Goal: Task Accomplishment & Management: Manage account settings

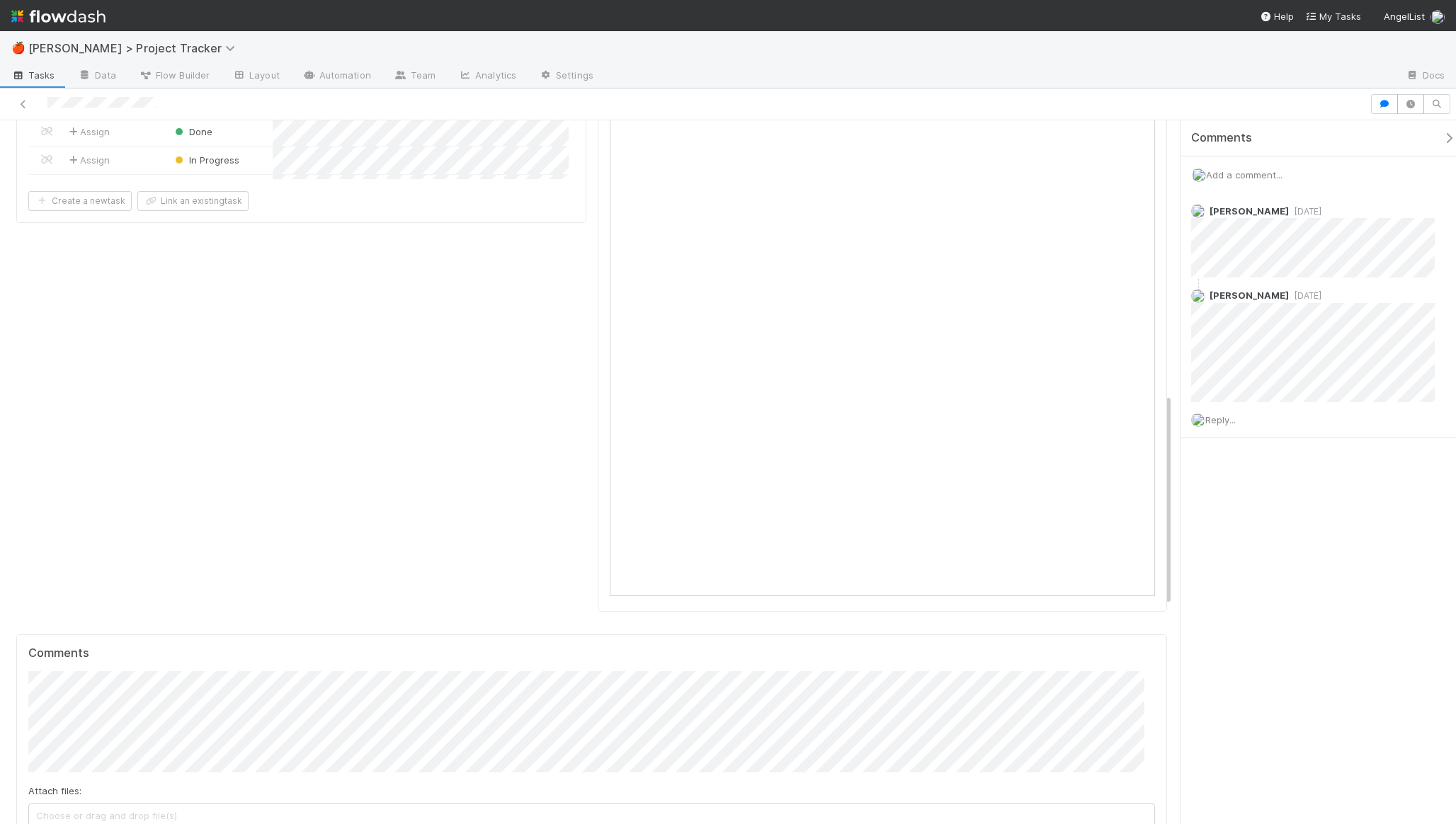
scroll to position [277, 529]
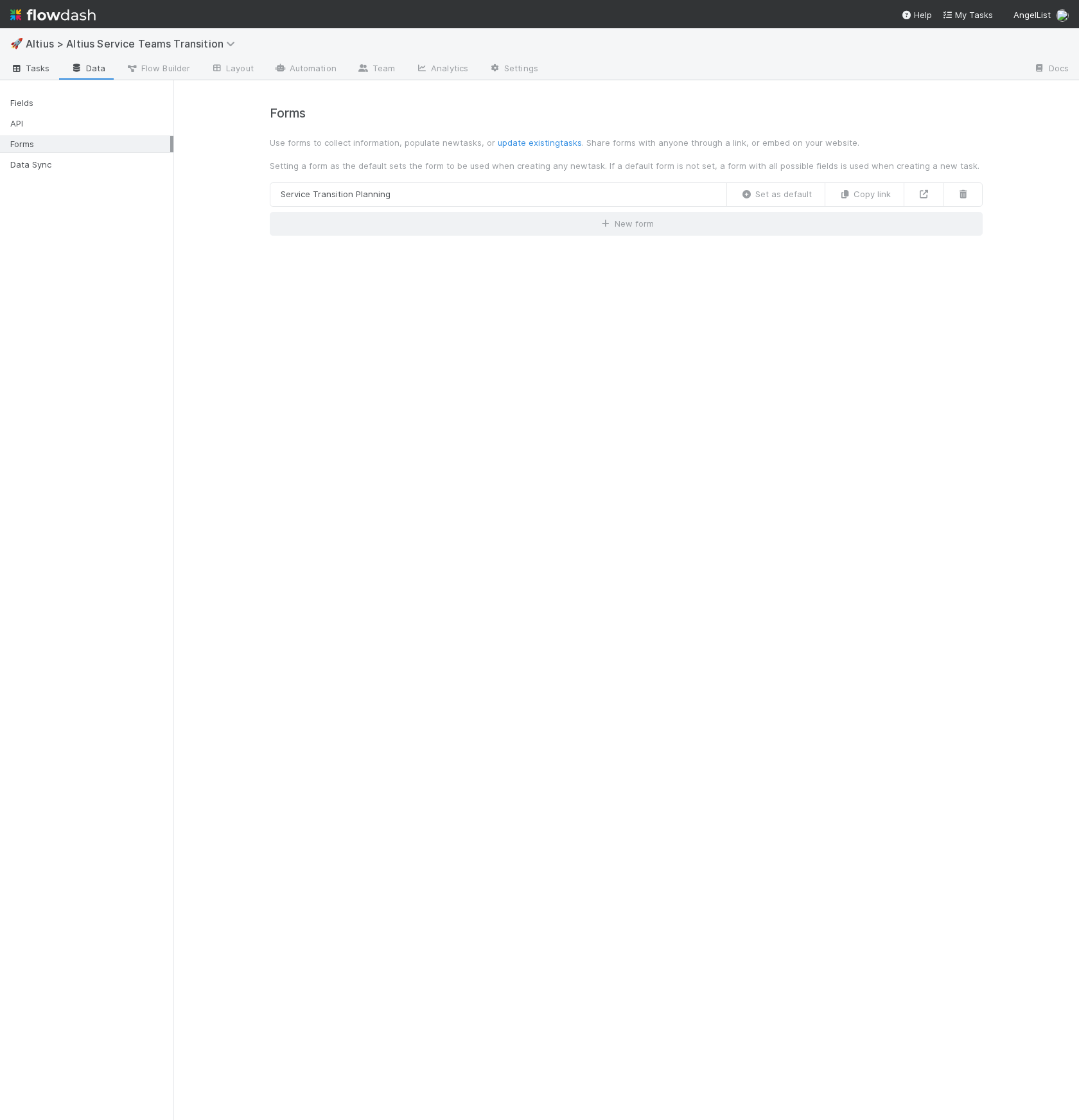
click at [40, 73] on span "Tasks" at bounding box center [30, 68] width 40 height 13
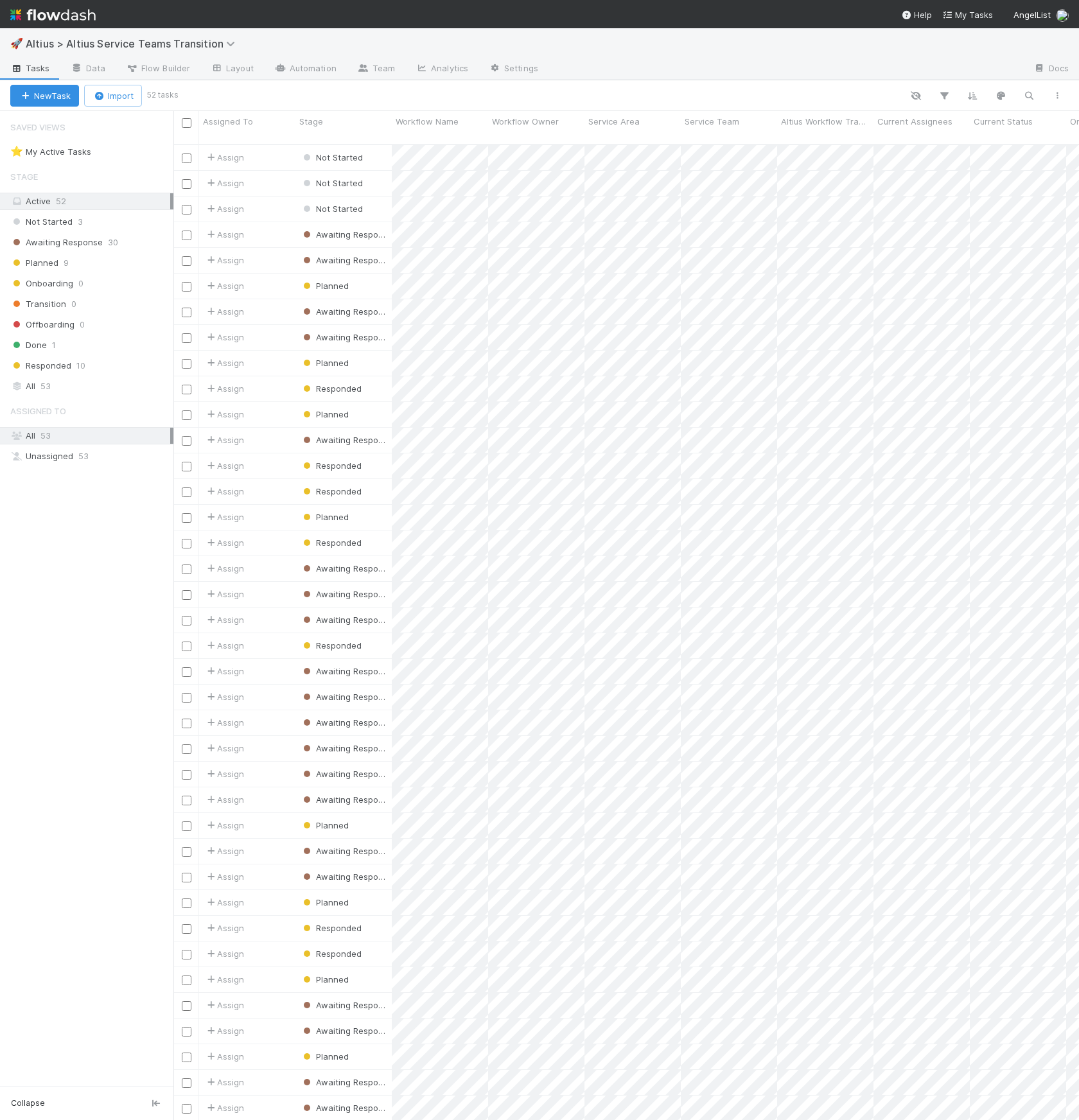
scroll to position [976, 896]
click at [61, 245] on span "Awaiting Response" at bounding box center [56, 242] width 92 height 16
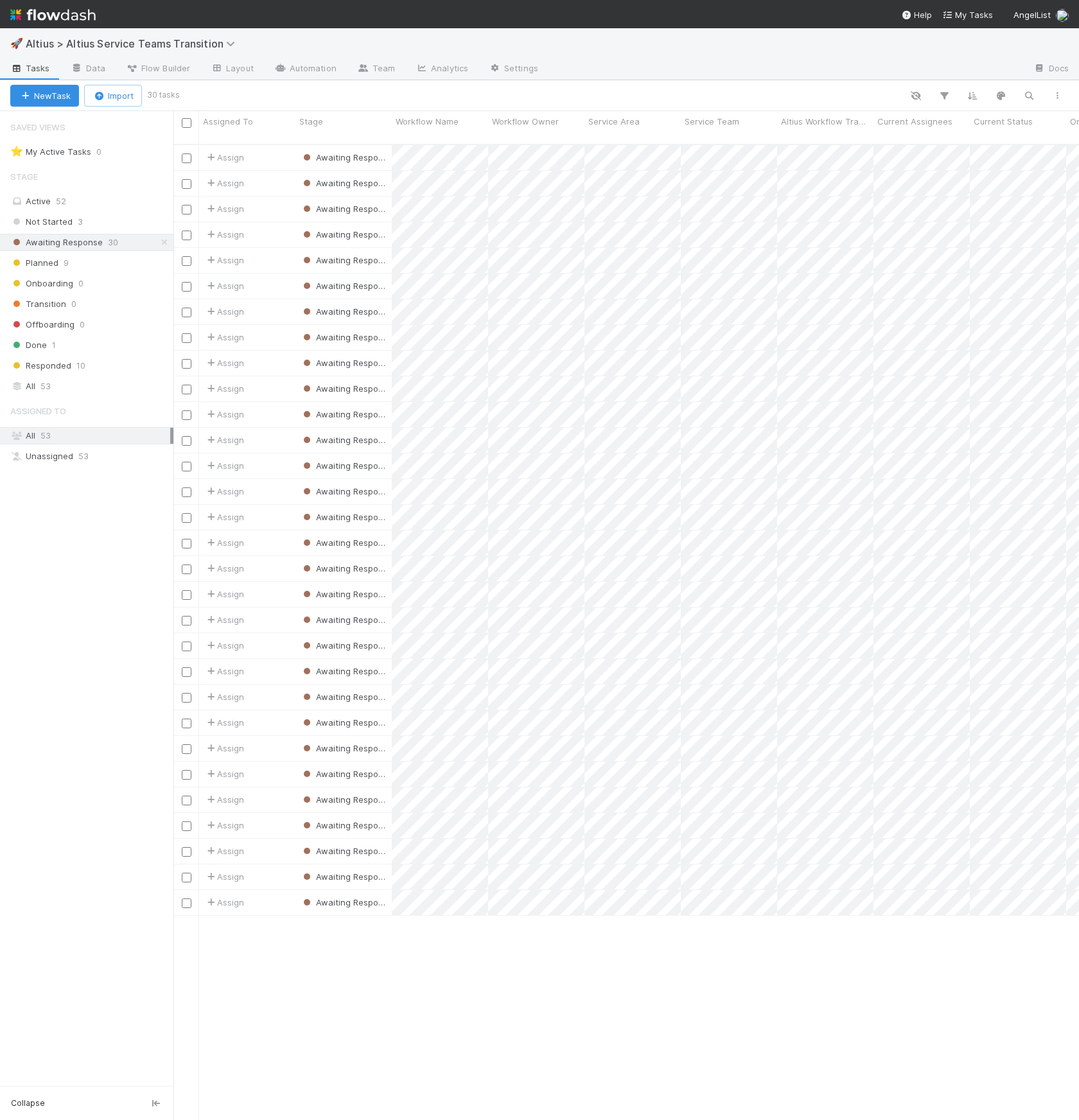
scroll to position [976, 896]
click at [549, 120] on span "Workflow Owner" at bounding box center [525, 121] width 67 height 13
click at [564, 150] on div "Sort A → Z" at bounding box center [565, 146] width 147 height 19
click at [338, 717] on span "Awaiting Response" at bounding box center [343, 723] width 91 height 17
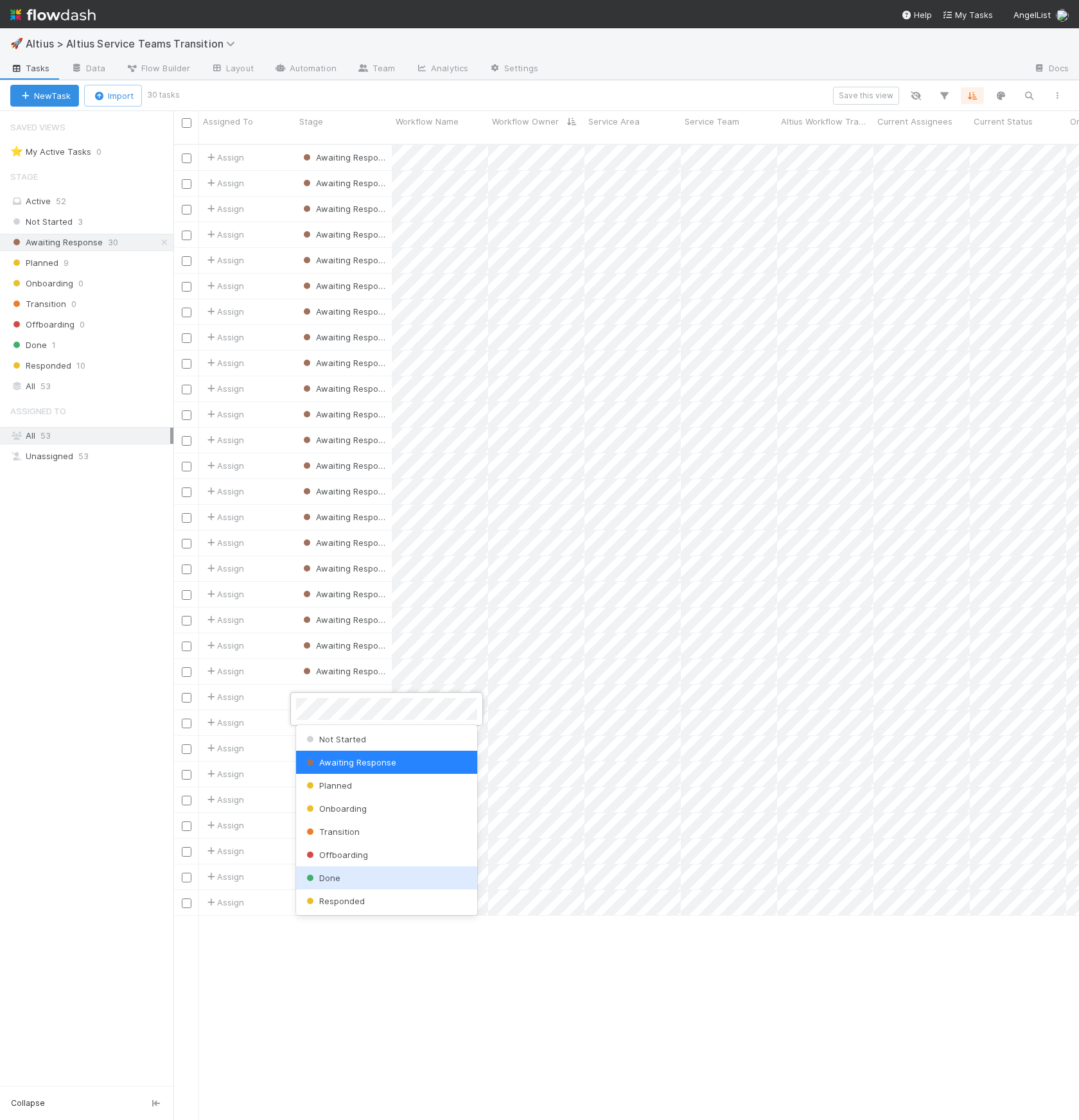
click at [338, 734] on span "Done" at bounding box center [323, 878] width 37 height 10
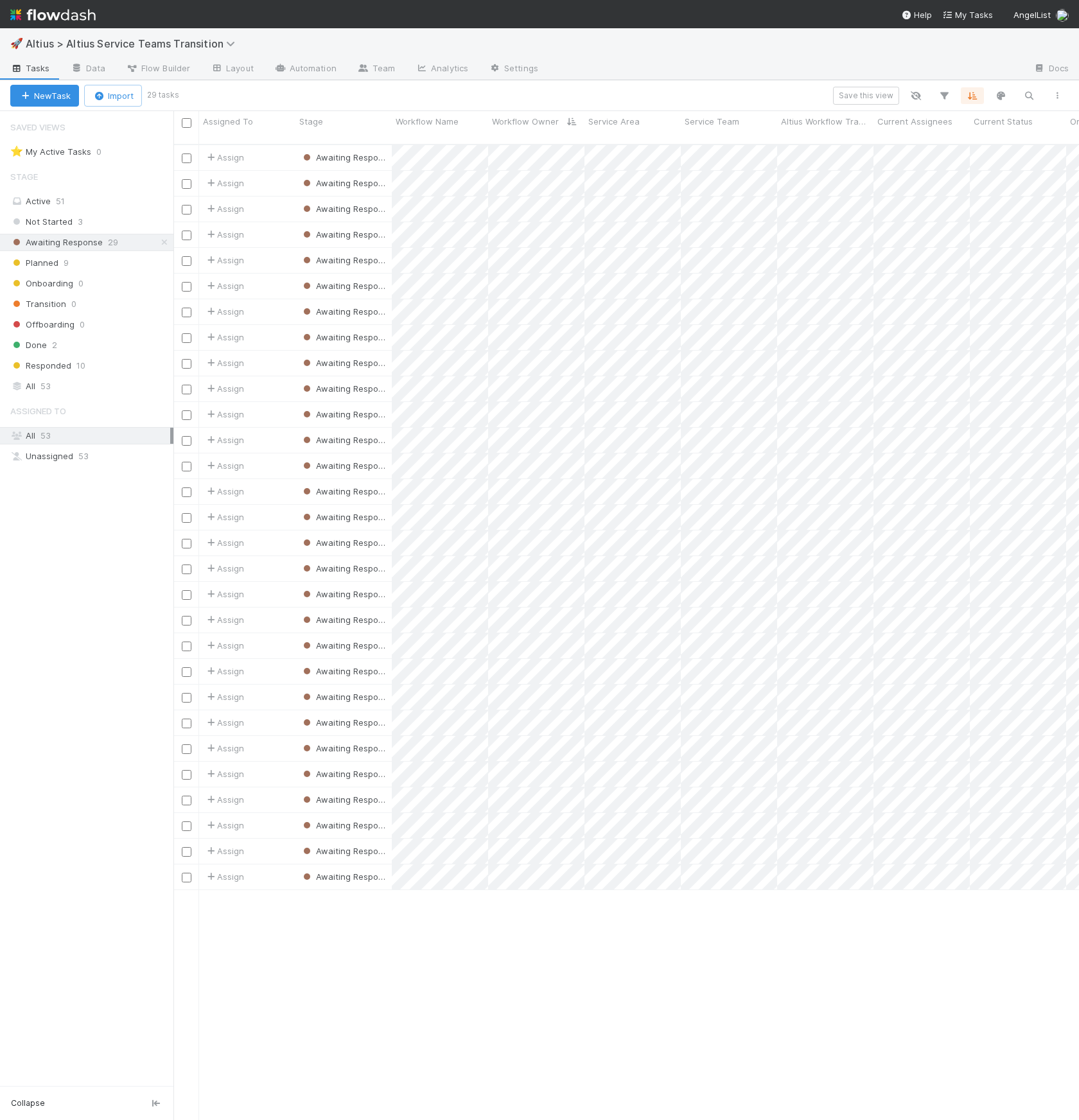
click at [864, 734] on div "Assign Awaiting Response 1 8/7/25, 3:55:15 PM 8/8/25, 11:29:18 AM Assign Awaiti…" at bounding box center [626, 637] width 906 height 985
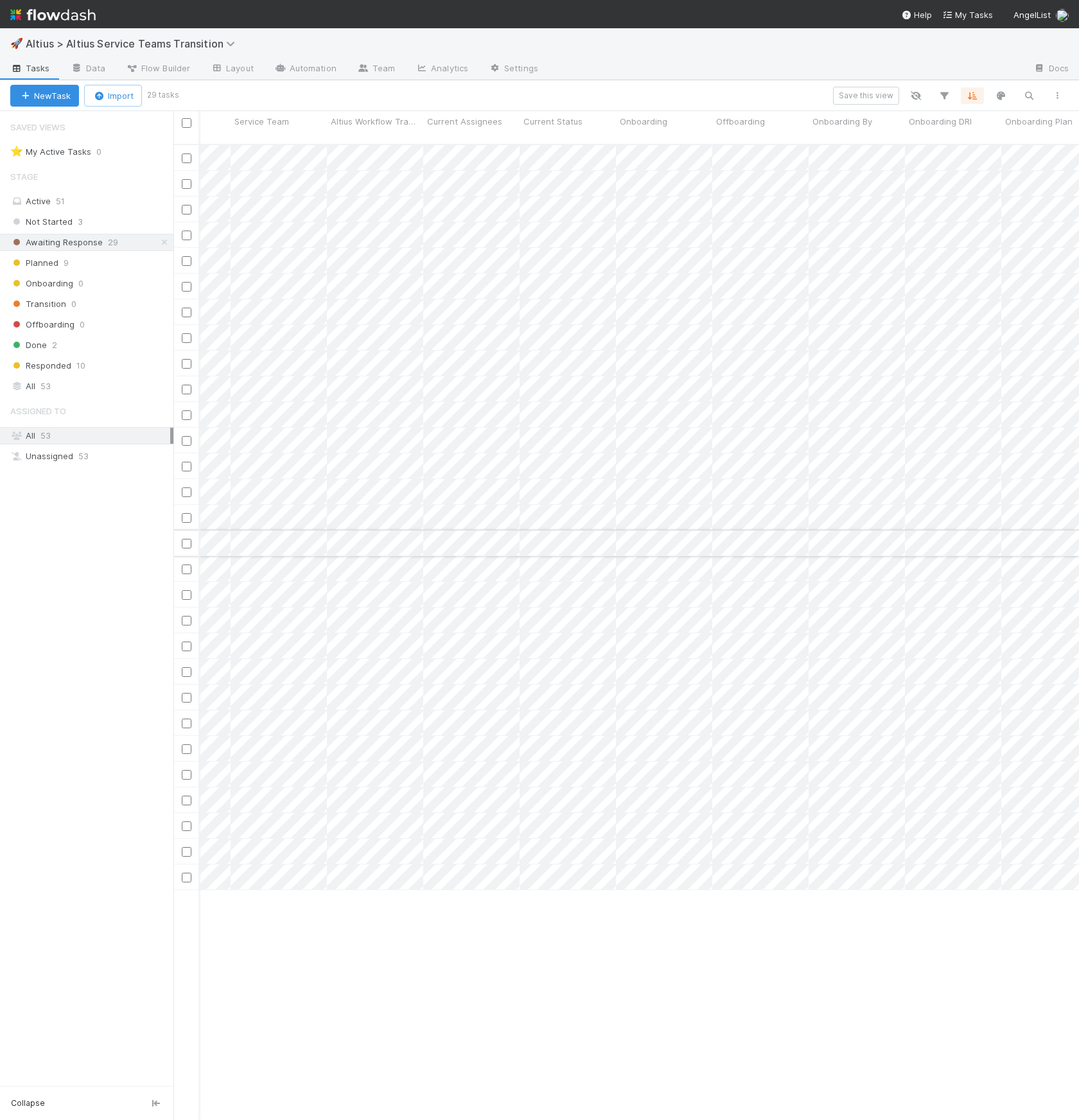
scroll to position [0, 0]
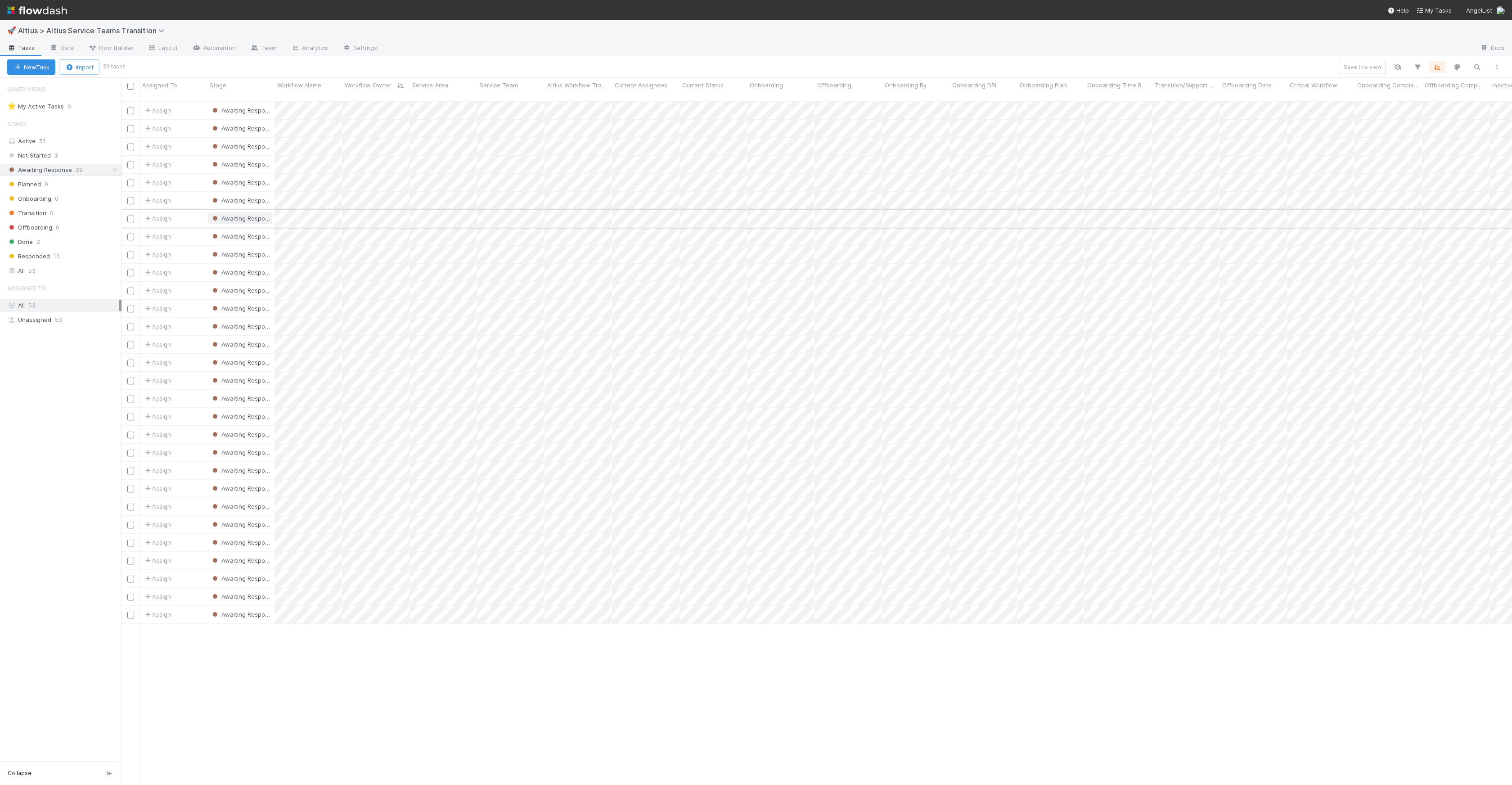
click at [236, 215] on span "Awaiting Response" at bounding box center [243, 218] width 65 height 7
click at [261, 265] on div "Planned" at bounding box center [271, 262] width 127 height 16
click at [248, 124] on span "Awaiting Response" at bounding box center [243, 128] width 65 height 7
click at [266, 174] on div "Planned" at bounding box center [271, 173] width 127 height 16
click at [241, 107] on span "Awaiting Response" at bounding box center [243, 110] width 65 height 7
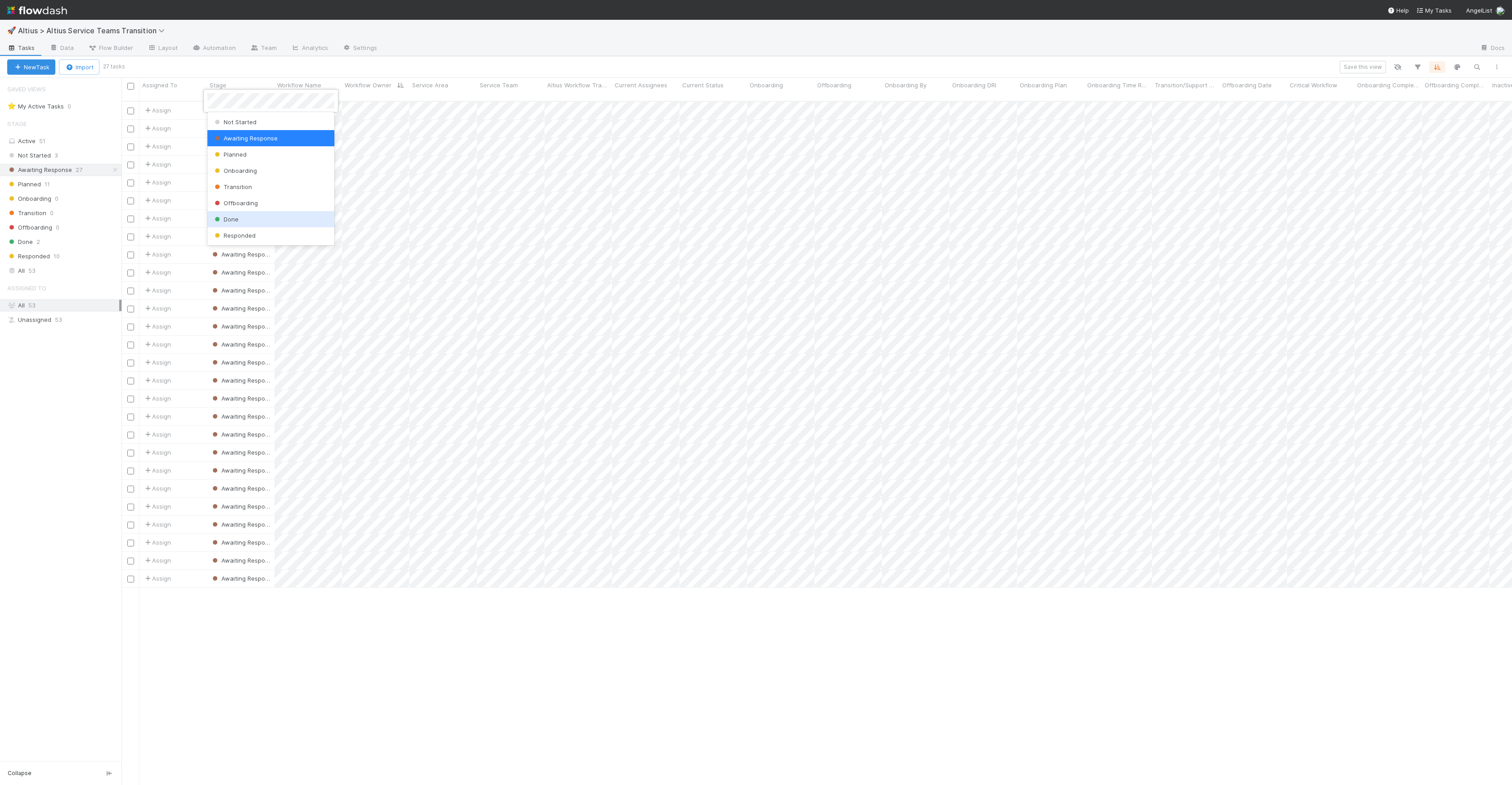
click at [262, 217] on div "Done" at bounding box center [271, 220] width 127 height 16
drag, startPoint x: 5, startPoint y: 260, endPoint x: 5, endPoint y: 186, distance: 74.0
click at [5, 186] on div "Not Started 3 Awaiting Response 26 Planned 11 Onboarding 0 Transition 0 Offboar…" at bounding box center [60, 206] width 122 height 113
click at [50, 379] on div "Saved Views ⭐ My Active Tasks 0 Stage Active 50 Not Started 3 Awaiting Response…" at bounding box center [60, 420] width 122 height 683
click at [130, 324] on input "checkbox" at bounding box center [131, 327] width 7 height 7
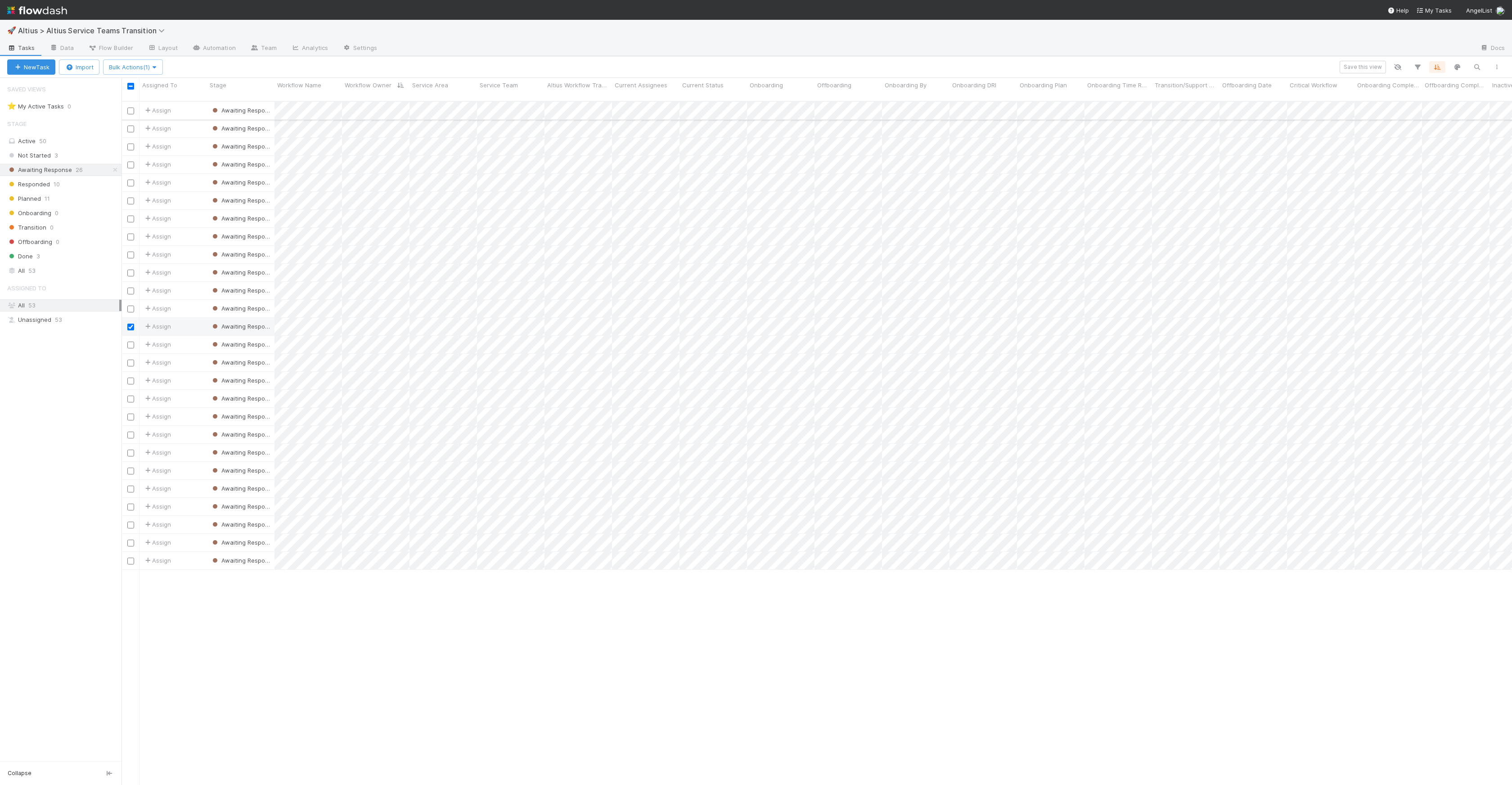
click at [129, 107] on input "checkbox" at bounding box center [131, 111] width 7 height 7
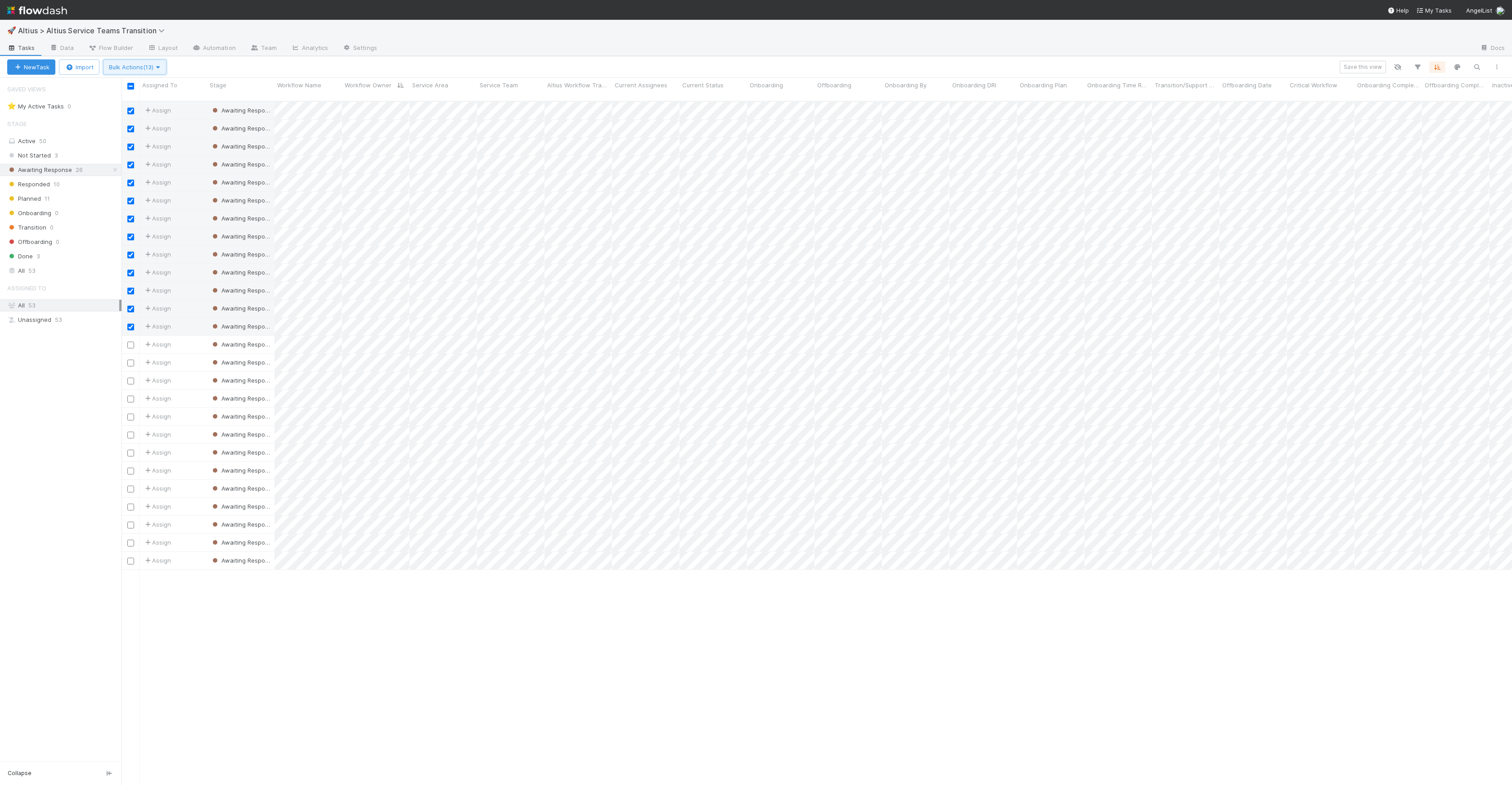
click at [139, 69] on span "Bulk Actions (13)" at bounding box center [135, 67] width 52 height 7
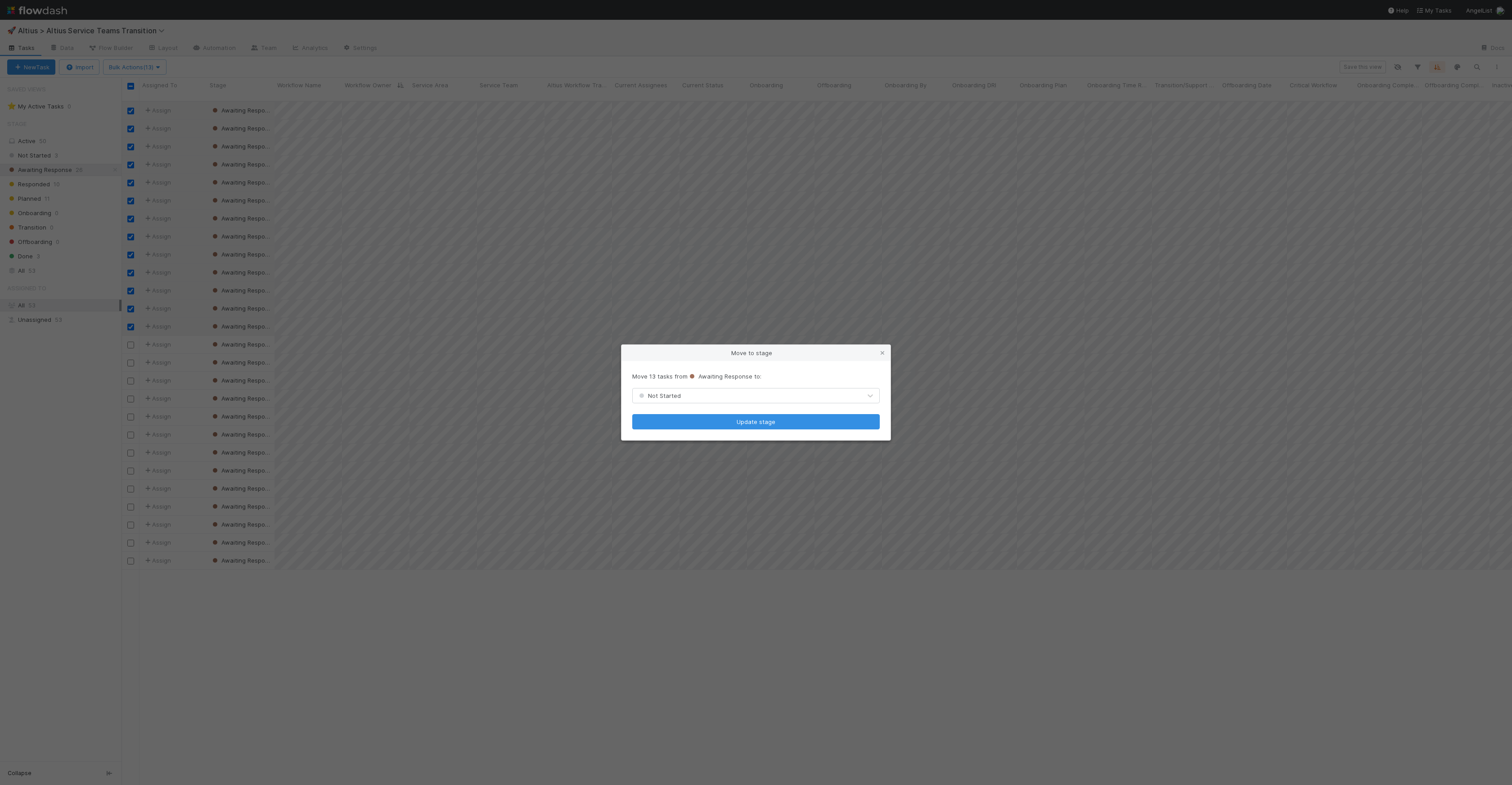
click at [696, 396] on div "Not Started" at bounding box center [747, 396] width 228 height 15
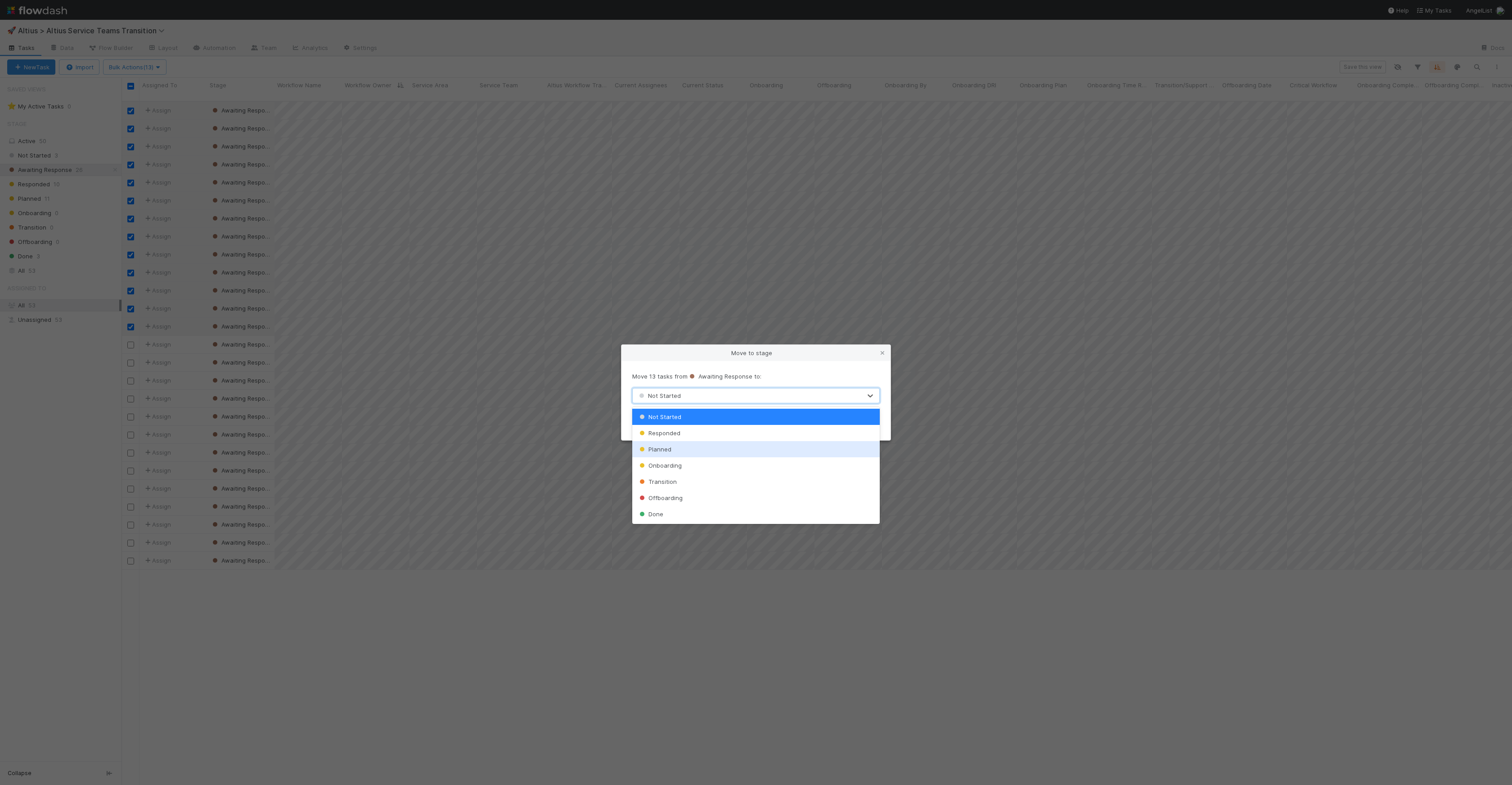
click at [681, 447] on div "Planned" at bounding box center [756, 449] width 248 height 16
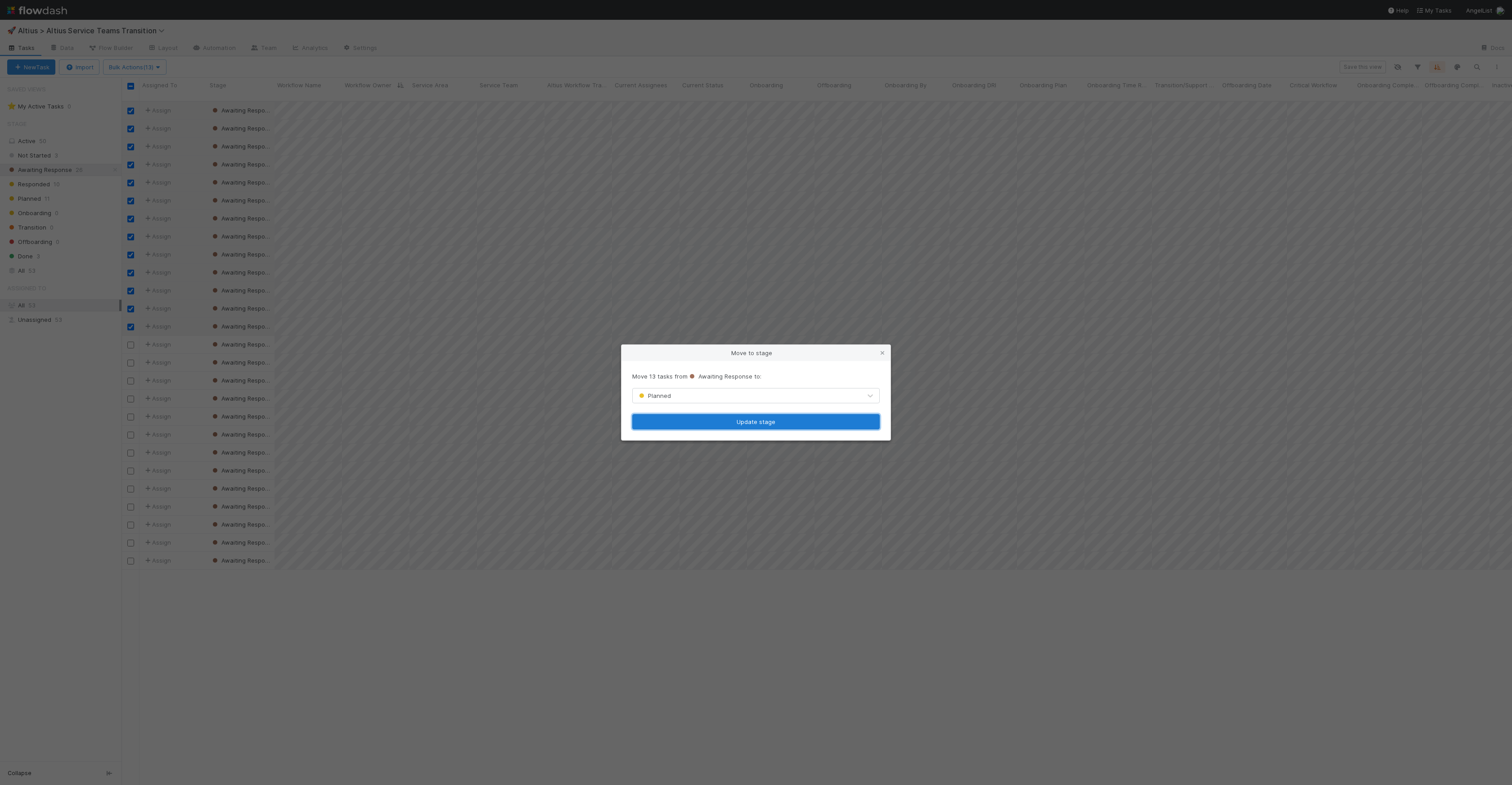
click at [747, 422] on button "Update stage" at bounding box center [756, 422] width 248 height 15
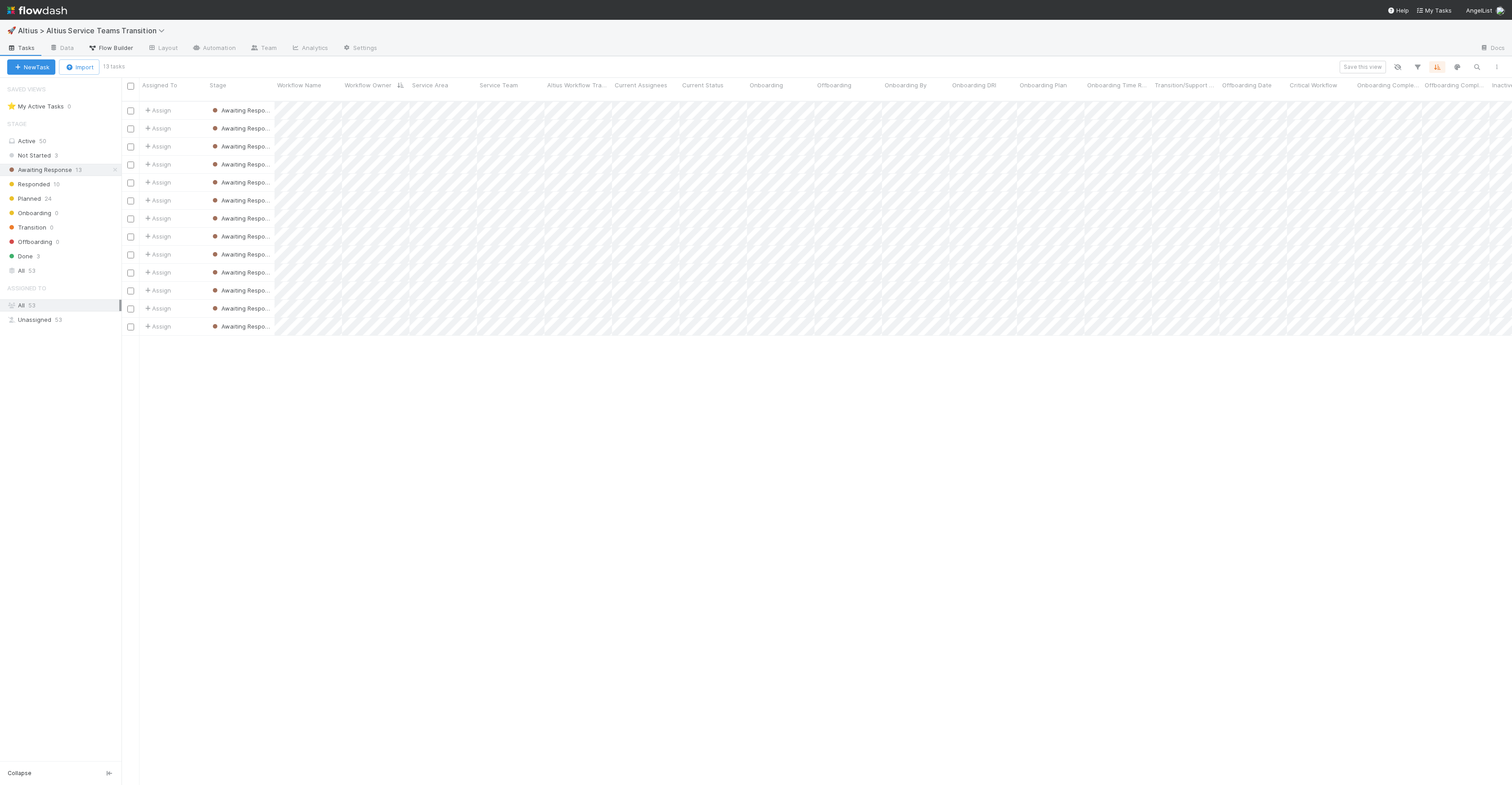
click at [124, 43] on span "Flow Builder" at bounding box center [110, 48] width 45 height 9
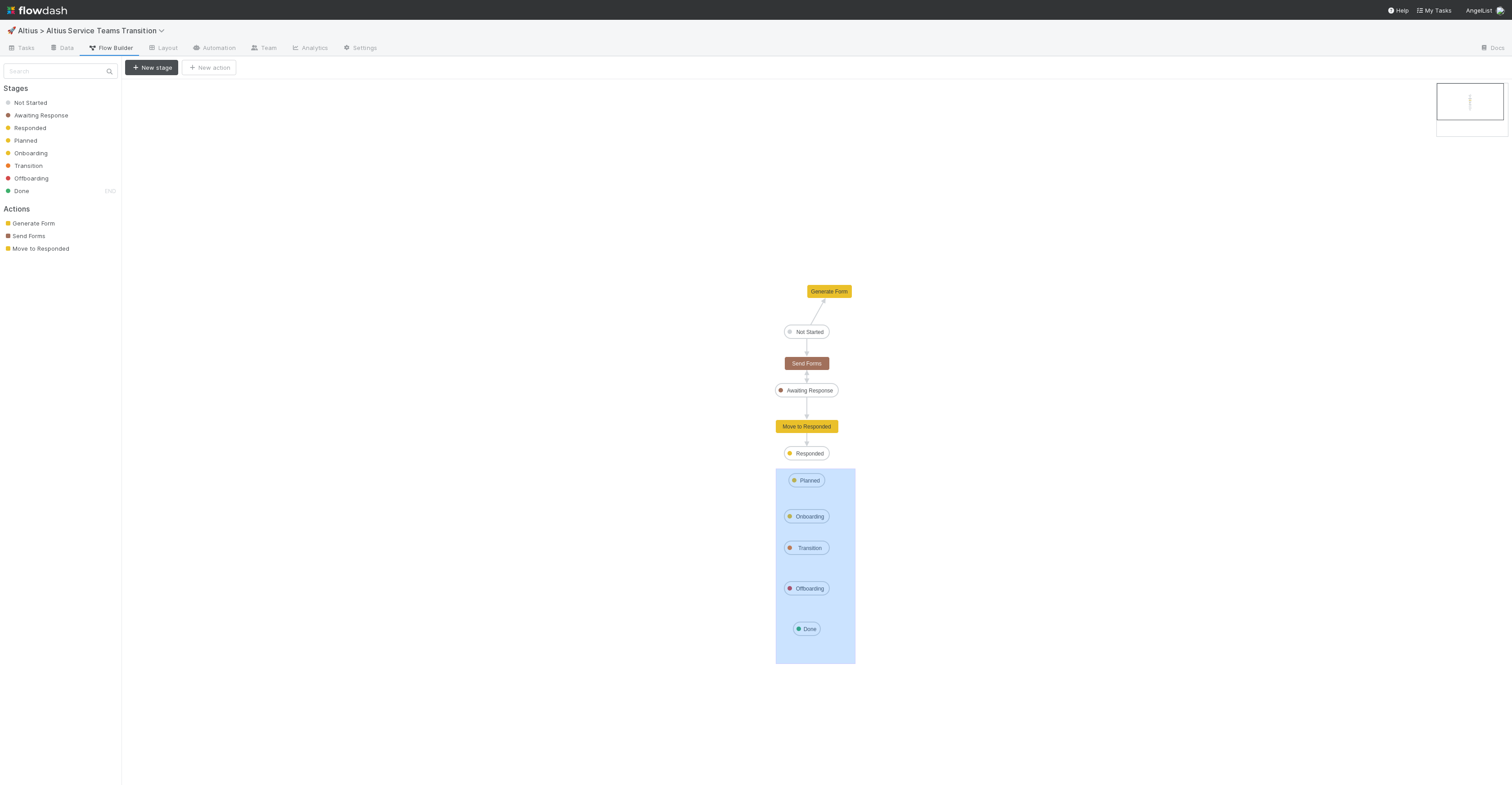
drag, startPoint x: 776, startPoint y: 468, endPoint x: 870, endPoint y: 663, distance: 216.5
click at [871, 514] on icon "Not Started Awaiting Response Responded Planned Onboarding Transition Offboardi…" at bounding box center [816, 432] width 1391 height 706
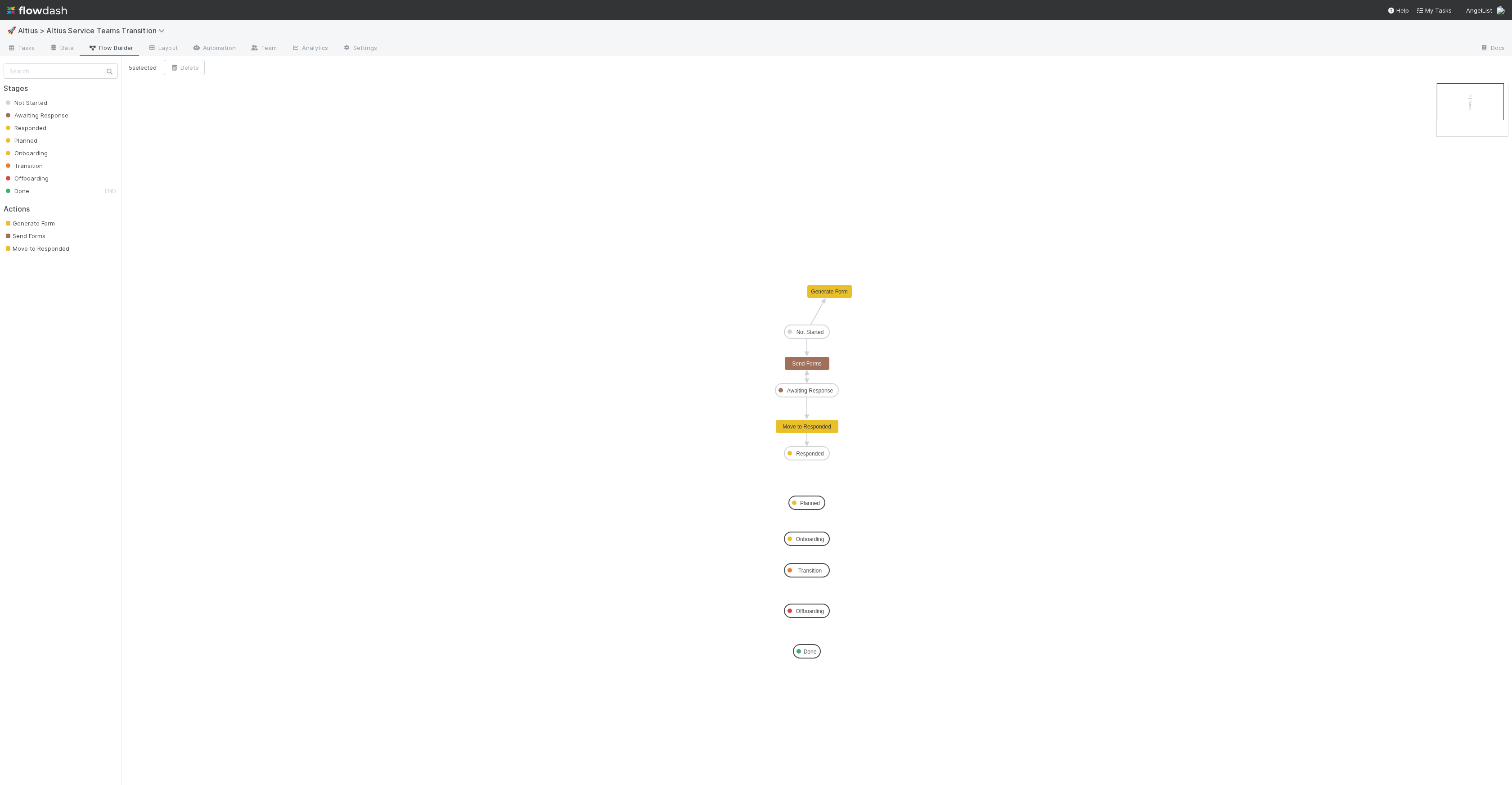
drag, startPoint x: 814, startPoint y: 477, endPoint x: 813, endPoint y: 501, distance: 24.0
click at [180, 150] on icon "Not Started Awaiting Response Responded Planned Onboarding Transition Offboardi…" at bounding box center [816, 432] width 1391 height 706
click at [154, 70] on button "New stage" at bounding box center [151, 68] width 53 height 15
click at [54, 90] on input "text" at bounding box center [75, 93] width 86 height 15
type input "Up Next"
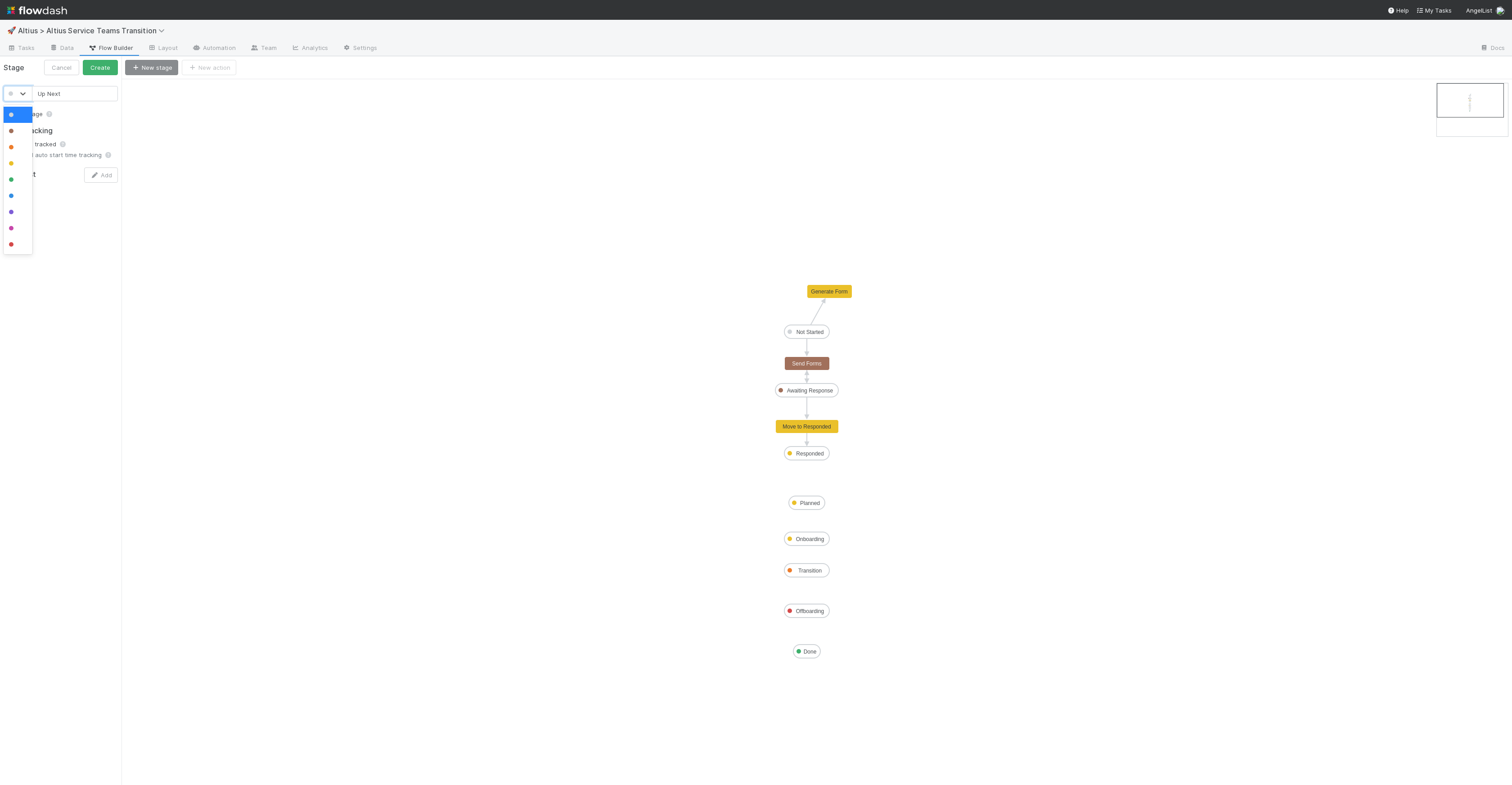
drag, startPoint x: 26, startPoint y: 90, endPoint x: 25, endPoint y: 100, distance: 10.0
click at [26, 90] on icon at bounding box center [22, 93] width 9 height 9
click at [10, 159] on div at bounding box center [18, 163] width 18 height 9
drag, startPoint x: 21, startPoint y: 92, endPoint x: 15, endPoint y: 140, distance: 48.4
click at [21, 92] on icon at bounding box center [22, 93] width 9 height 9
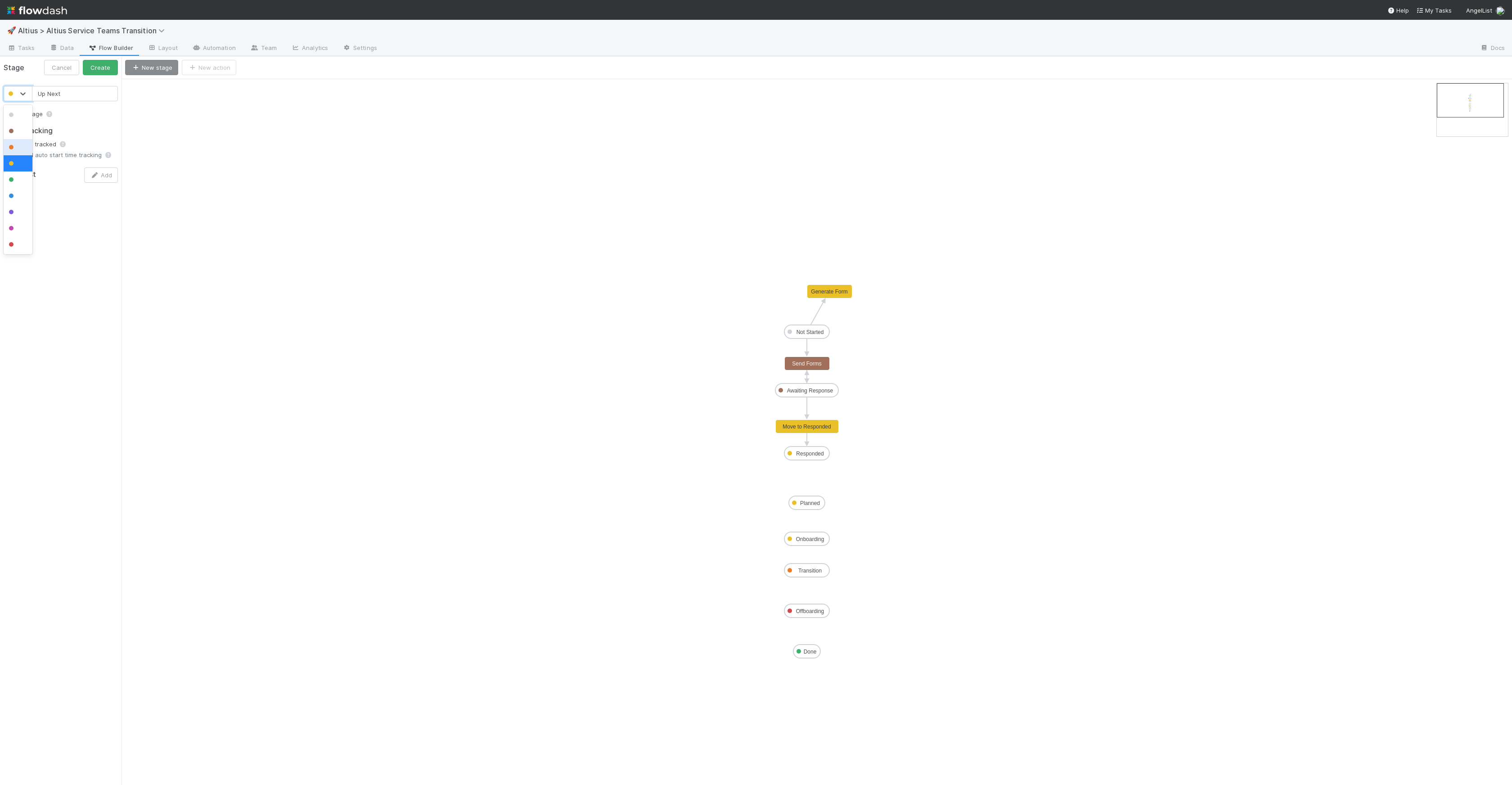
click at [13, 144] on div at bounding box center [18, 147] width 18 height 9
click at [92, 69] on button "Create" at bounding box center [100, 68] width 35 height 15
drag, startPoint x: 142, startPoint y: 90, endPoint x: 803, endPoint y: 481, distance: 768.0
drag, startPoint x: 807, startPoint y: 462, endPoint x: 805, endPoint y: 476, distance: 14.1
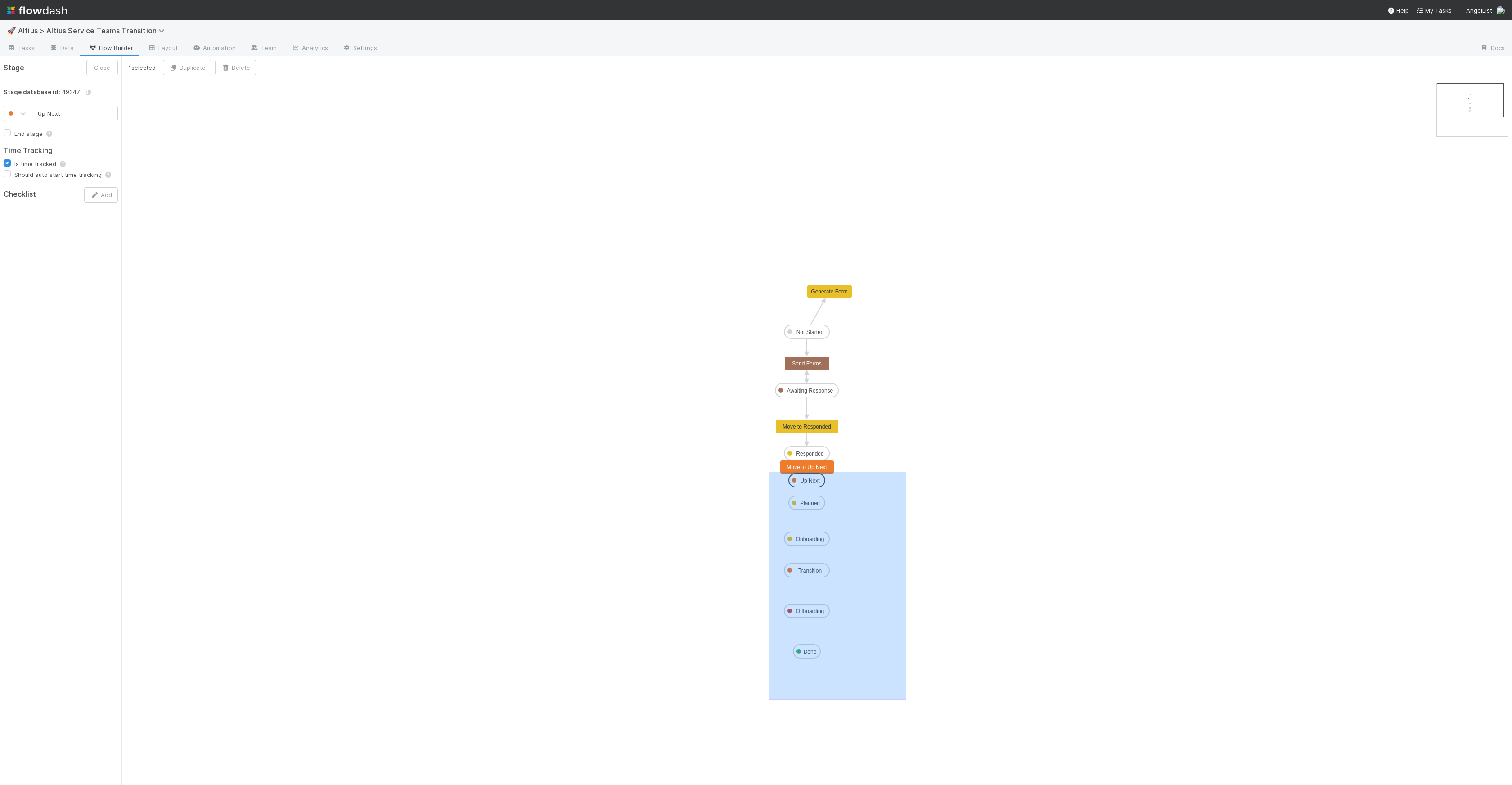
drag, startPoint x: 768, startPoint y: 471, endPoint x: 900, endPoint y: 711, distance: 273.9
click at [902, 514] on icon "Not Started Awaiting Response Responded Planned Onboarding Transition Offboardi…" at bounding box center [816, 432] width 1391 height 706
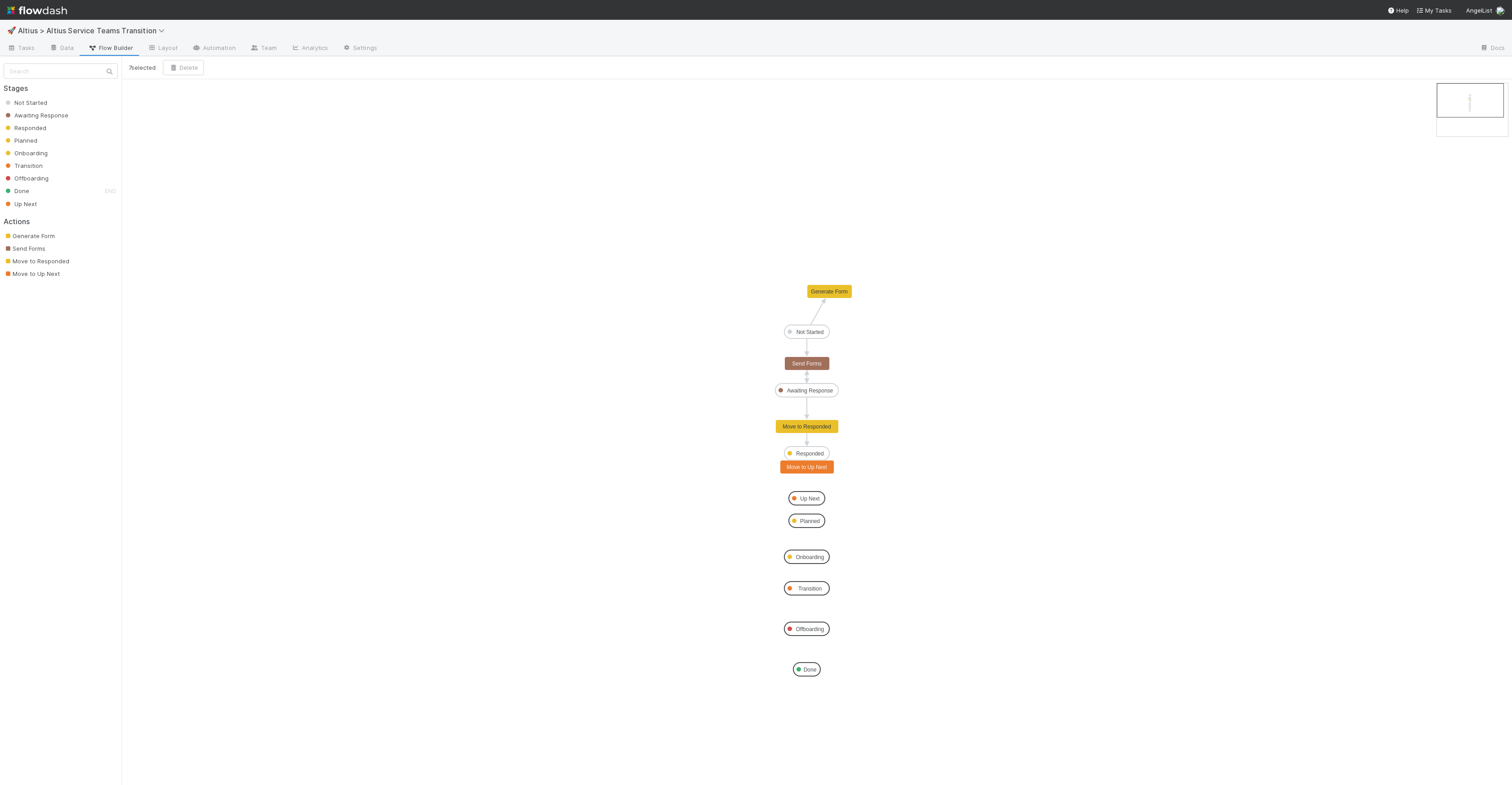
drag, startPoint x: 809, startPoint y: 483, endPoint x: 809, endPoint y: 501, distance: 18.0
drag, startPoint x: 802, startPoint y: 467, endPoint x: 802, endPoint y: 476, distance: 9.0
click at [16, 49] on span "Tasks" at bounding box center [21, 48] width 28 height 9
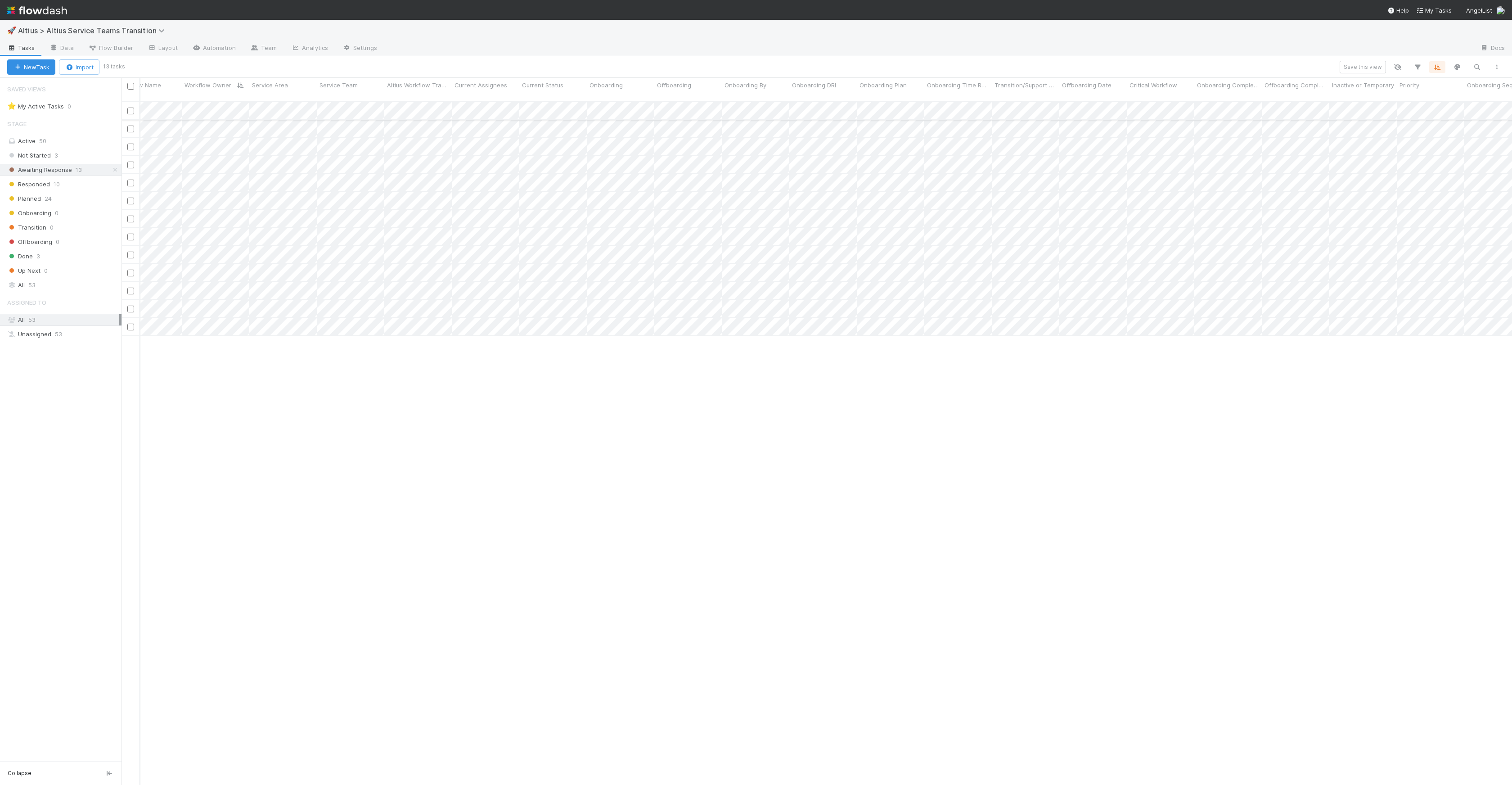
scroll to position [0, 158]
click at [47, 186] on span "Responded" at bounding box center [28, 184] width 43 height 11
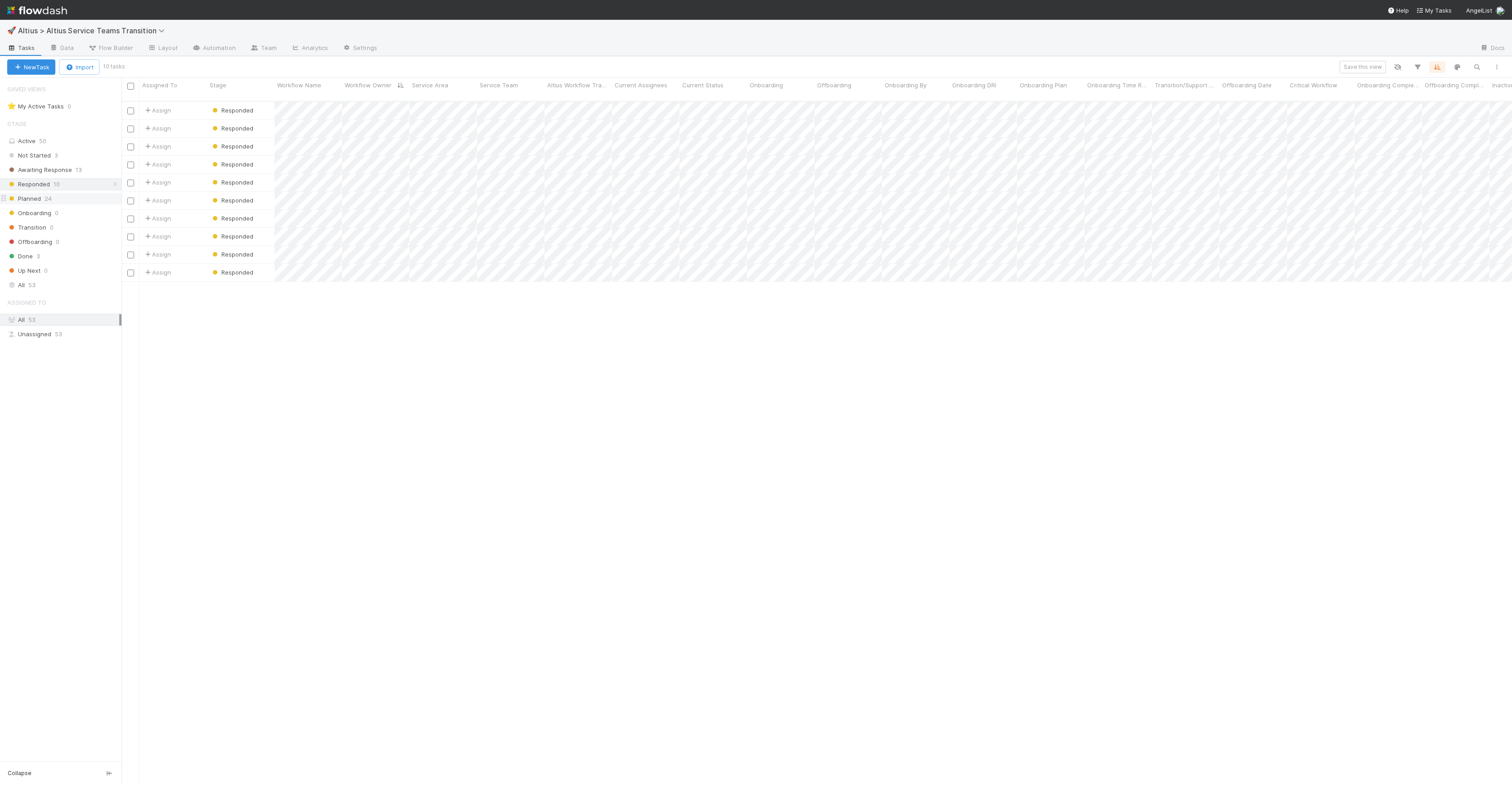
click at [42, 197] on div "Planned 24" at bounding box center [64, 198] width 114 height 11
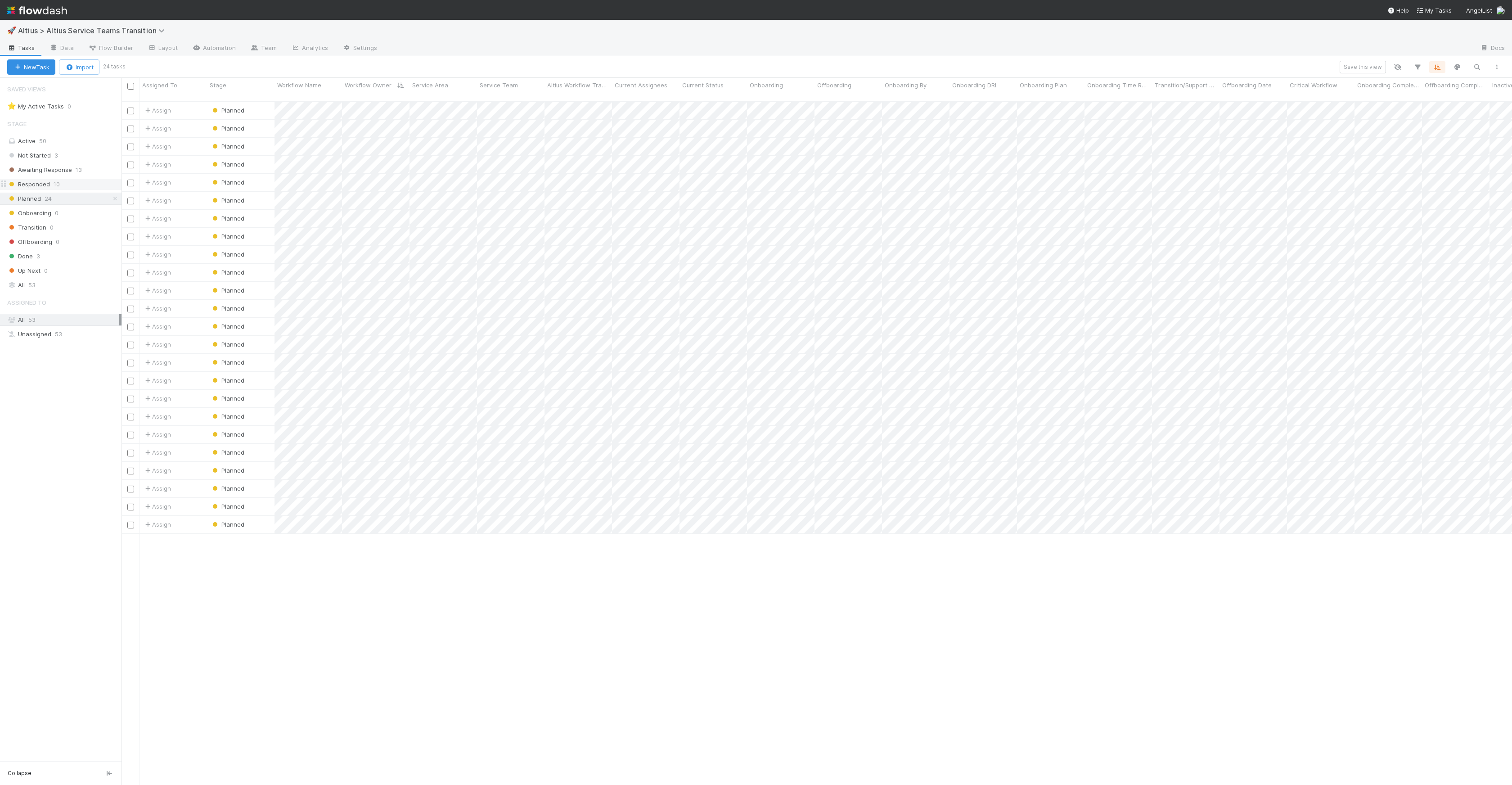
click at [76, 184] on div "Responded 10" at bounding box center [64, 184] width 114 height 11
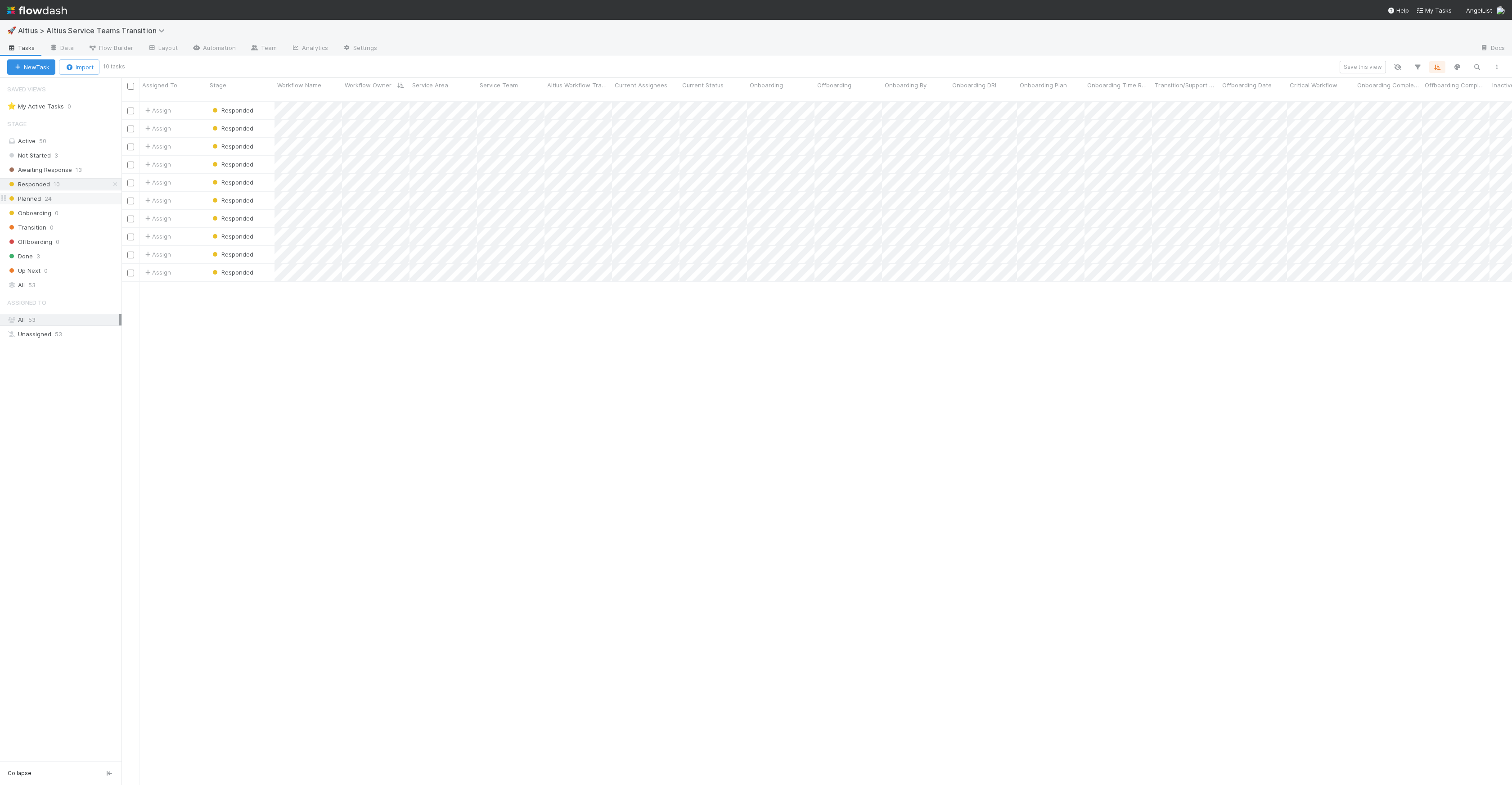
scroll to position [684, 1384]
click at [63, 196] on div "Planned 24" at bounding box center [64, 198] width 114 height 11
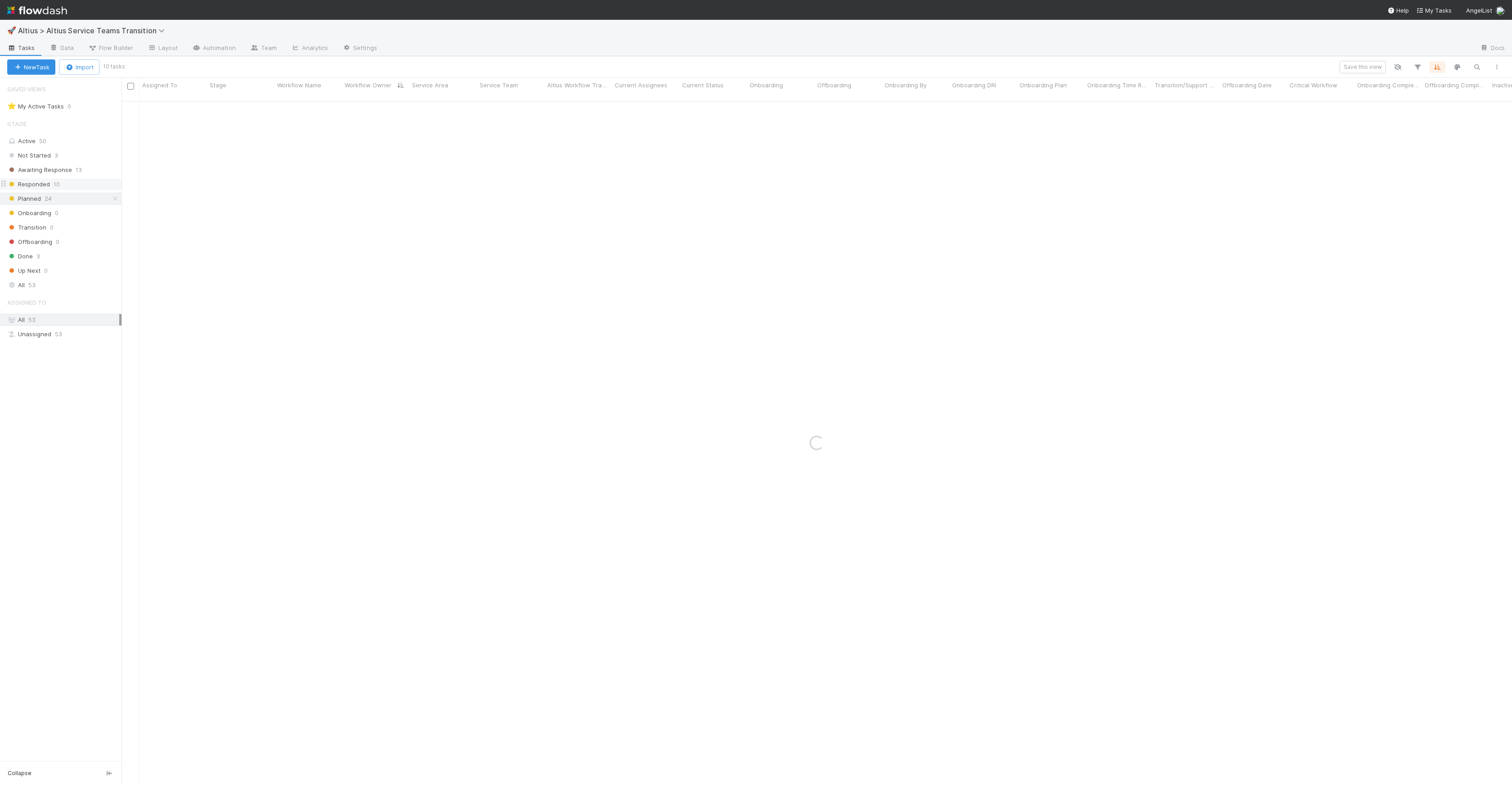
click at [69, 182] on div "Responded 10" at bounding box center [64, 184] width 114 height 11
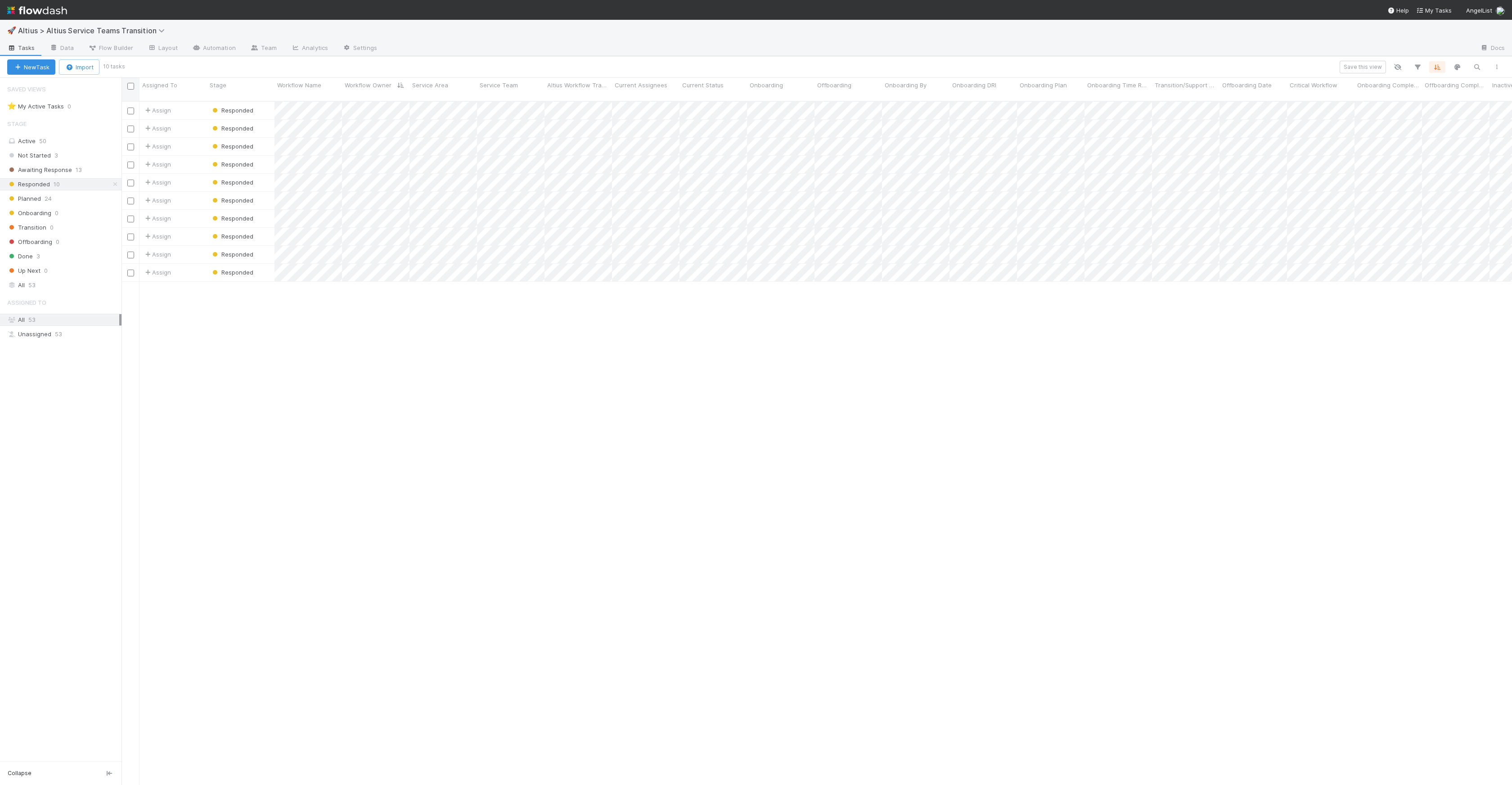
scroll to position [684, 1384]
click at [54, 196] on div "Planned 24" at bounding box center [64, 198] width 114 height 11
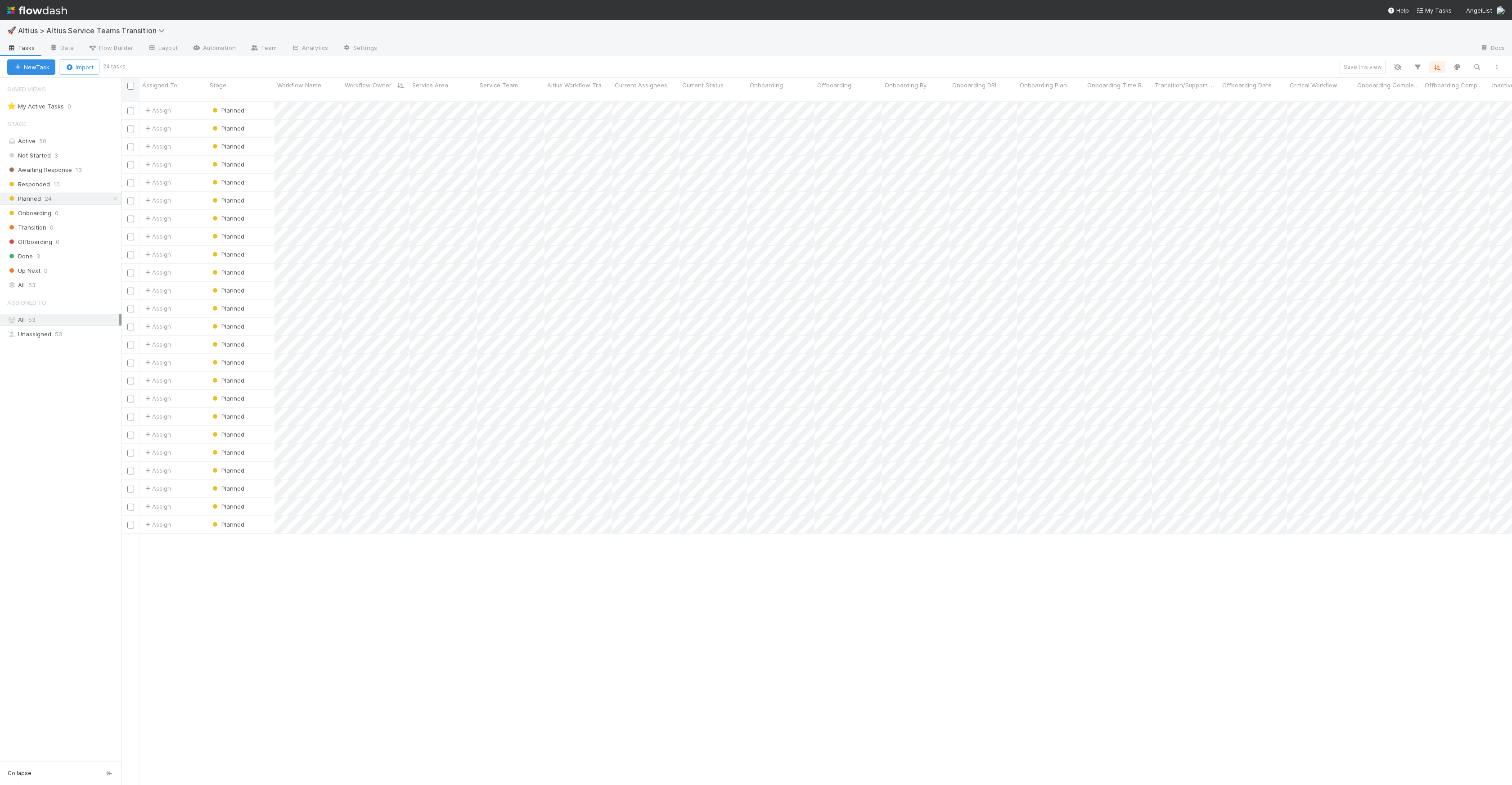
scroll to position [684, 1384]
click at [131, 378] on input "checkbox" at bounding box center [131, 381] width 7 height 7
click at [130, 514] on input "checkbox" at bounding box center [131, 525] width 7 height 7
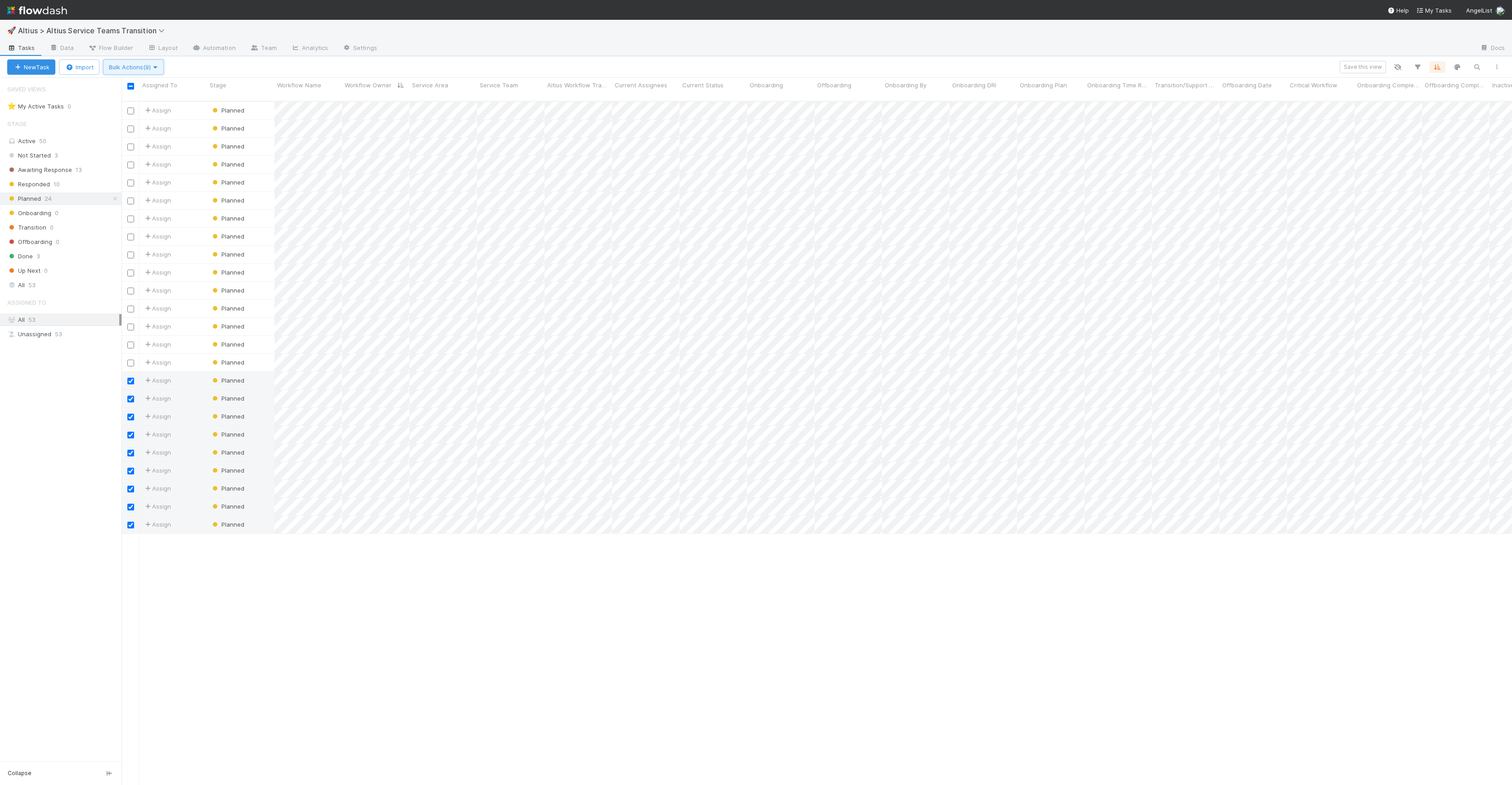
click at [137, 66] on span "Bulk Actions (9)" at bounding box center [134, 67] width 49 height 7
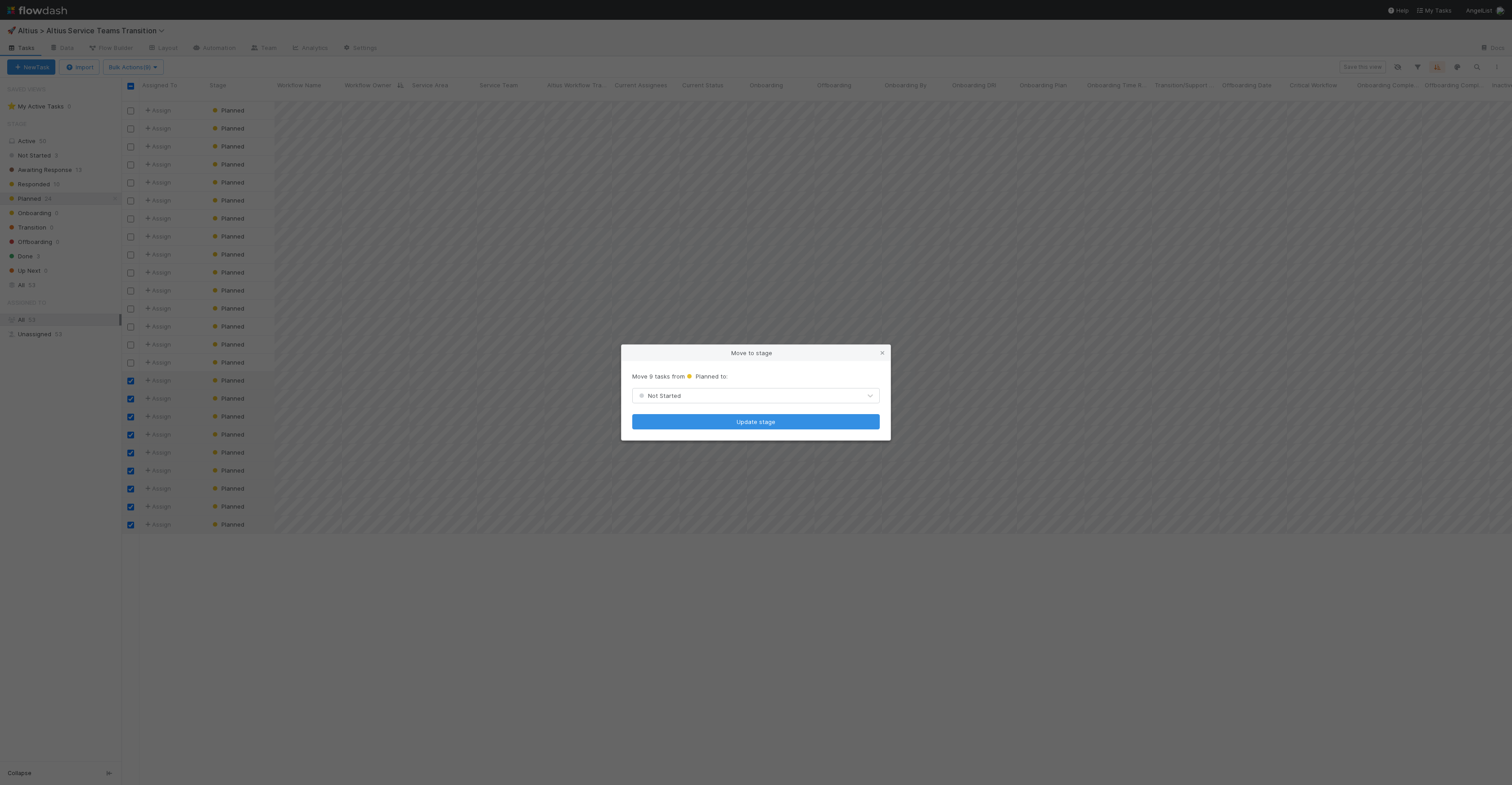
click at [662, 401] on div "Not Started" at bounding box center [747, 396] width 228 height 15
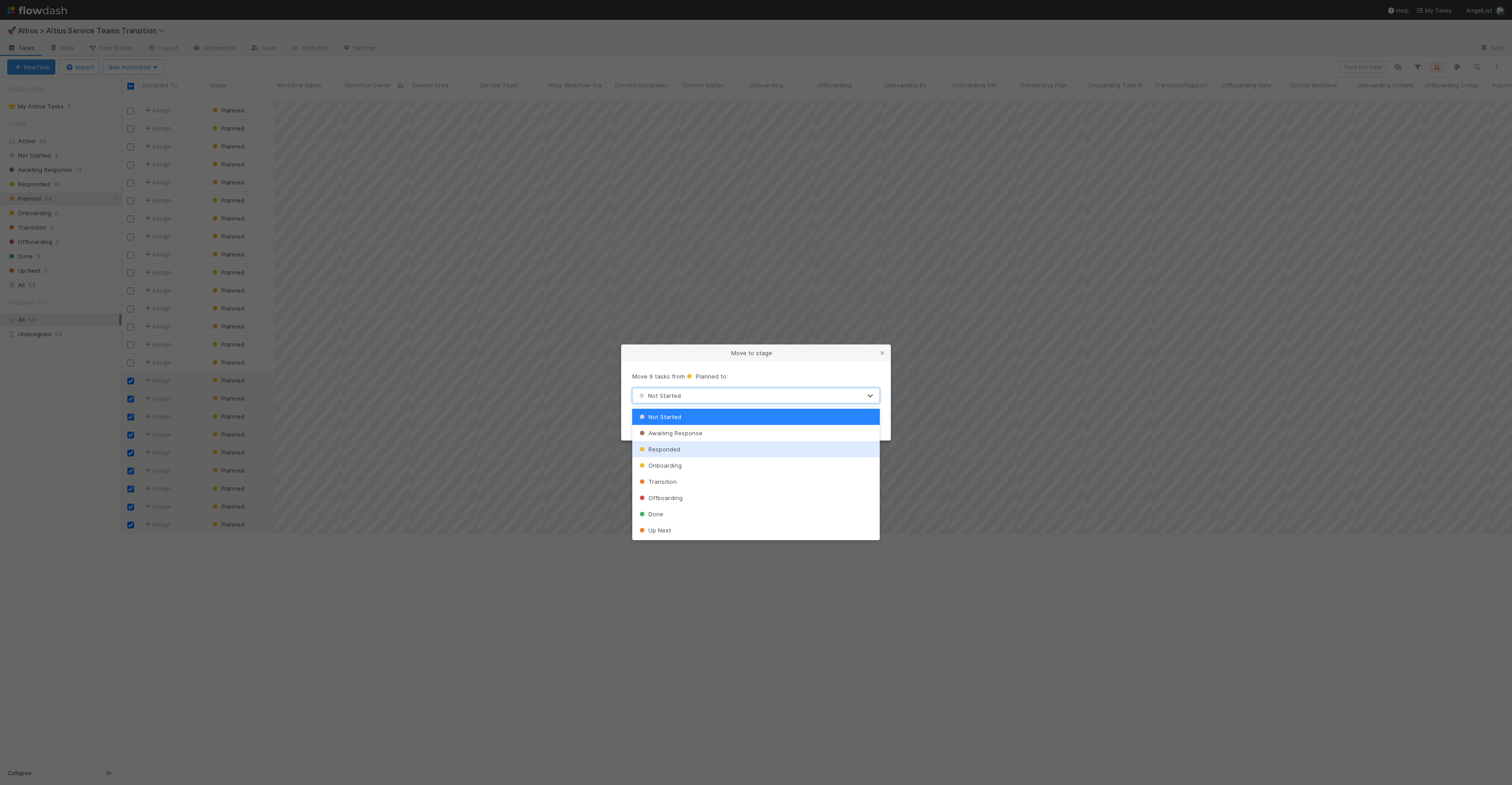
click at [699, 449] on div "Responded" at bounding box center [756, 449] width 248 height 16
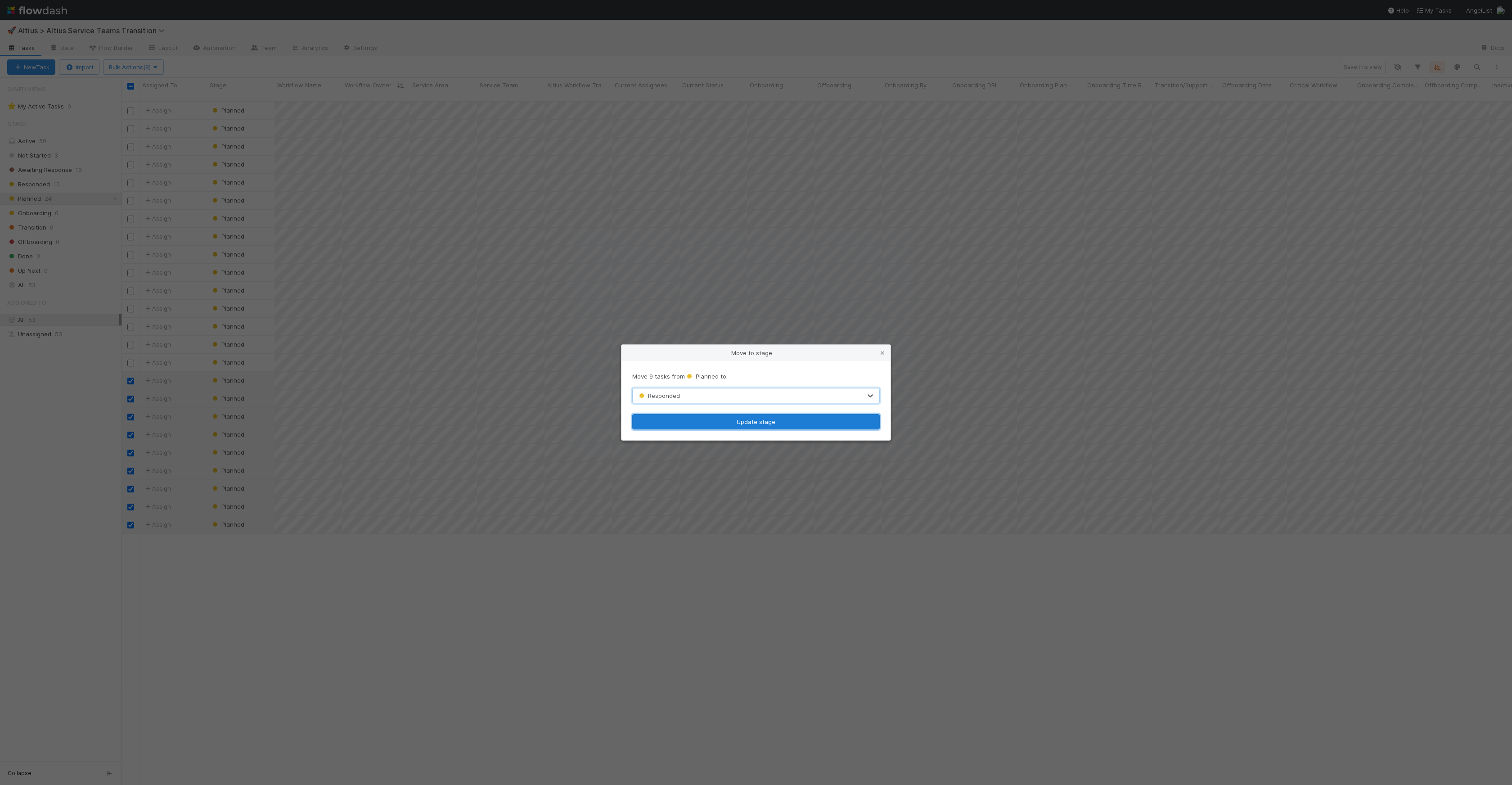
click at [711, 423] on button "Update stage" at bounding box center [756, 422] width 248 height 15
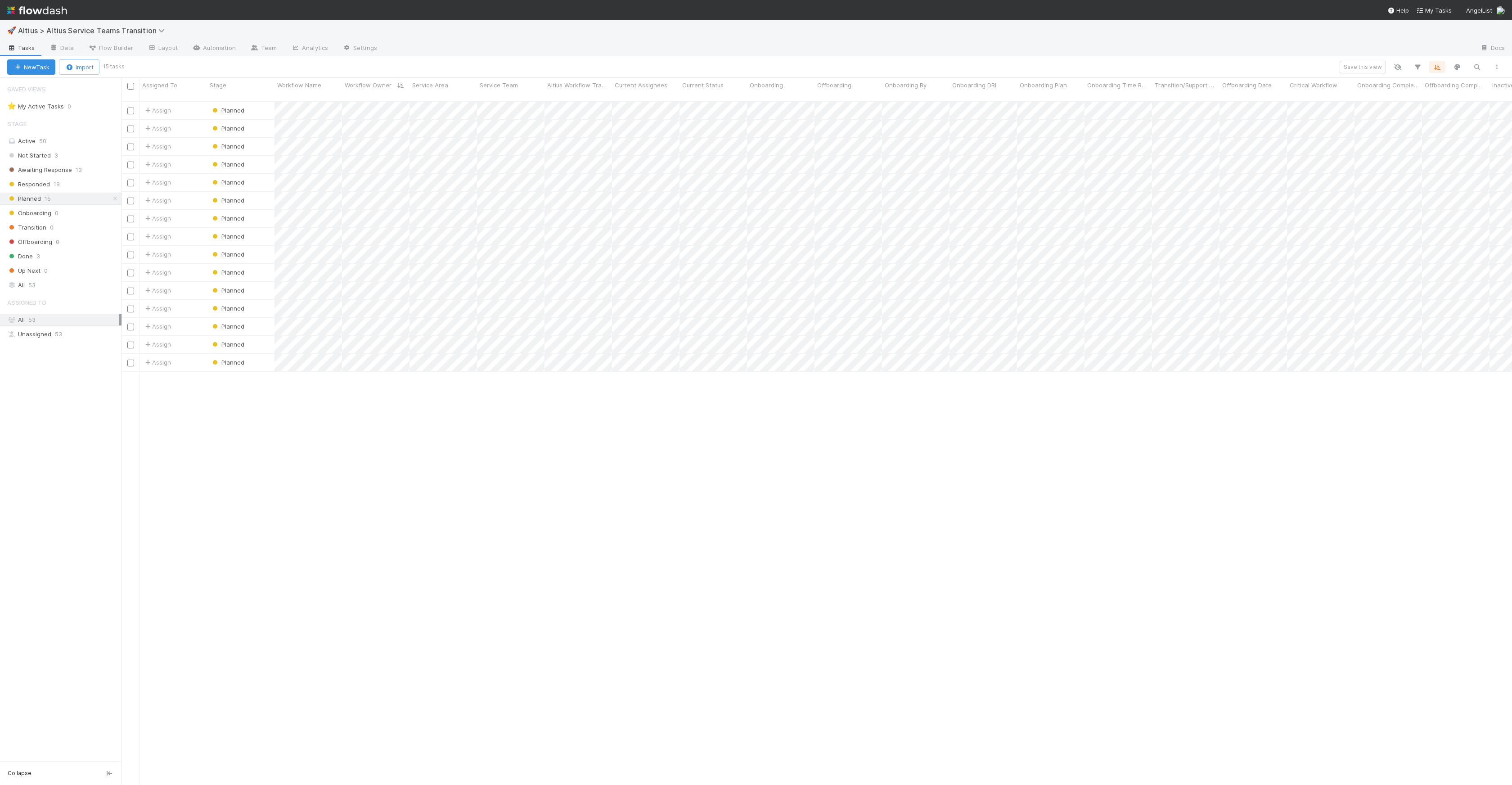
click at [561, 514] on div "Assign Planned 1 8/7/25, 3:55:13 PM 8/13/25, 9:37:37 AM Assign Planned 1 8/7/25…" at bounding box center [816, 447] width 1391 height 690
drag, startPoint x: 5, startPoint y: 270, endPoint x: 12, endPoint y: 211, distance: 59.4
click at [12, 211] on div "Not Started 3 Awaiting Response 13 Responded 19 Planned 15 Onboarding 0 Transit…" at bounding box center [60, 213] width 122 height 127
click at [191, 435] on div "Assign Planned 1 8/7/25, 3:55:13 PM 8/13/25, 9:37:37 AM Assign Planned 1 8/7/25…" at bounding box center [816, 447] width 1391 height 690
click at [228, 178] on span "Planned" at bounding box center [228, 182] width 34 height 7
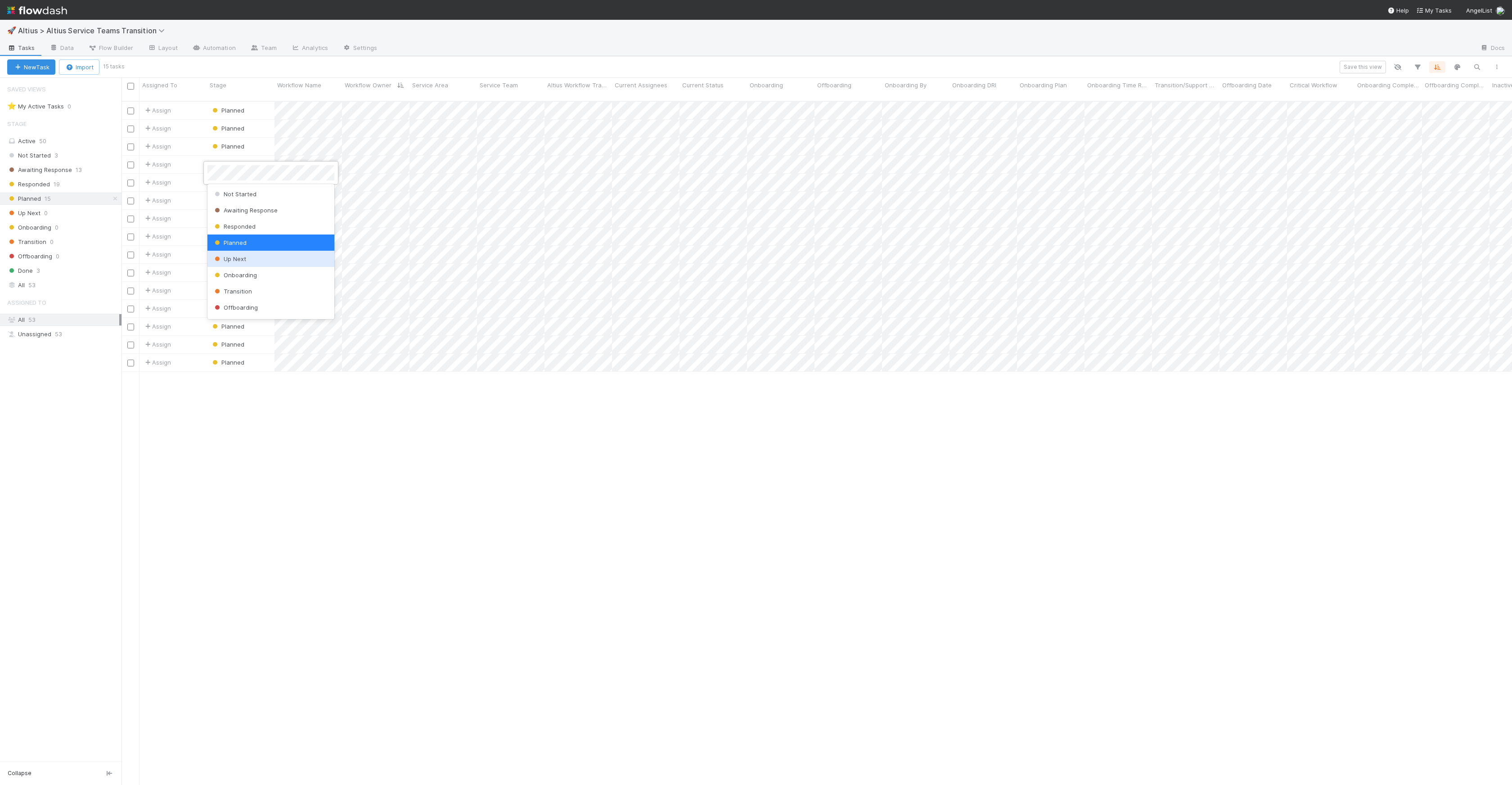
click at [250, 264] on div "Up Next" at bounding box center [271, 259] width 127 height 16
click at [234, 215] on span "Planned" at bounding box center [228, 218] width 34 height 7
click at [264, 300] on div "Up Next" at bounding box center [271, 295] width 127 height 16
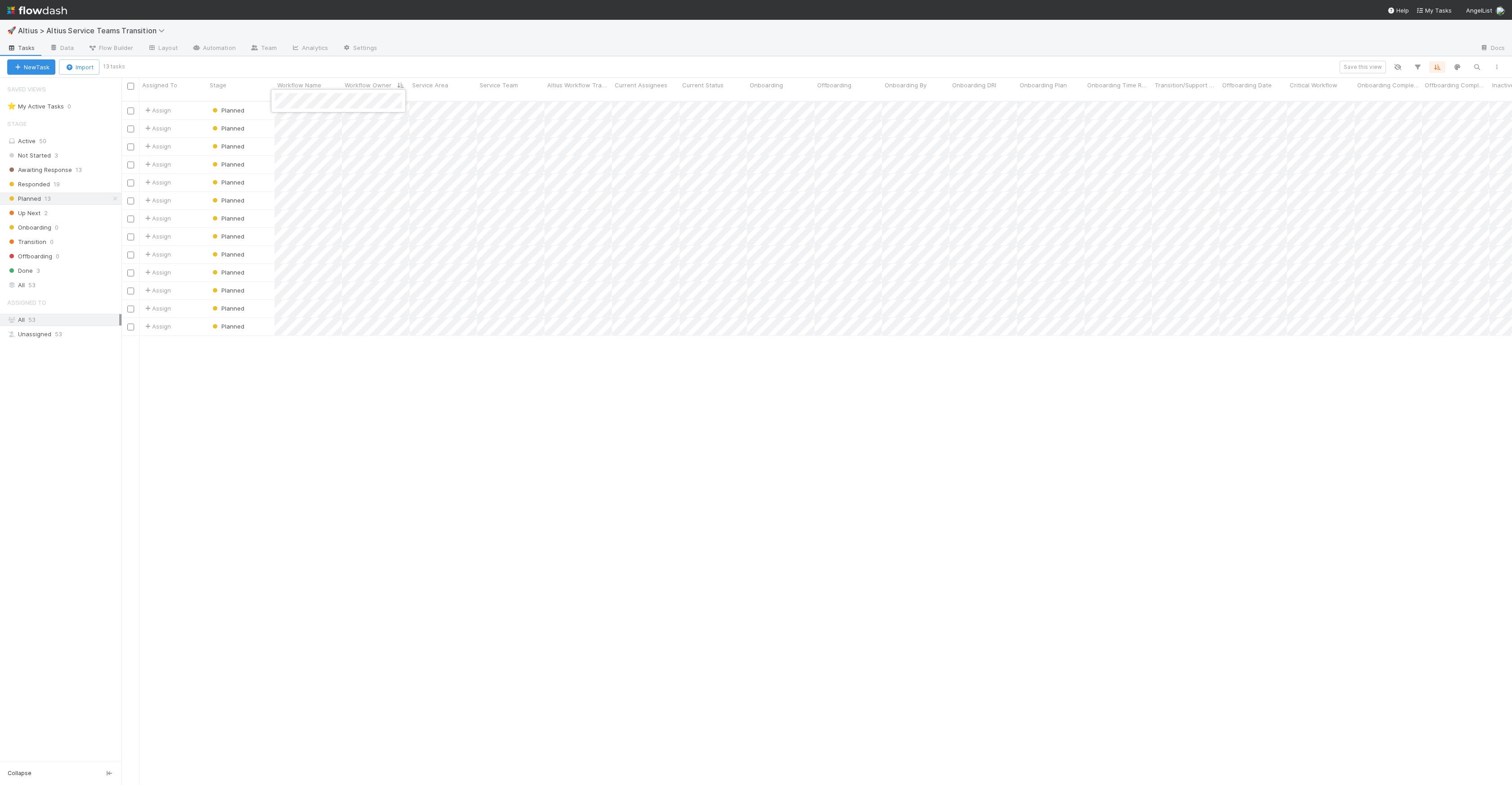
click at [298, 119] on div at bounding box center [756, 392] width 1512 height 785
click at [234, 107] on span "Planned" at bounding box center [228, 110] width 34 height 7
click at [246, 187] on span "Up Next" at bounding box center [230, 187] width 33 height 7
click at [855, 65] on div at bounding box center [756, 392] width 1512 height 785
click at [236, 124] on span "Planned" at bounding box center [228, 128] width 34 height 7
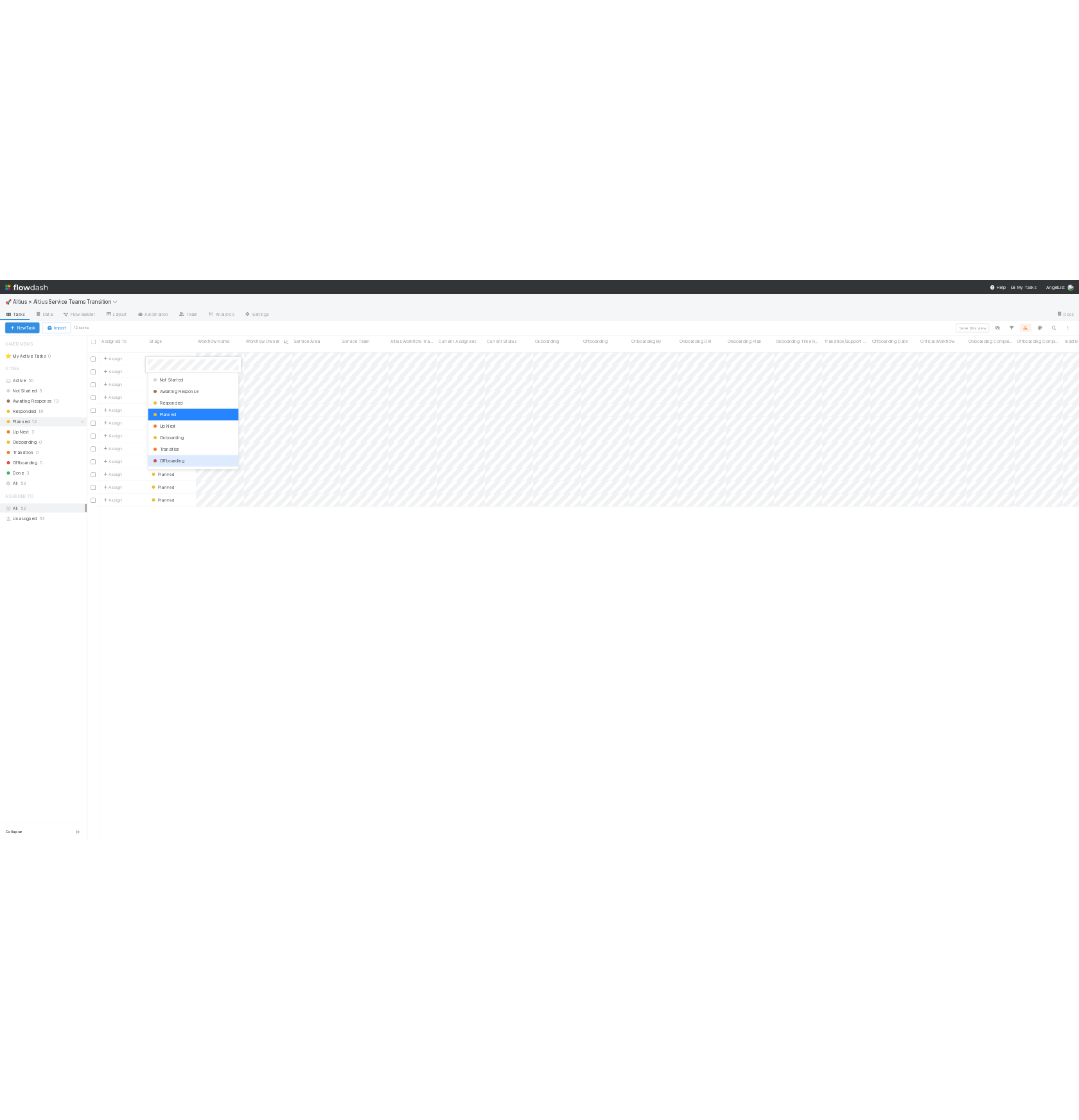
scroll to position [21, 0]
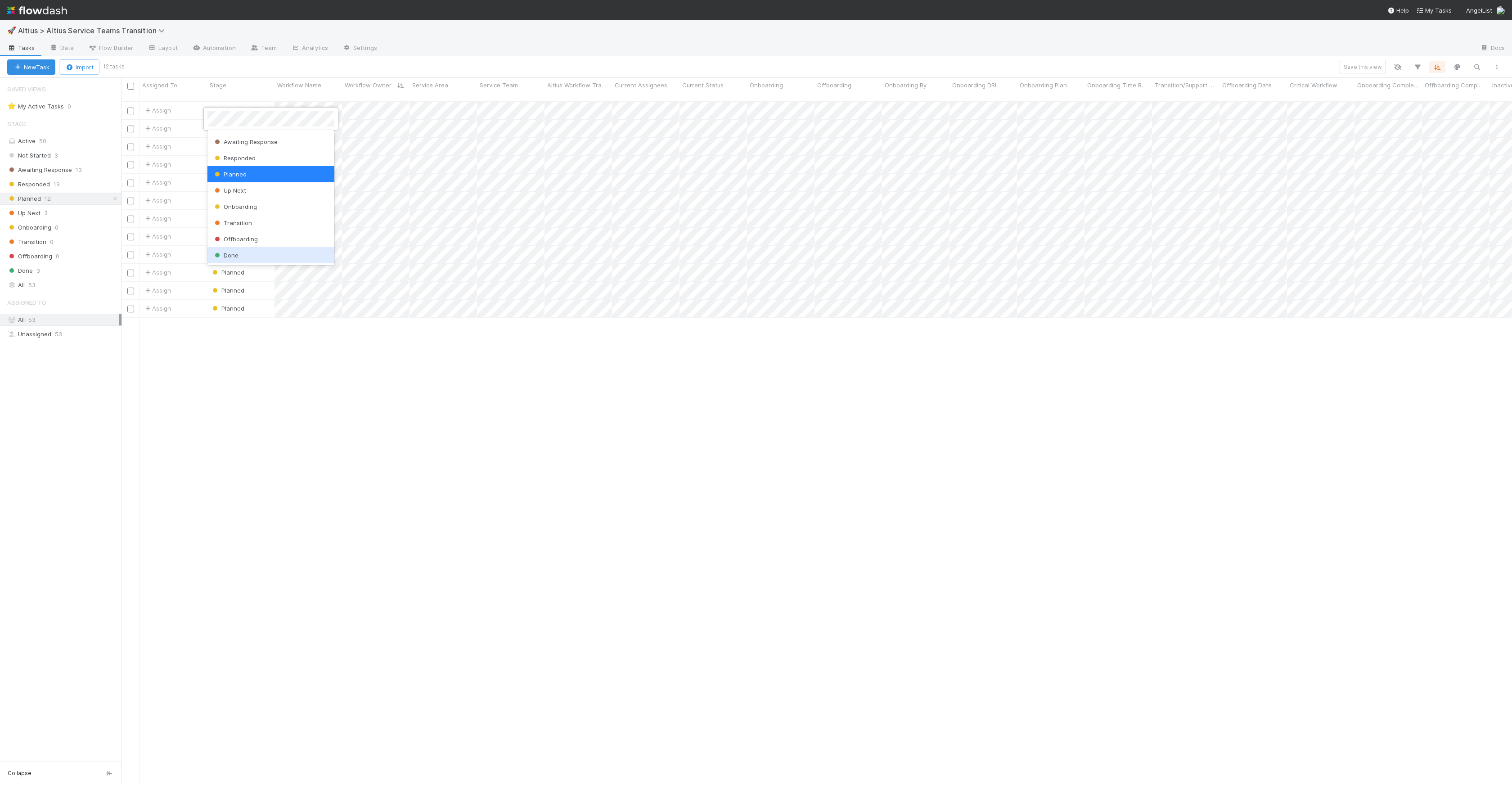
click at [246, 255] on div "Done" at bounding box center [271, 255] width 127 height 16
click at [227, 142] on div "Planned" at bounding box center [228, 146] width 34 height 9
click at [254, 225] on div "Up Next" at bounding box center [271, 223] width 127 height 16
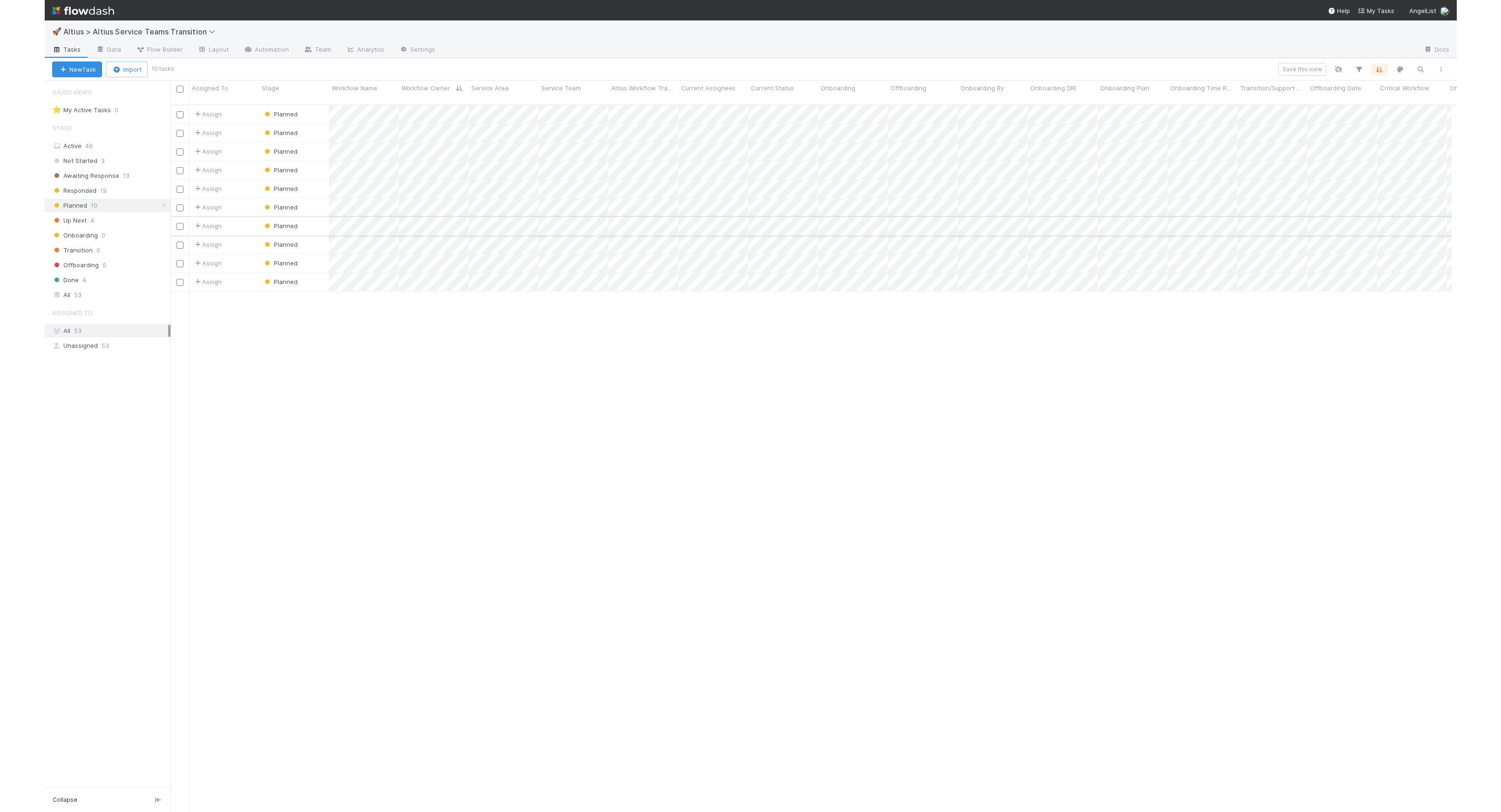
scroll to position [708, 1317]
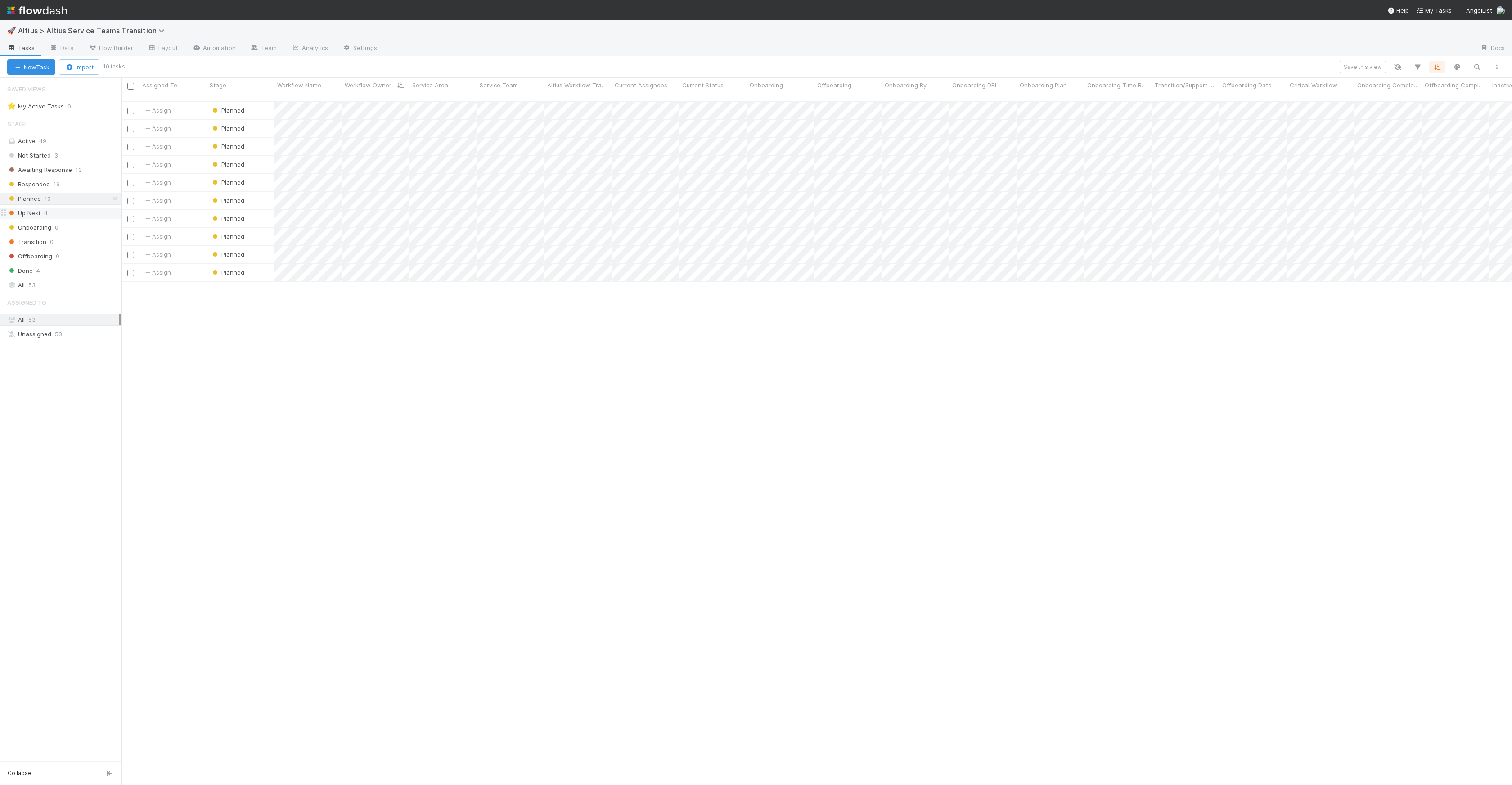
click at [57, 217] on div "Up Next 4" at bounding box center [64, 213] width 114 height 11
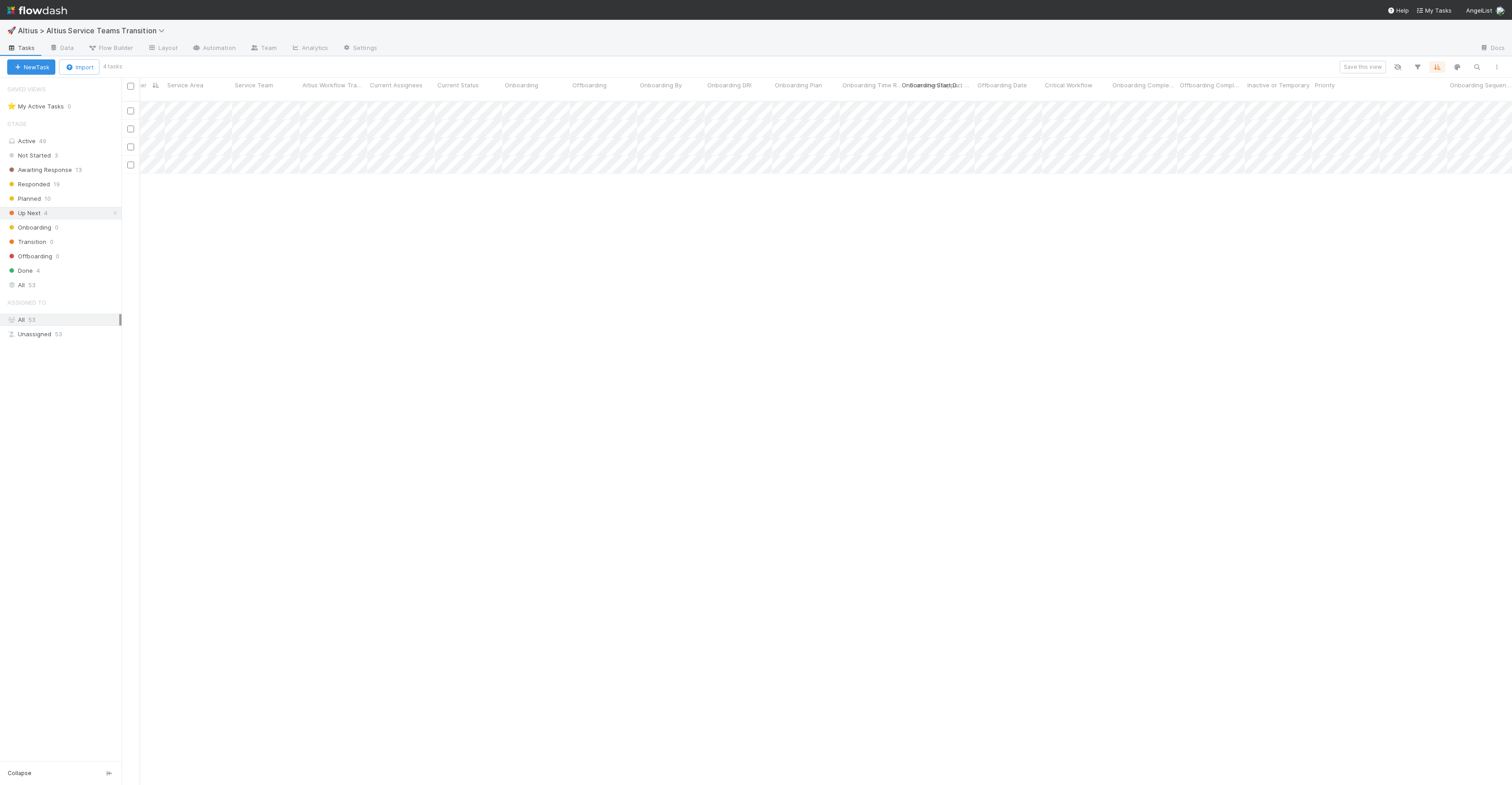
scroll to position [0, 244]
drag, startPoint x: 1449, startPoint y: 84, endPoint x: 718, endPoint y: 87, distance: 731.0
click at [718, 87] on div "Assigned To Stage Workflow Name Workflow Owner Service Area Service Team Altius…" at bounding box center [808, 89] width 2111 height 23
drag, startPoint x: 777, startPoint y: 85, endPoint x: 641, endPoint y: 87, distance: 136.0
click at [632, 86] on div "Assigned To Stage Workflow Name Workflow Owner Service Area Service Team Altius…" at bounding box center [808, 89] width 2111 height 23
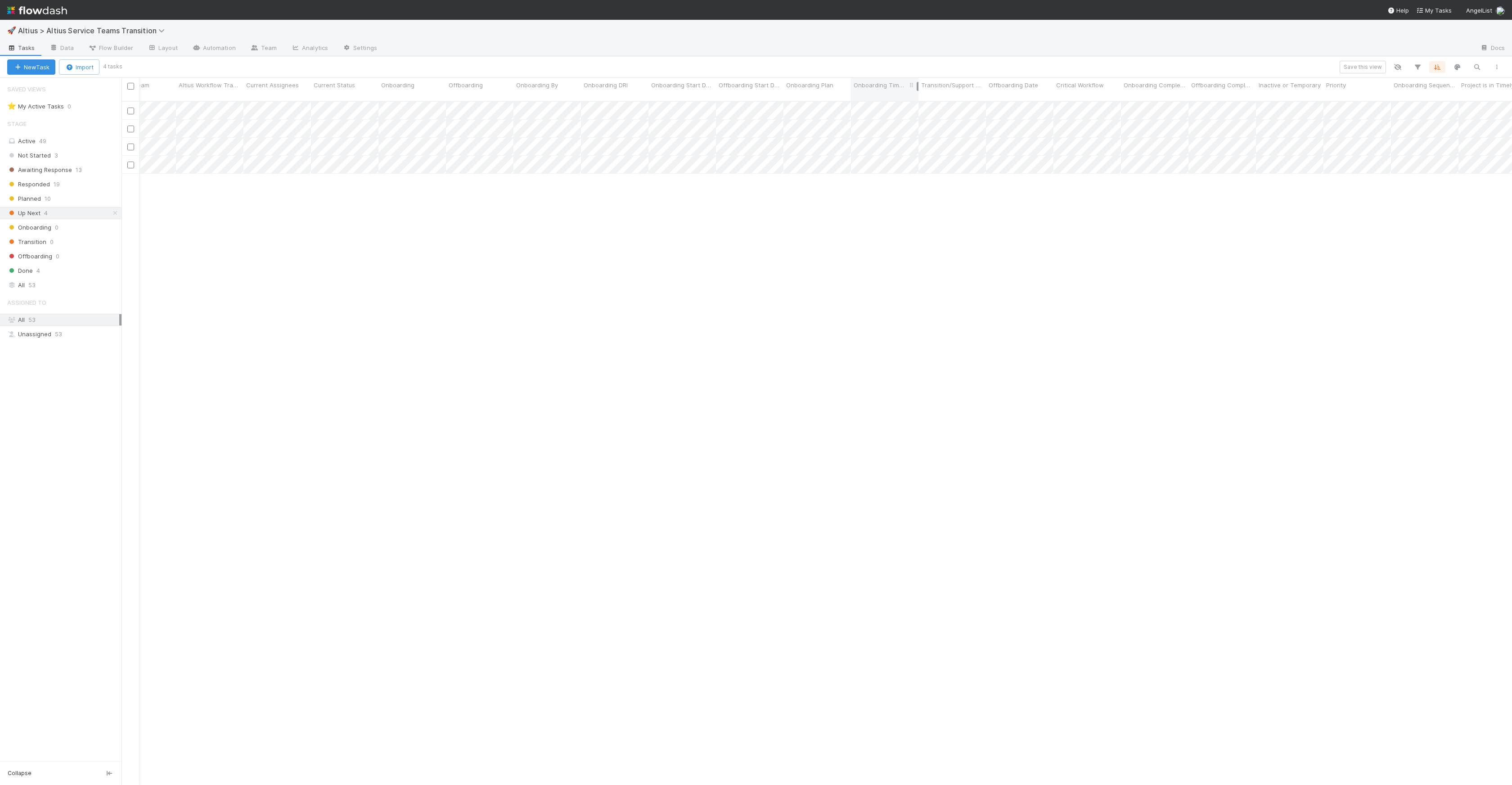
click at [916, 85] on div "Onboarding Time Required (days)" at bounding box center [885, 89] width 68 height 23
drag, startPoint x: 917, startPoint y: 85, endPoint x: 956, endPoint y: 87, distance: 39.1
click at [916, 87] on div at bounding box center [956, 86] width 2 height 9
click at [59, 198] on div "Planned 10" at bounding box center [64, 198] width 114 height 11
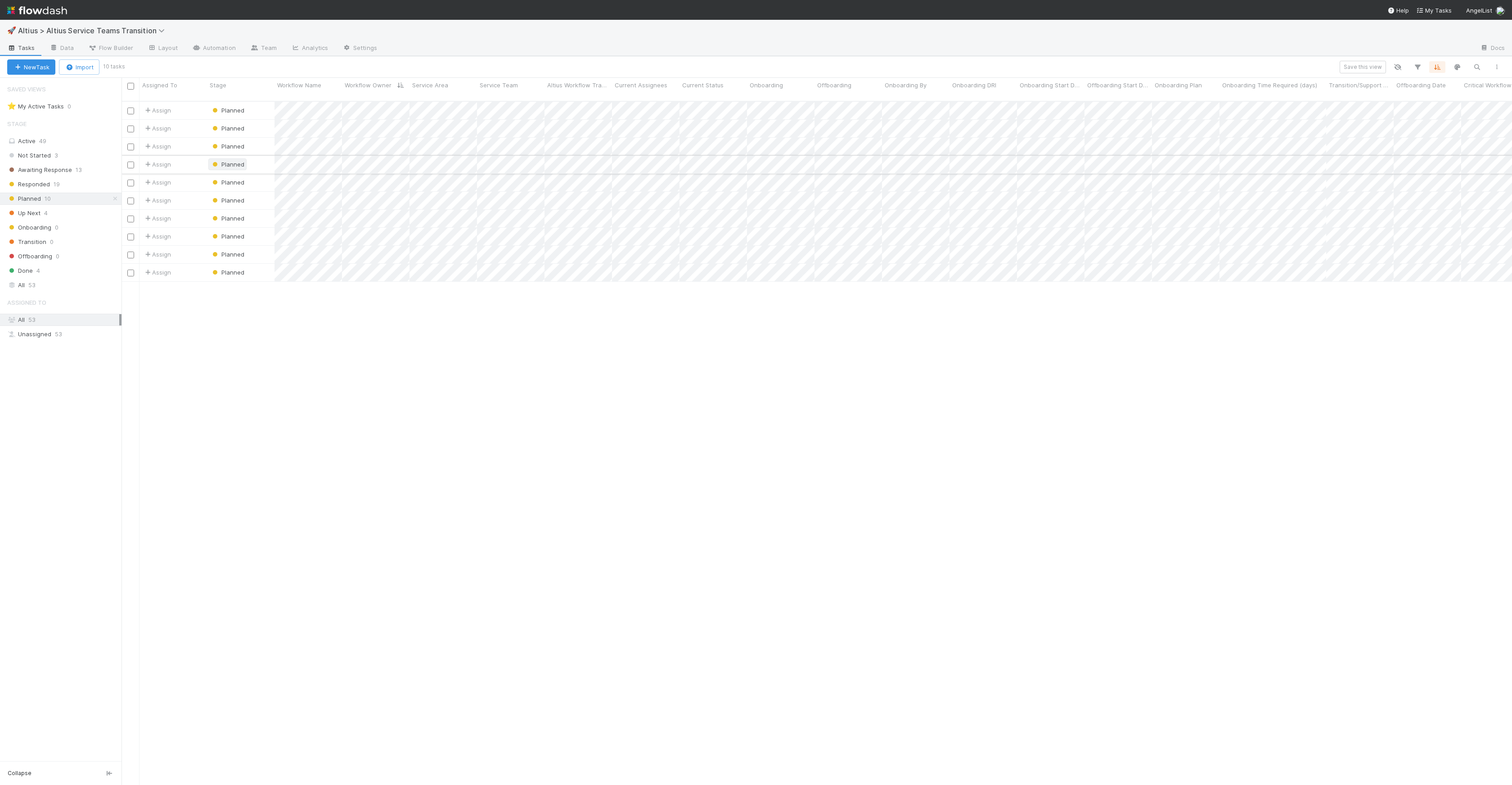
click at [244, 159] on span "Planned" at bounding box center [227, 164] width 38 height 12
click at [248, 242] on div "Up Next" at bounding box center [271, 241] width 127 height 16
click at [720, 68] on div at bounding box center [756, 392] width 1512 height 785
click at [711, 67] on div "Save this view" at bounding box center [813, 67] width 1386 height 12
click at [232, 143] on span "Planned" at bounding box center [228, 146] width 34 height 7
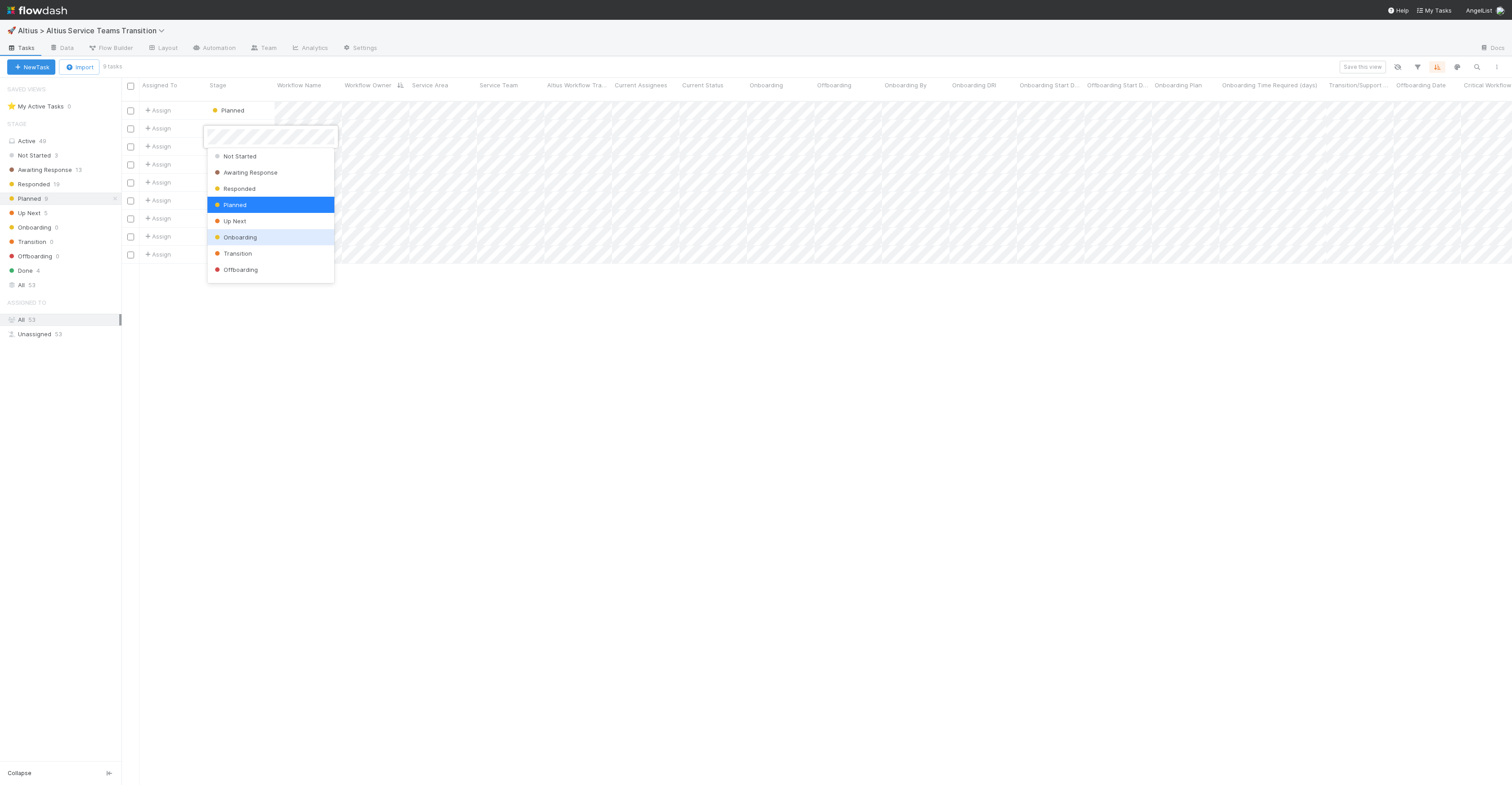
scroll to position [15, 0]
click at [255, 277] on div "Done" at bounding box center [271, 274] width 127 height 16
click at [294, 157] on div at bounding box center [756, 392] width 1512 height 785
click at [231, 143] on span "Planned" at bounding box center [228, 146] width 34 height 7
click at [246, 267] on div "Done" at bounding box center [271, 274] width 127 height 16
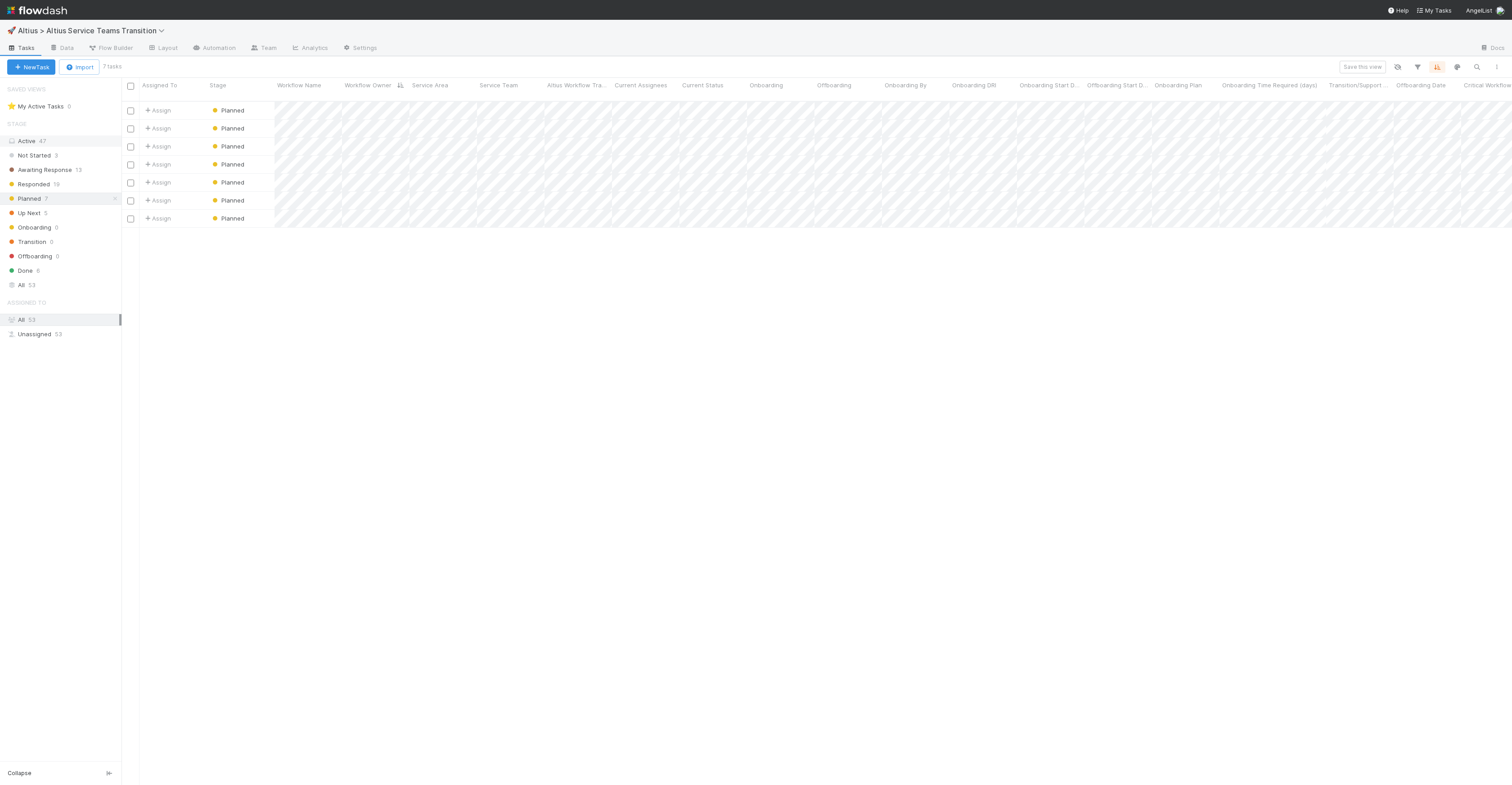
click at [48, 144] on div "Active 47" at bounding box center [63, 141] width 112 height 11
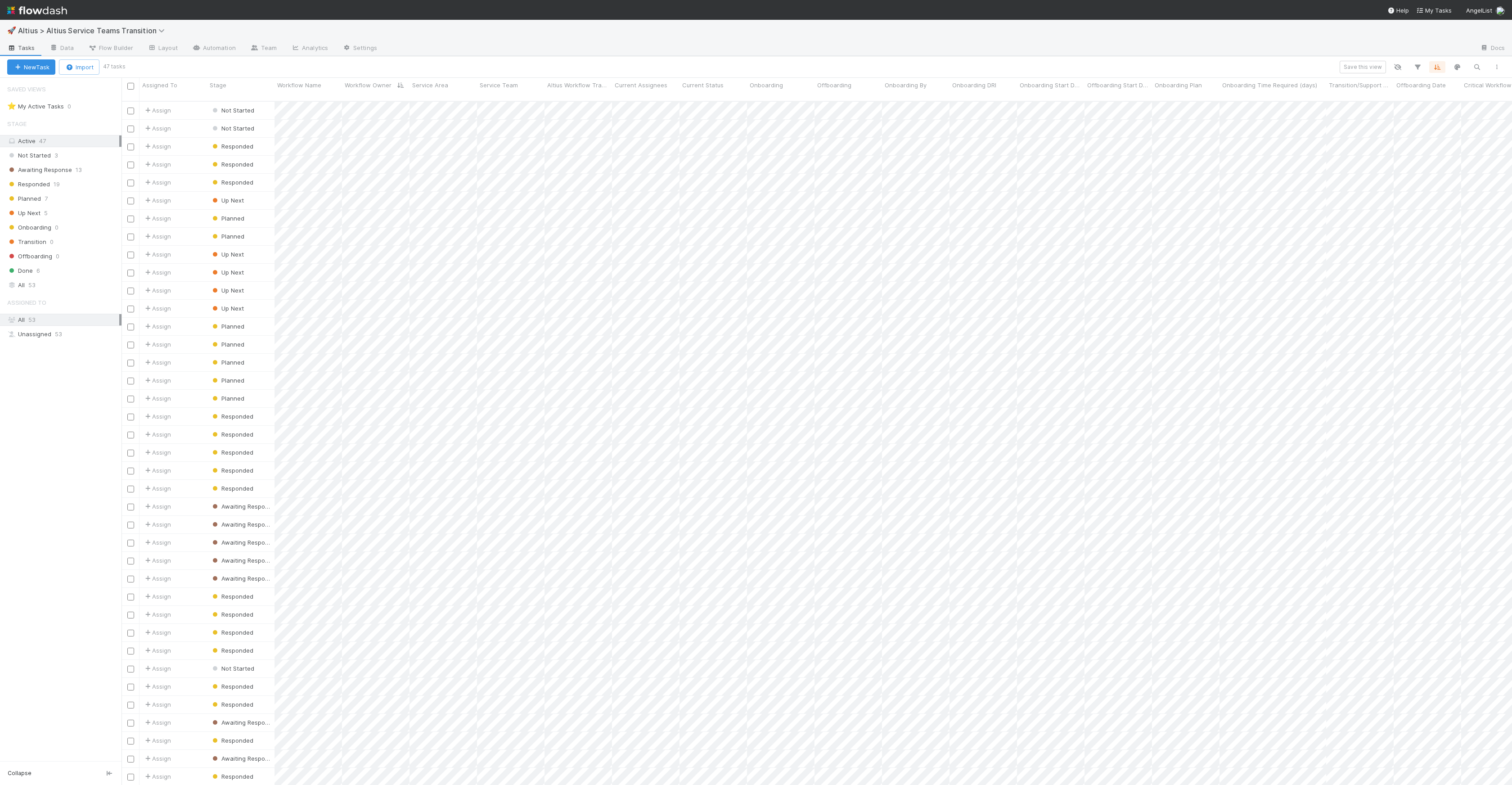
scroll to position [684, 1384]
click at [916, 70] on icon "button" at bounding box center [1417, 67] width 9 height 8
click at [916, 97] on button "Add Filter" at bounding box center [1280, 95] width 270 height 13
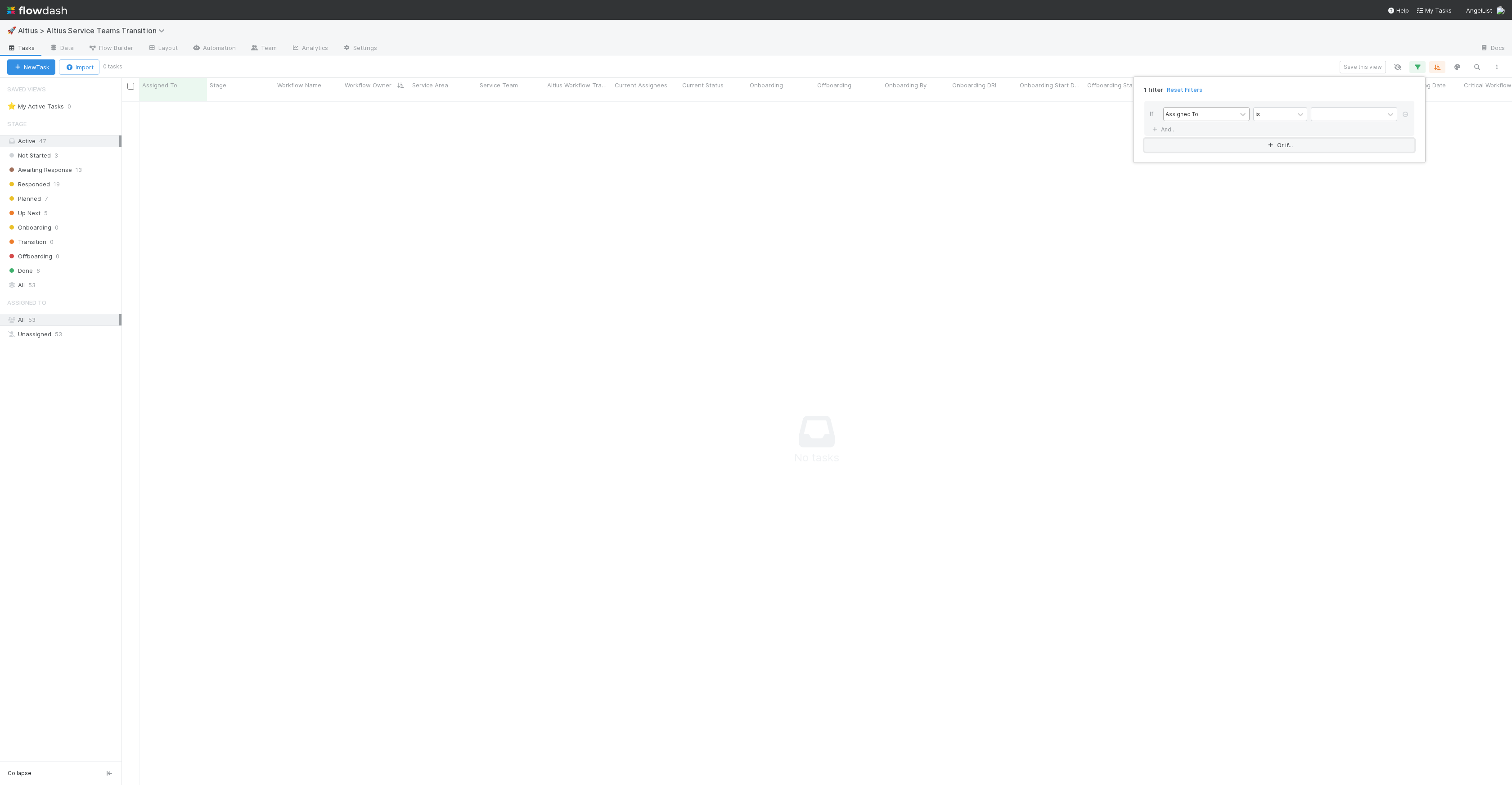
scroll to position [678, 1384]
click at [916, 113] on div "Assigned To" at bounding box center [1200, 114] width 73 height 13
type input "workflow"
click at [916, 109] on div at bounding box center [1348, 114] width 73 height 13
type input "cat"
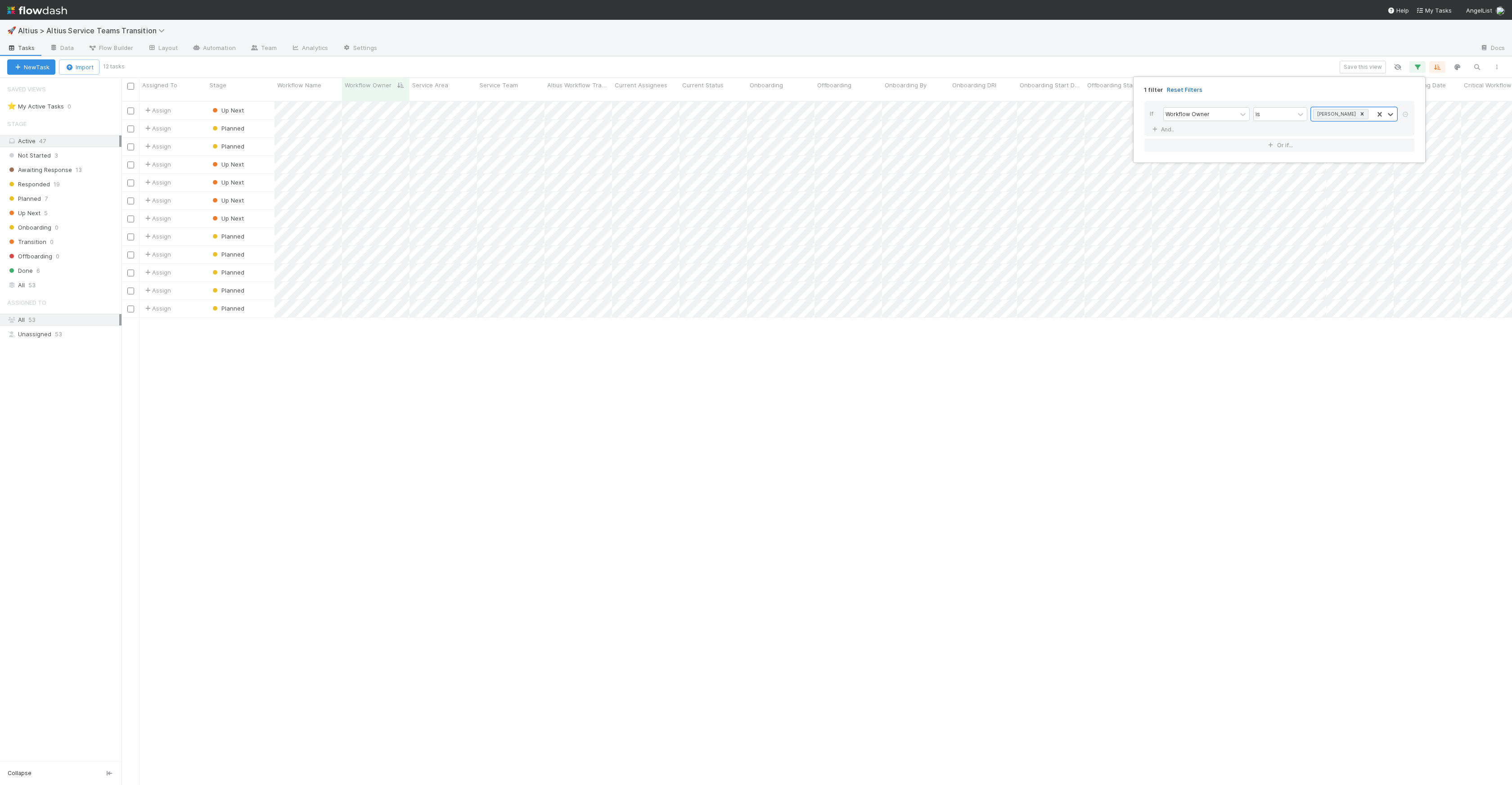
scroll to position [684, 1384]
click at [916, 60] on div "1 filter Reset Filters If Workflow Owner is option Catherine Lambright , select…" at bounding box center [756, 392] width 1512 height 785
click at [488, 358] on div "Assign Up Next 1 8/7/25, 3:55:13 PM 8/13/25, 9:59:42 AM Assign Planned 1 8/7/25…" at bounding box center [816, 447] width 1391 height 690
click at [812, 383] on div at bounding box center [756, 392] width 1512 height 785
click at [218, 269] on span "Planned" at bounding box center [228, 272] width 34 height 7
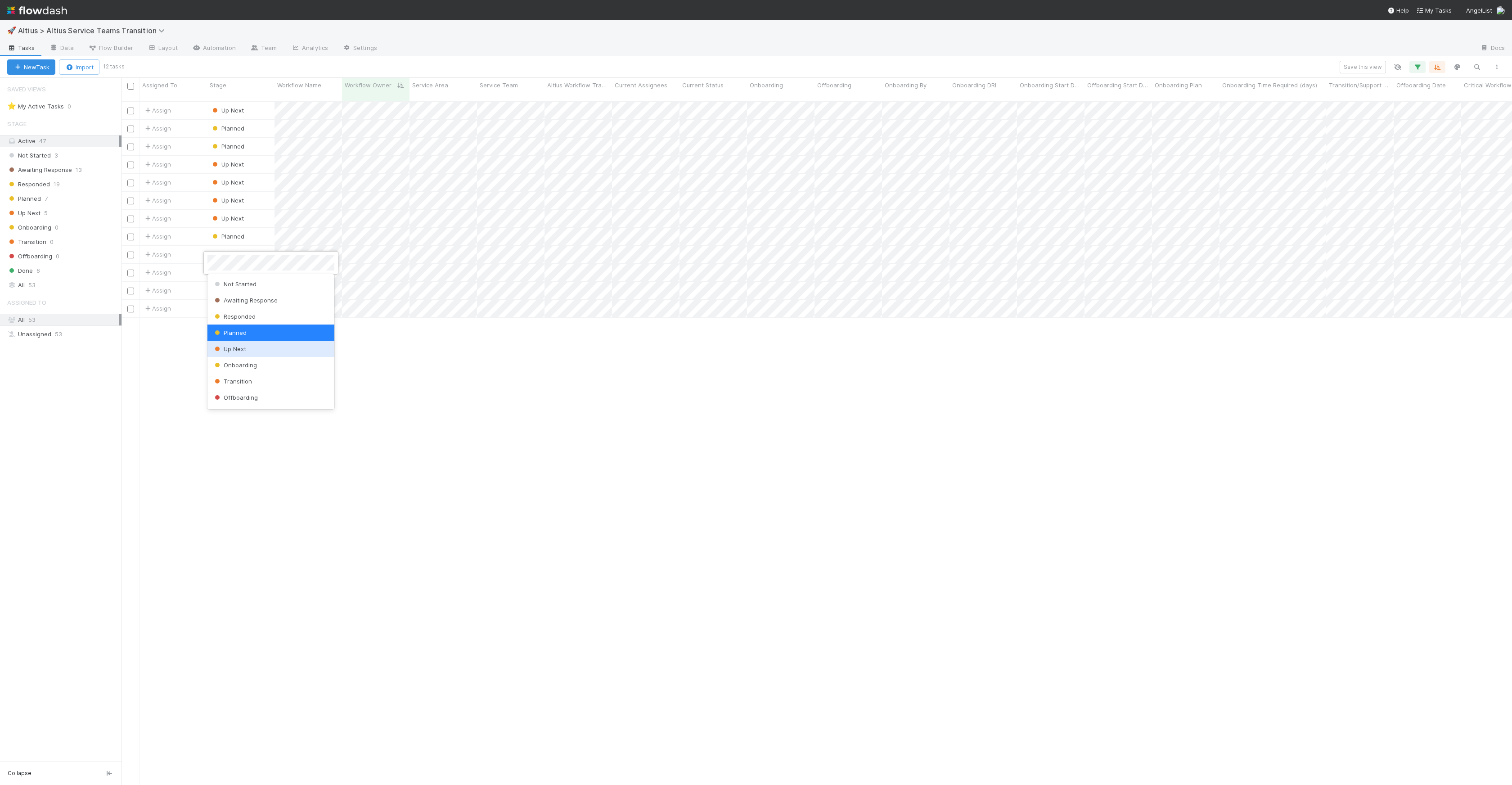
click at [272, 353] on div "Up Next" at bounding box center [271, 349] width 127 height 16
click at [812, 383] on div at bounding box center [756, 392] width 1512 height 785
click at [234, 305] on span "Planned" at bounding box center [228, 308] width 34 height 7
click at [247, 431] on div "Done" at bounding box center [271, 436] width 127 height 16
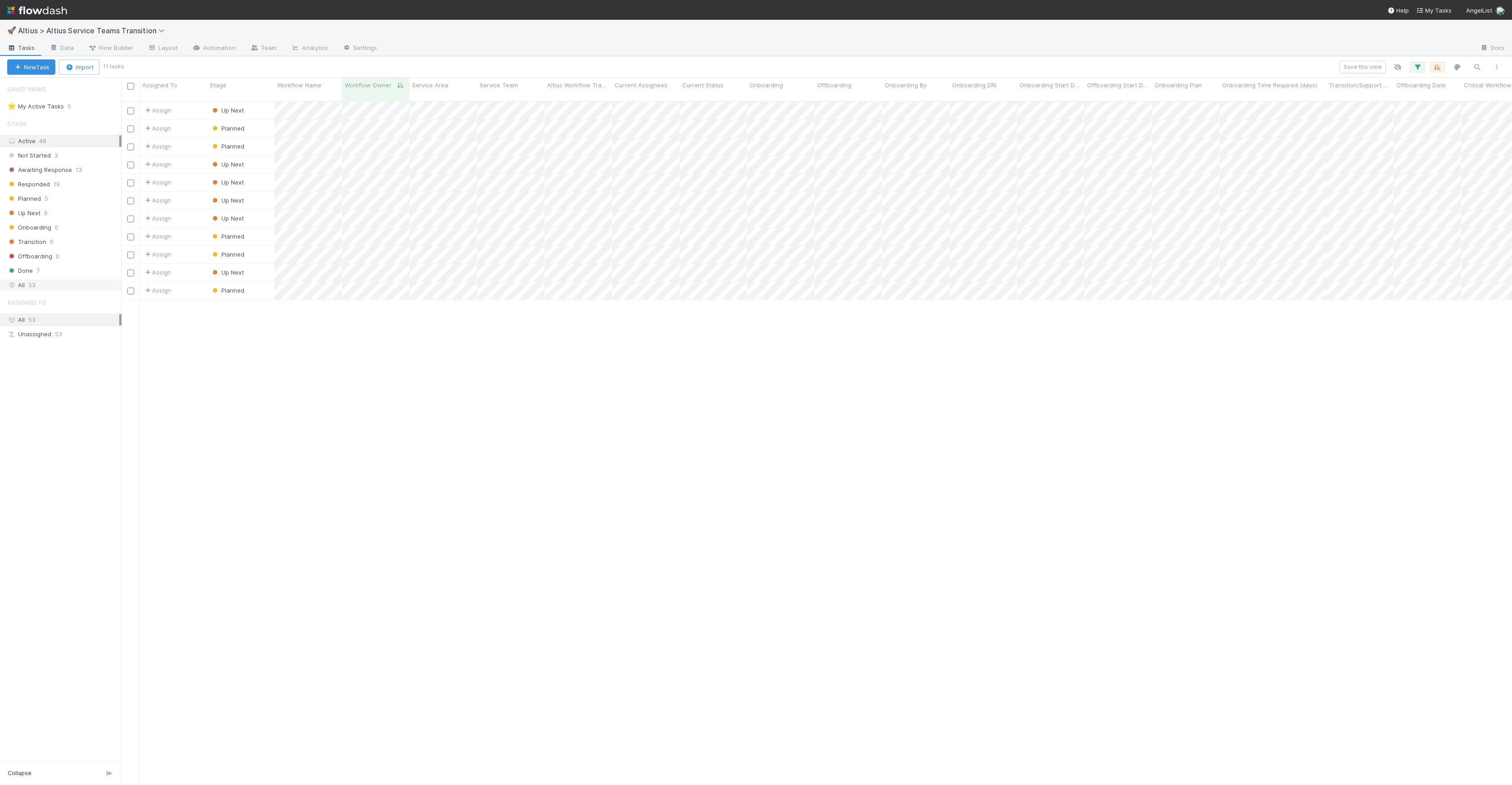
click at [55, 285] on div "All 53" at bounding box center [63, 285] width 112 height 11
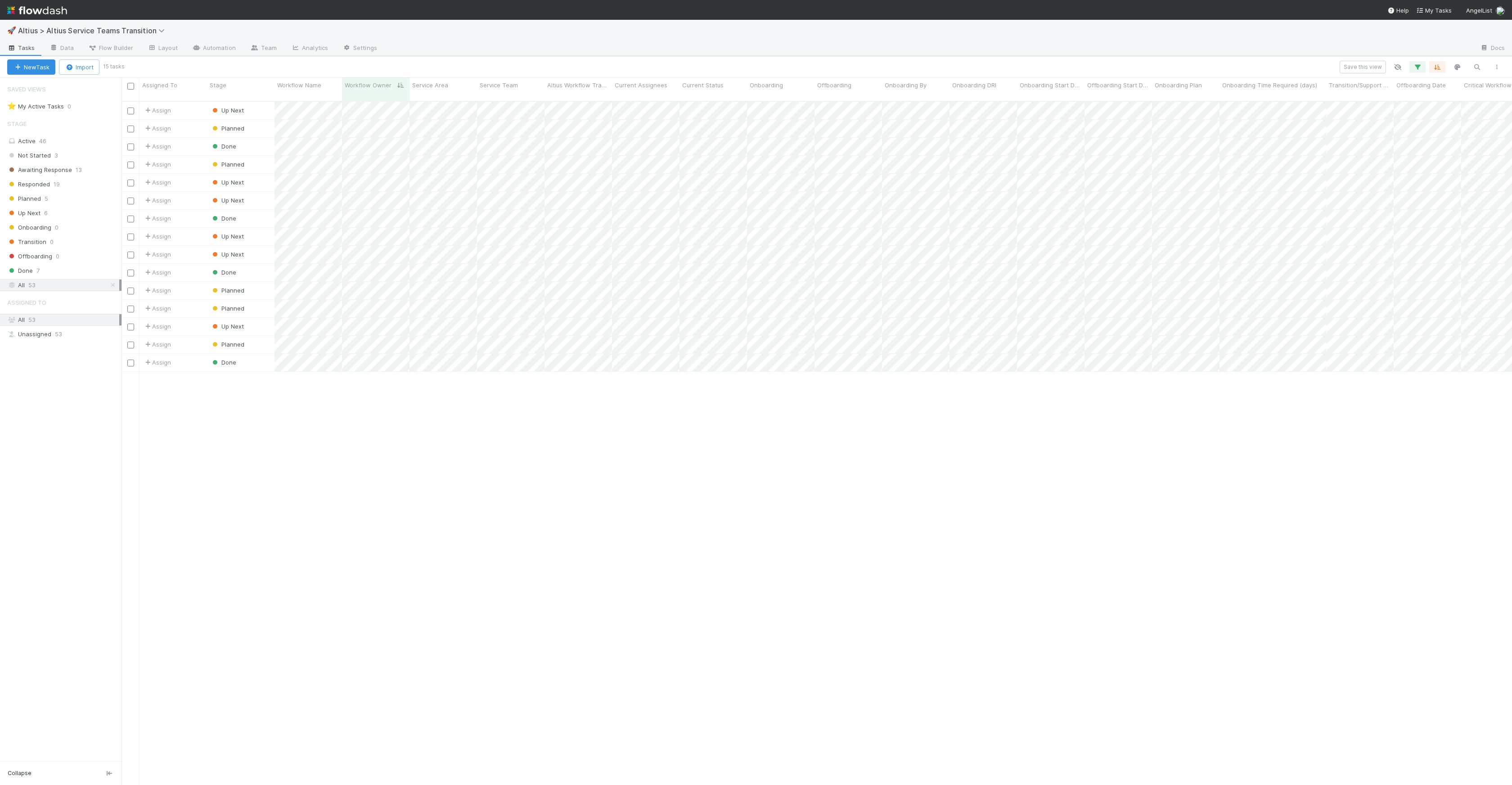
scroll to position [684, 1384]
click at [235, 85] on div "Stage" at bounding box center [241, 85] width 63 height 9
click at [247, 101] on div "Sort First → Last" at bounding box center [261, 102] width 103 height 14
click at [496, 475] on div "Assign Planned 1 8/7/25, 3:55:13 PM 8/13/25, 9:59:55 AM Assign Planned 1 8/7/25…" at bounding box center [816, 447] width 1391 height 690
click at [228, 107] on span "Planned" at bounding box center [228, 110] width 34 height 7
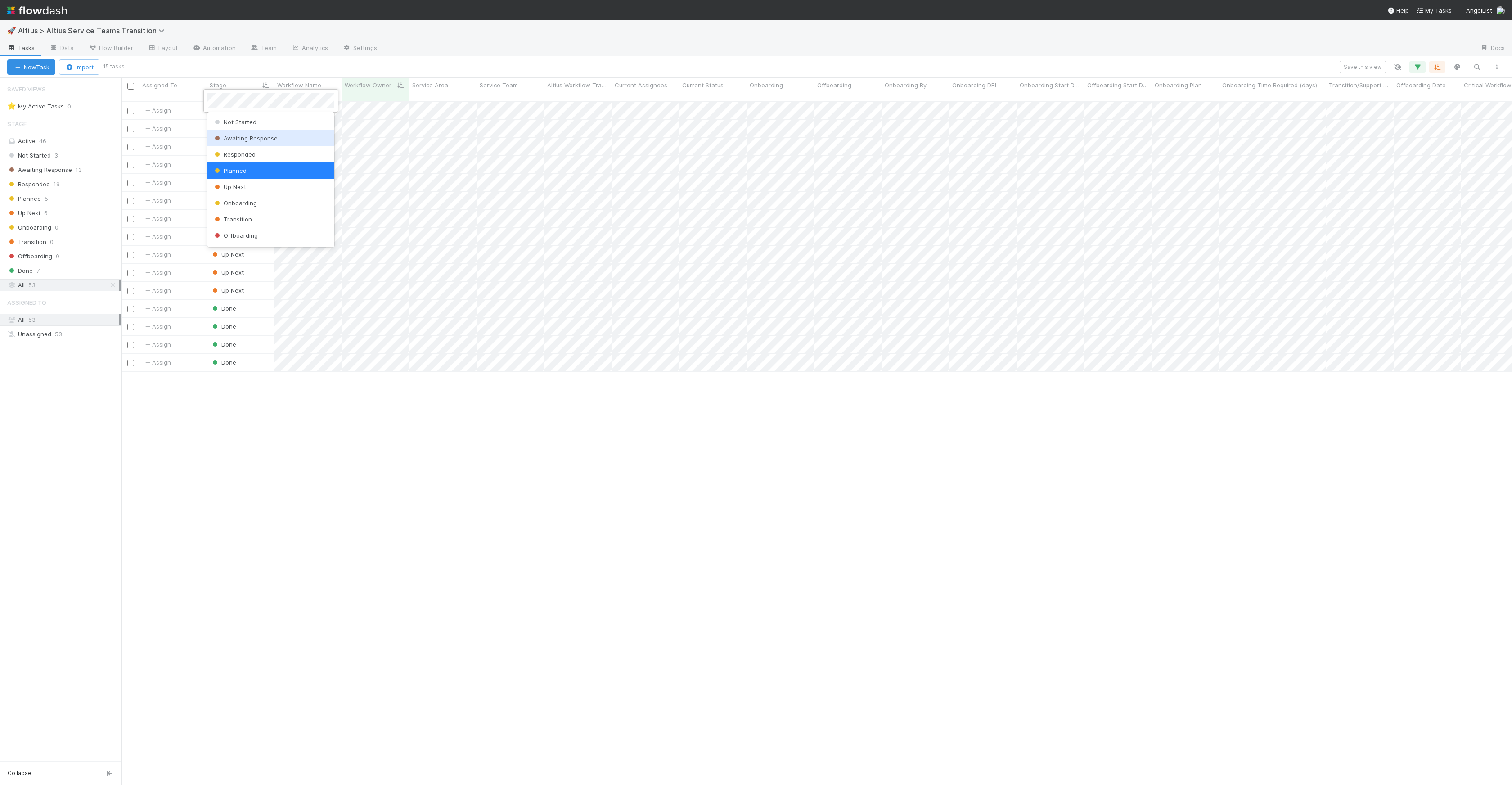
click at [246, 136] on span "Awaiting Response" at bounding box center [245, 138] width 65 height 7
click at [231, 124] on span "Planned" at bounding box center [228, 128] width 34 height 7
click at [240, 154] on span "Awaiting Response" at bounding box center [245, 156] width 65 height 7
click at [238, 171] on span "Awaiting Response" at bounding box center [245, 174] width 65 height 7
click at [236, 160] on div "Planned" at bounding box center [228, 164] width 34 height 9
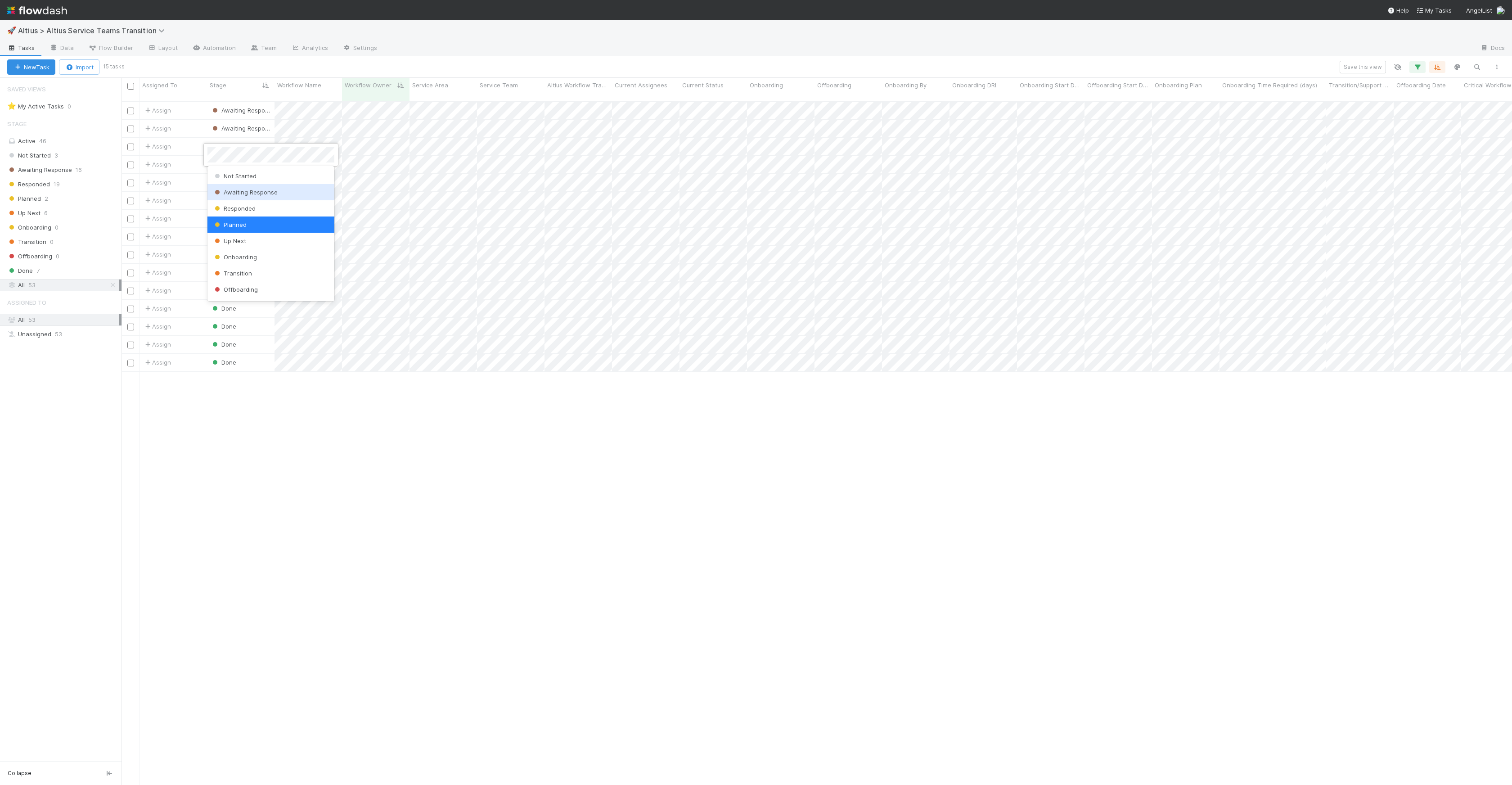
click at [248, 192] on span "Awaiting Response" at bounding box center [245, 192] width 65 height 7
click at [237, 178] on span "Planned" at bounding box center [228, 182] width 34 height 7
click at [252, 215] on div "Awaiting Response" at bounding box center [271, 210] width 127 height 16
click at [63, 217] on div "Up Next 6" at bounding box center [64, 213] width 114 height 11
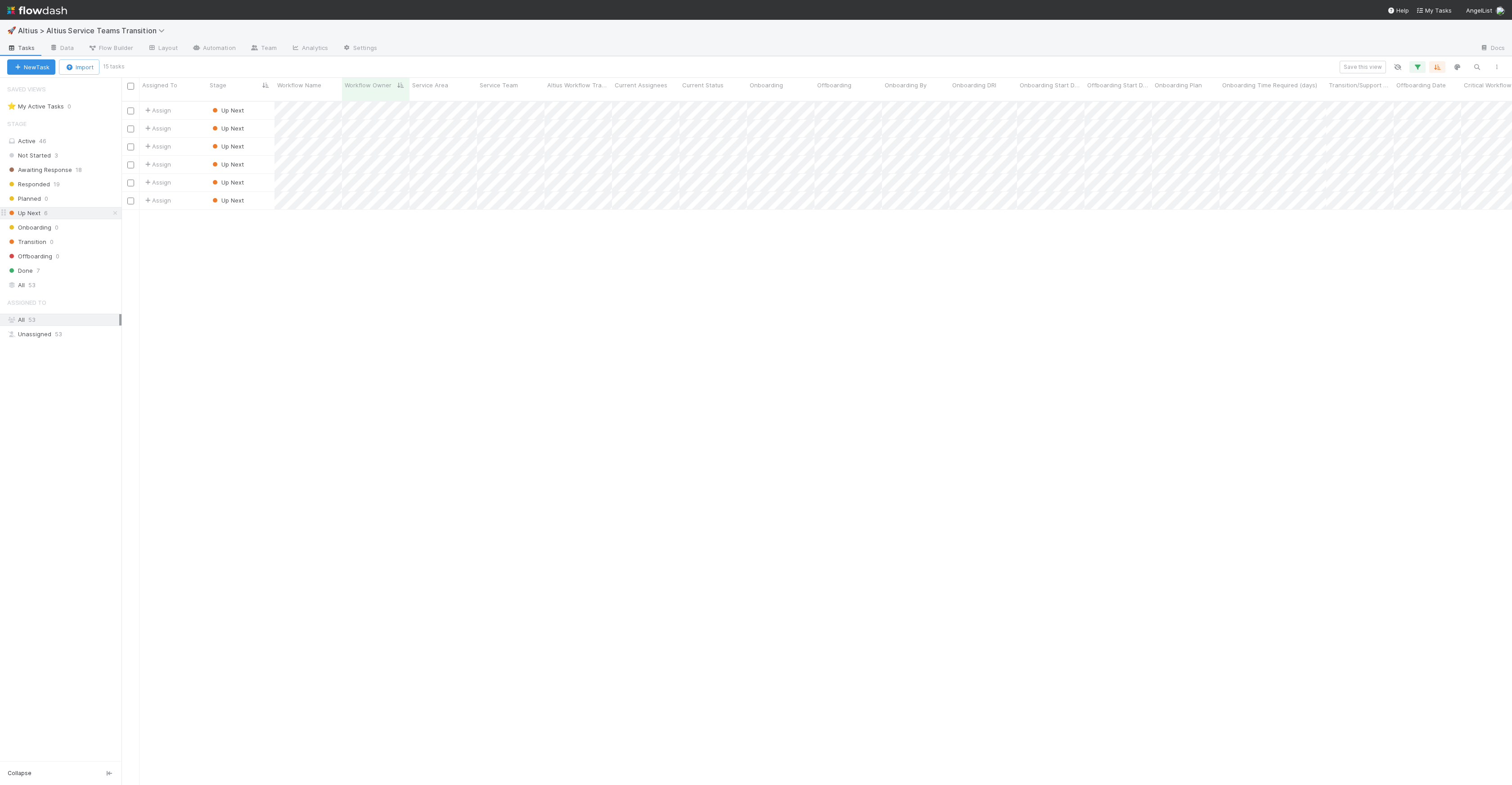
scroll to position [684, 1384]
click at [69, 188] on div "Responded 19" at bounding box center [64, 184] width 114 height 11
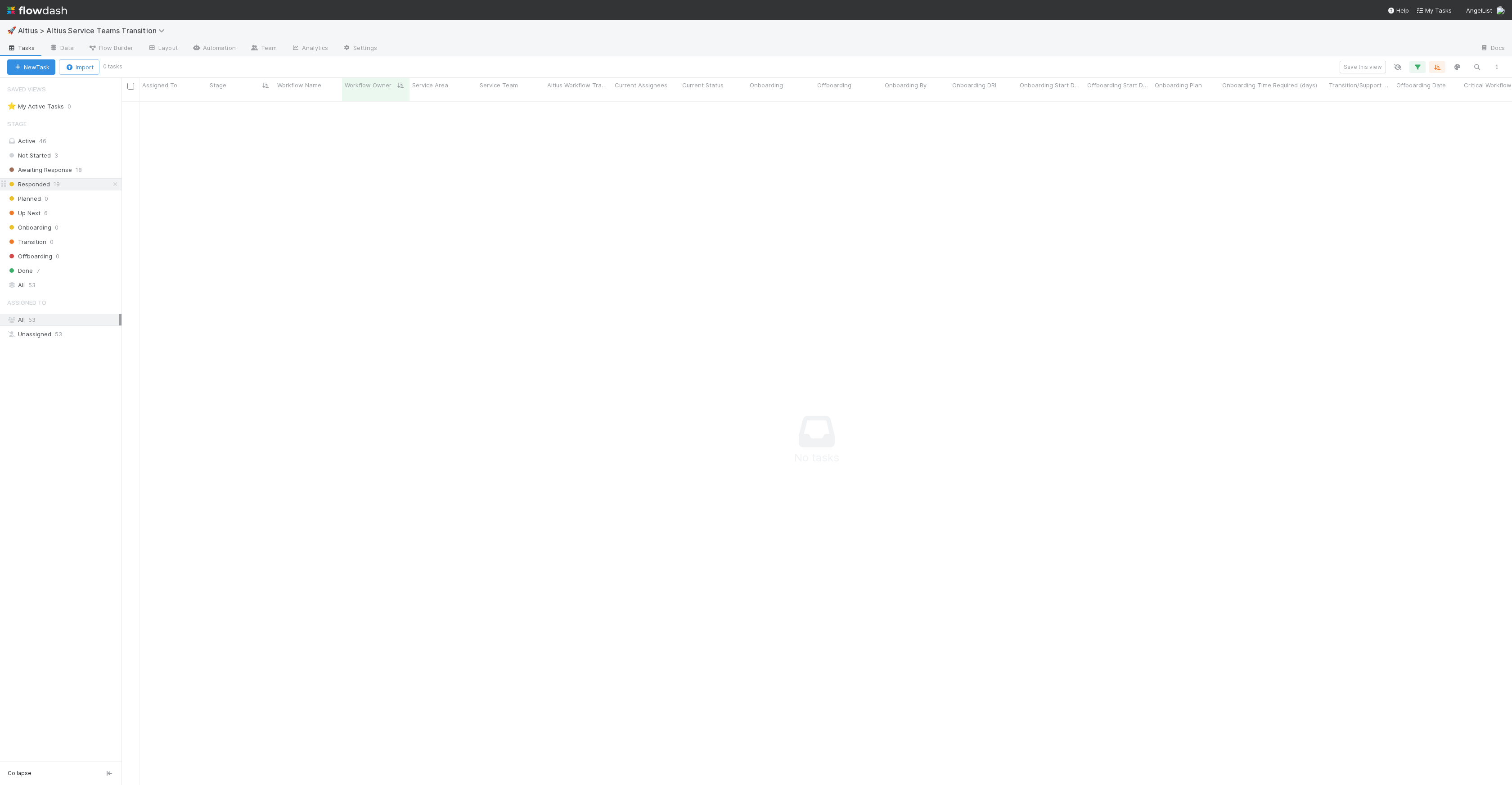
scroll to position [678, 1384]
click at [68, 175] on span "Awaiting Response" at bounding box center [39, 170] width 65 height 11
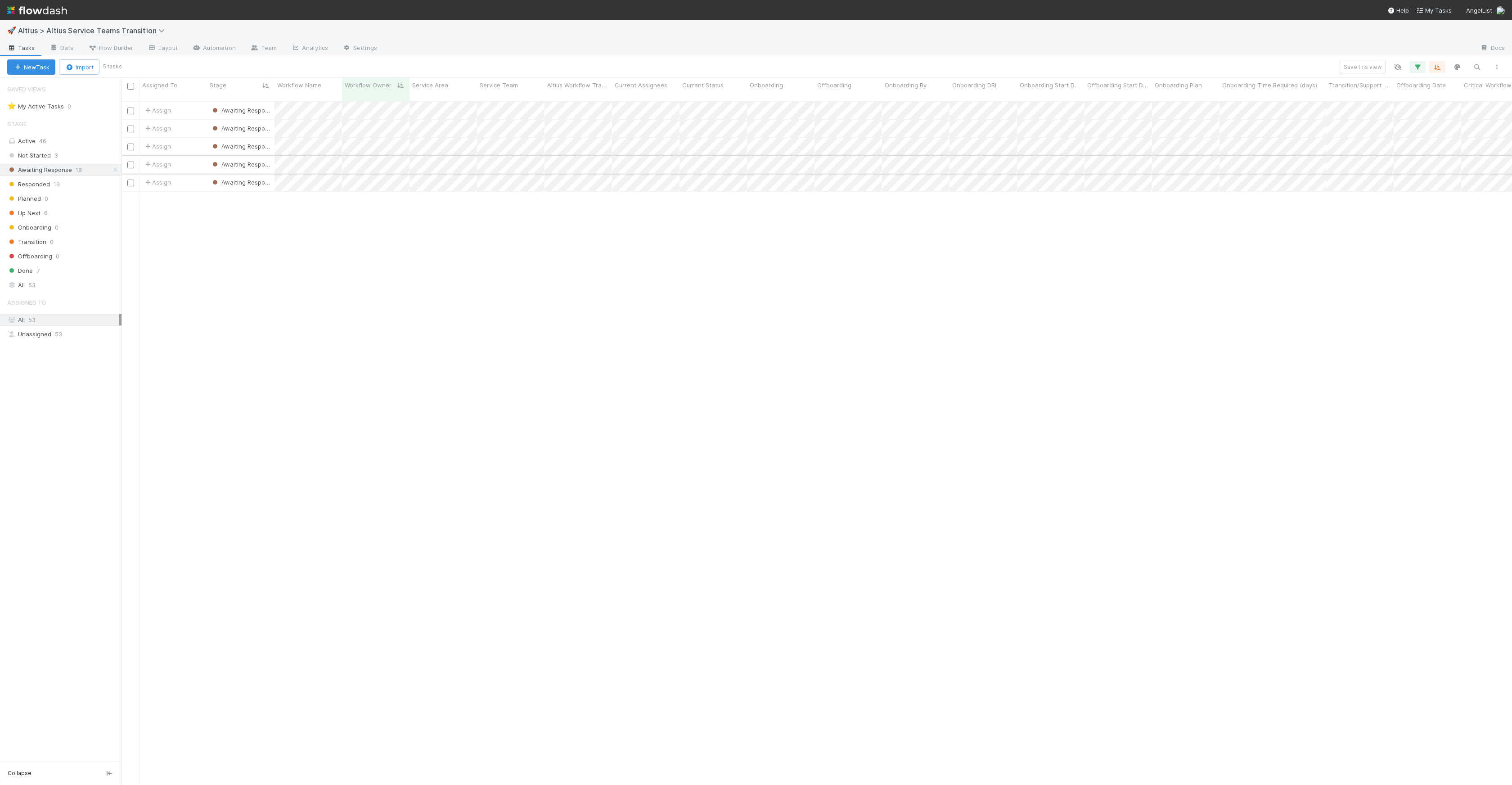
scroll to position [684, 1384]
click at [916, 69] on icon "button" at bounding box center [1417, 67] width 9 height 8
click at [916, 117] on icon at bounding box center [1405, 114] width 9 height 5
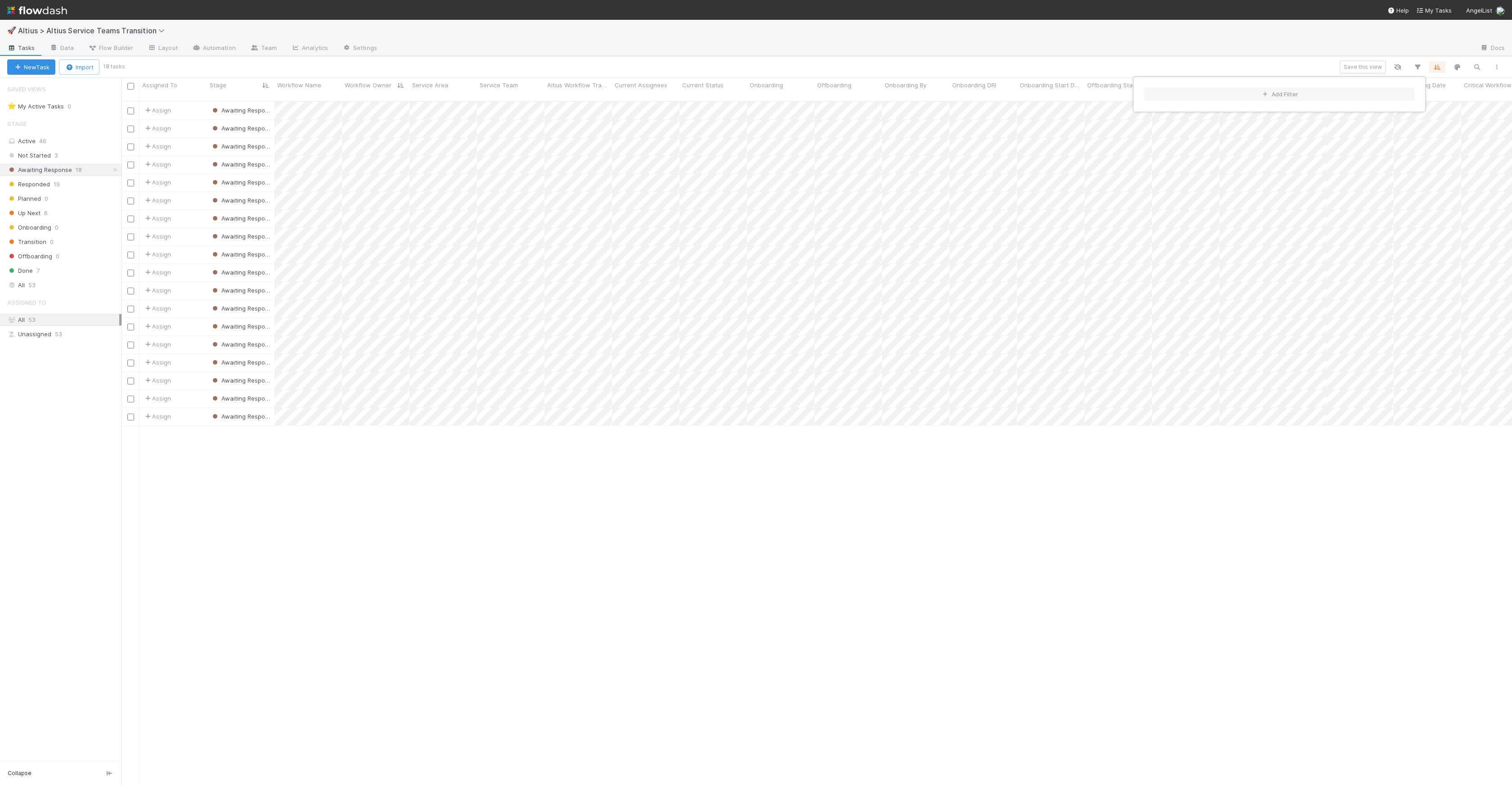
click at [813, 63] on div "Add Filter" at bounding box center [756, 392] width 1512 height 785
click at [773, 63] on div "Add Filter" at bounding box center [756, 392] width 1512 height 785
click at [436, 471] on div "Assign Awaiting Response 1 8/7/25, 3:55:13 PM 8/13/25, 10:42:55 AM Assign Await…" at bounding box center [816, 447] width 1391 height 690
click at [284, 483] on div "Assign Awaiting Response 1 8/7/25, 3:55:13 PM 8/13/25, 10:42:55 AM Assign Await…" at bounding box center [816, 447] width 1391 height 690
click at [132, 86] on input "checkbox" at bounding box center [131, 86] width 7 height 7
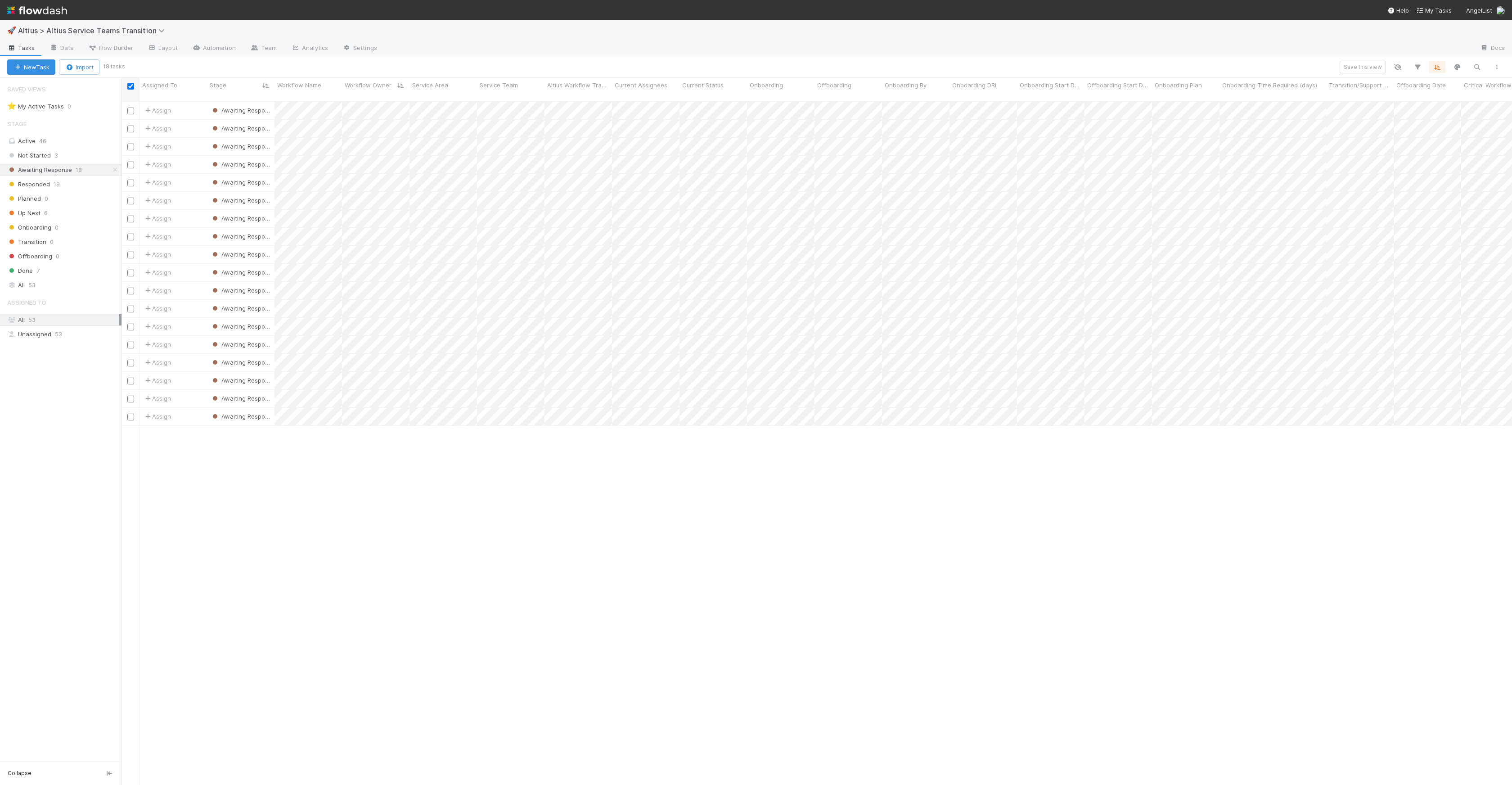
checkbox input "true"
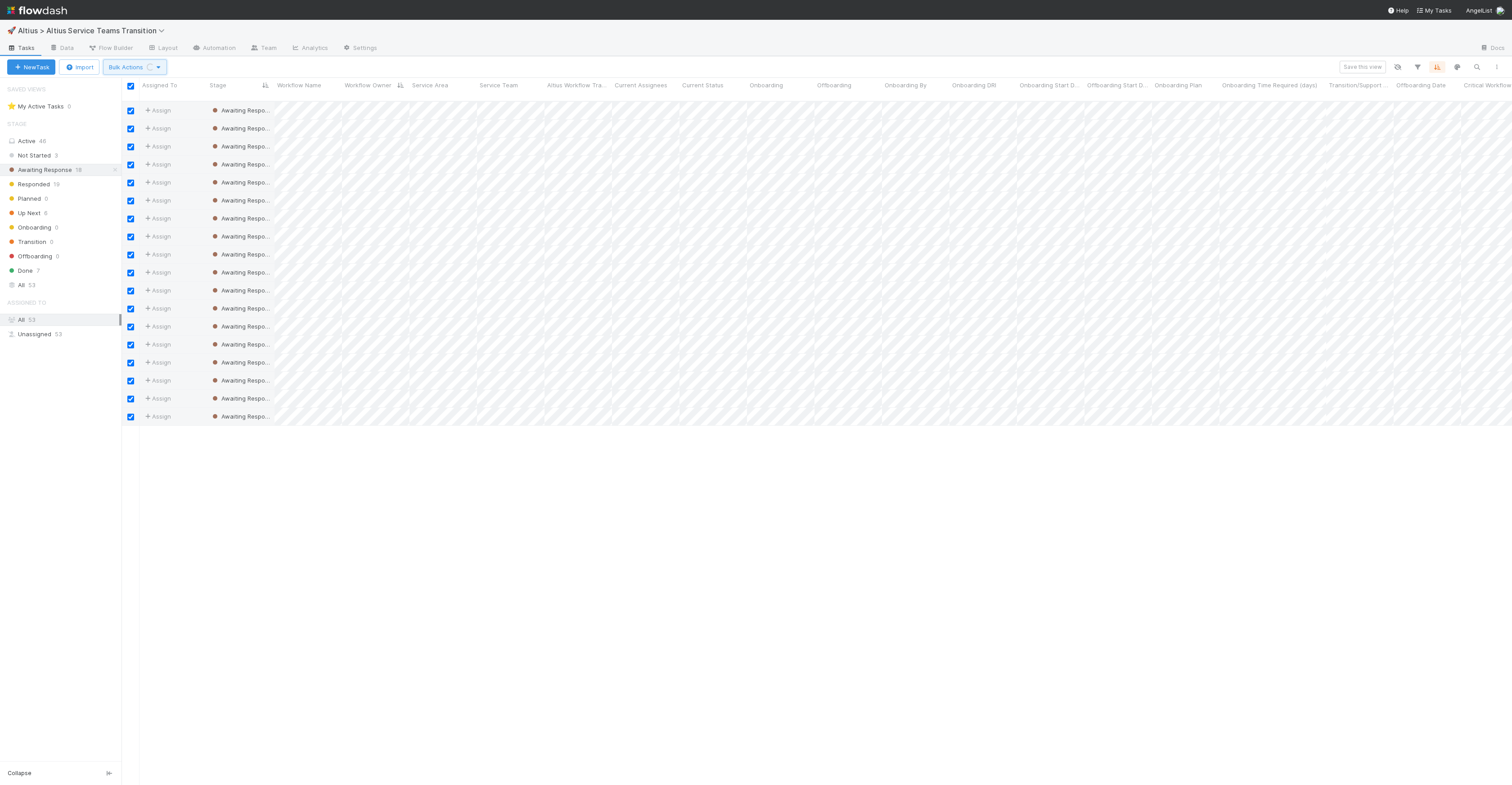
click at [131, 68] on span "Bulk Actions Loading..." at bounding box center [135, 67] width 52 height 7
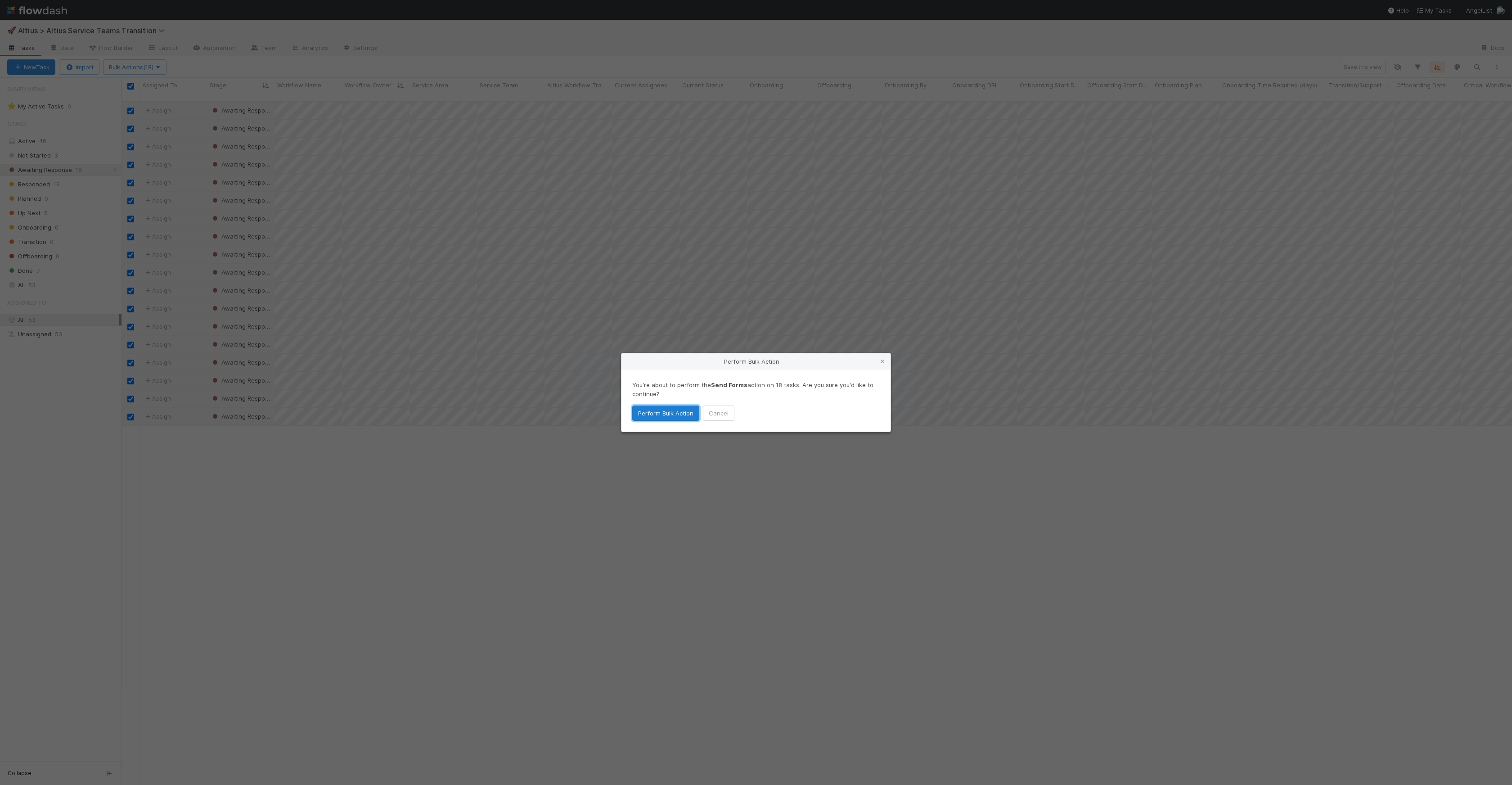
click at [643, 412] on button "Perform Bulk Action" at bounding box center [666, 413] width 67 height 15
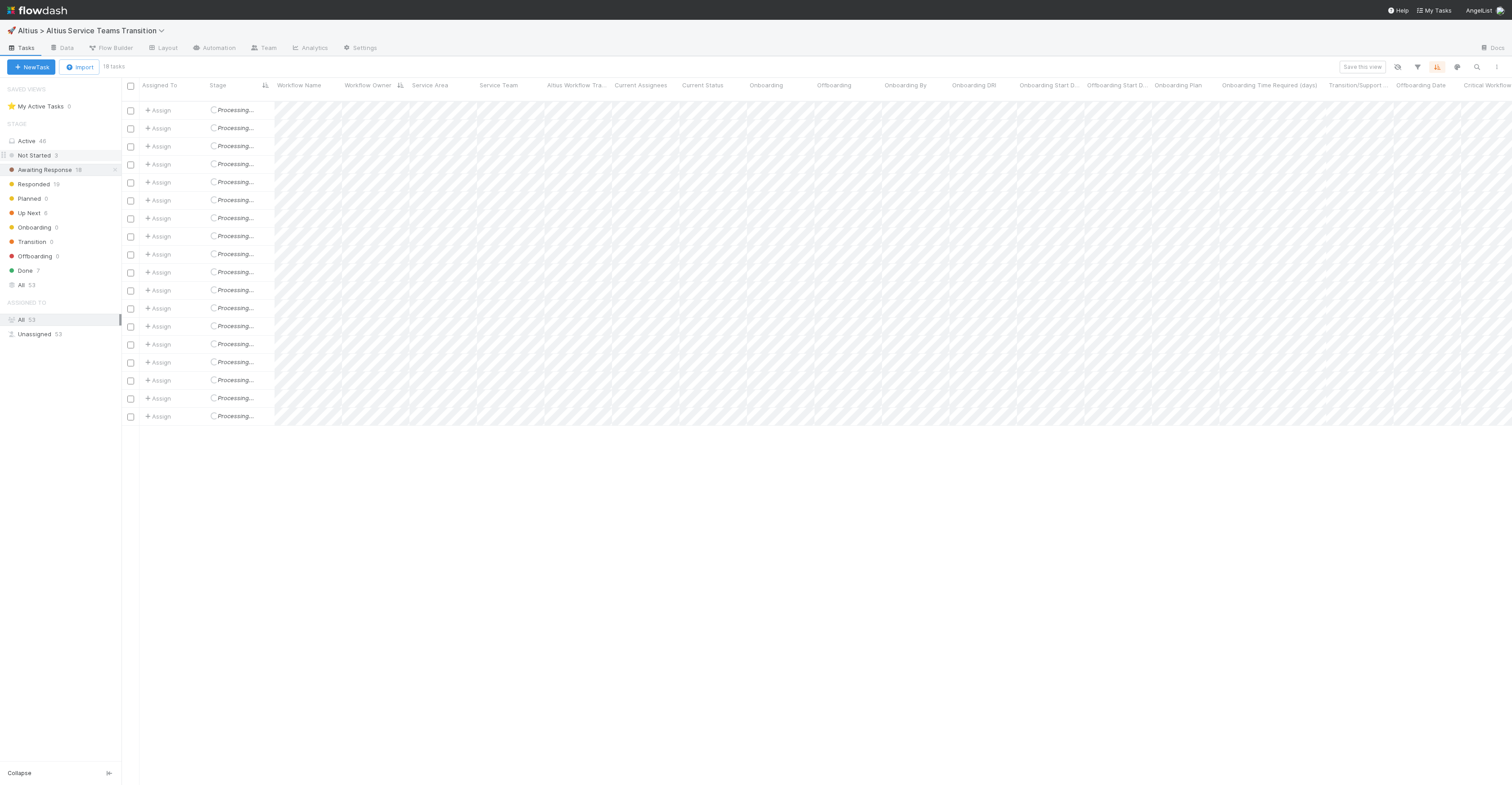
click at [69, 157] on div "Not Started 3" at bounding box center [64, 155] width 114 height 11
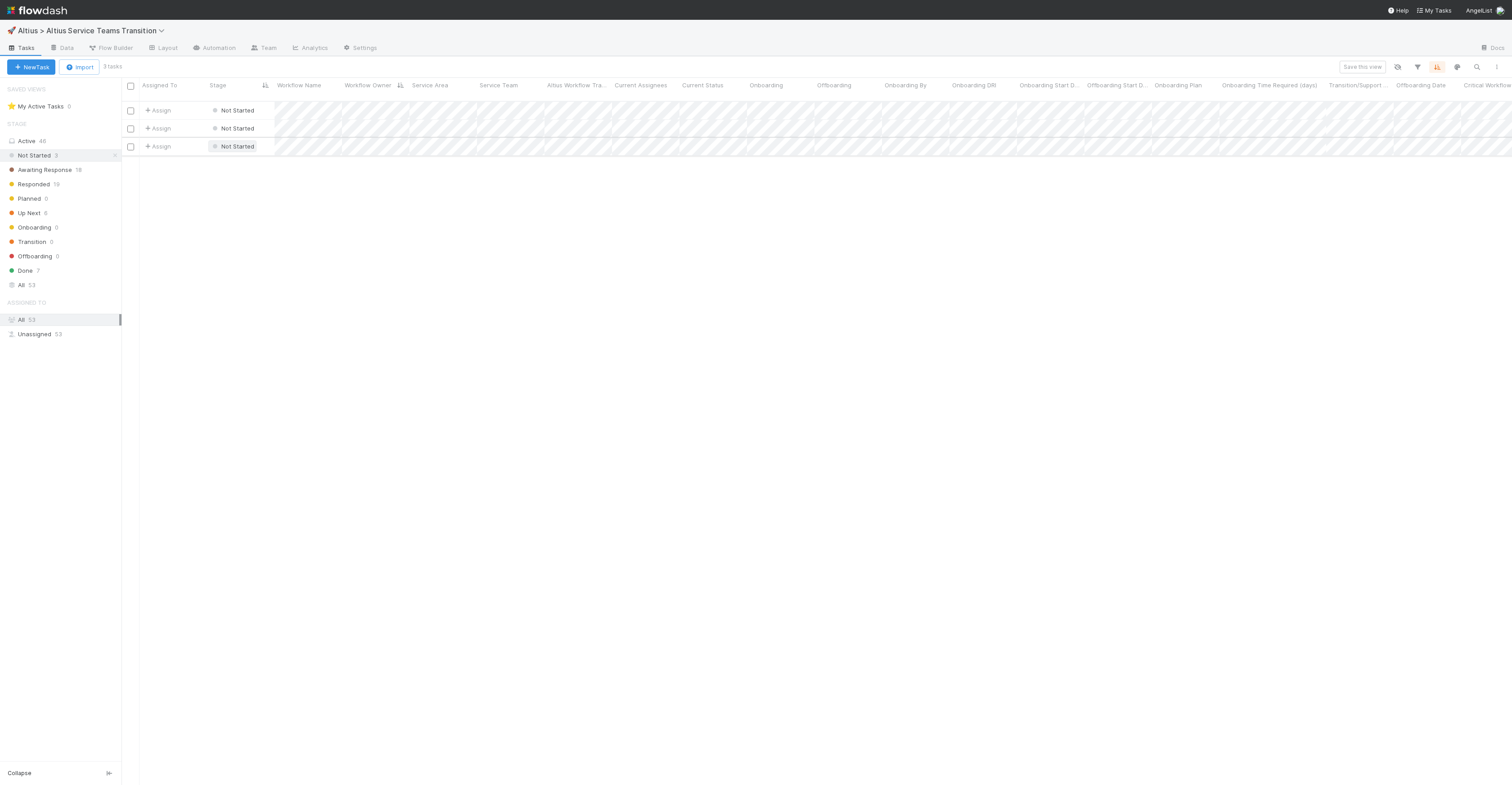
scroll to position [684, 1384]
click at [916, 187] on div at bounding box center [756, 392] width 1512 height 785
click at [916, 200] on div at bounding box center [756, 392] width 1512 height 785
click at [916, 126] on div at bounding box center [1216, 134] width 135 height 90
click at [278, 99] on div at bounding box center [756, 392] width 1512 height 785
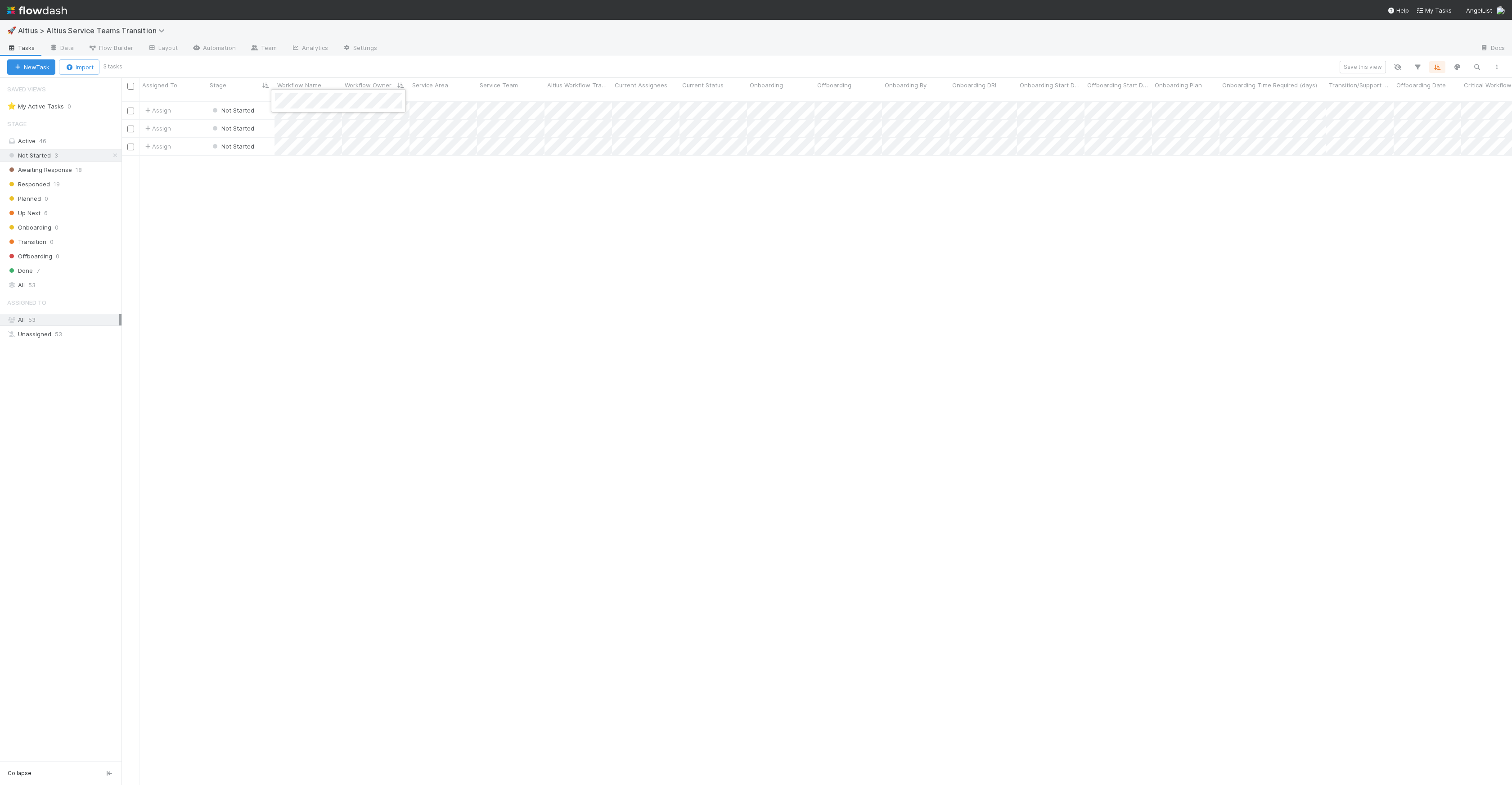
click at [319, 124] on div at bounding box center [756, 392] width 1512 height 785
click at [283, 45] on div at bounding box center [756, 392] width 1512 height 785
click at [266, 47] on link "Team" at bounding box center [264, 49] width 41 height 15
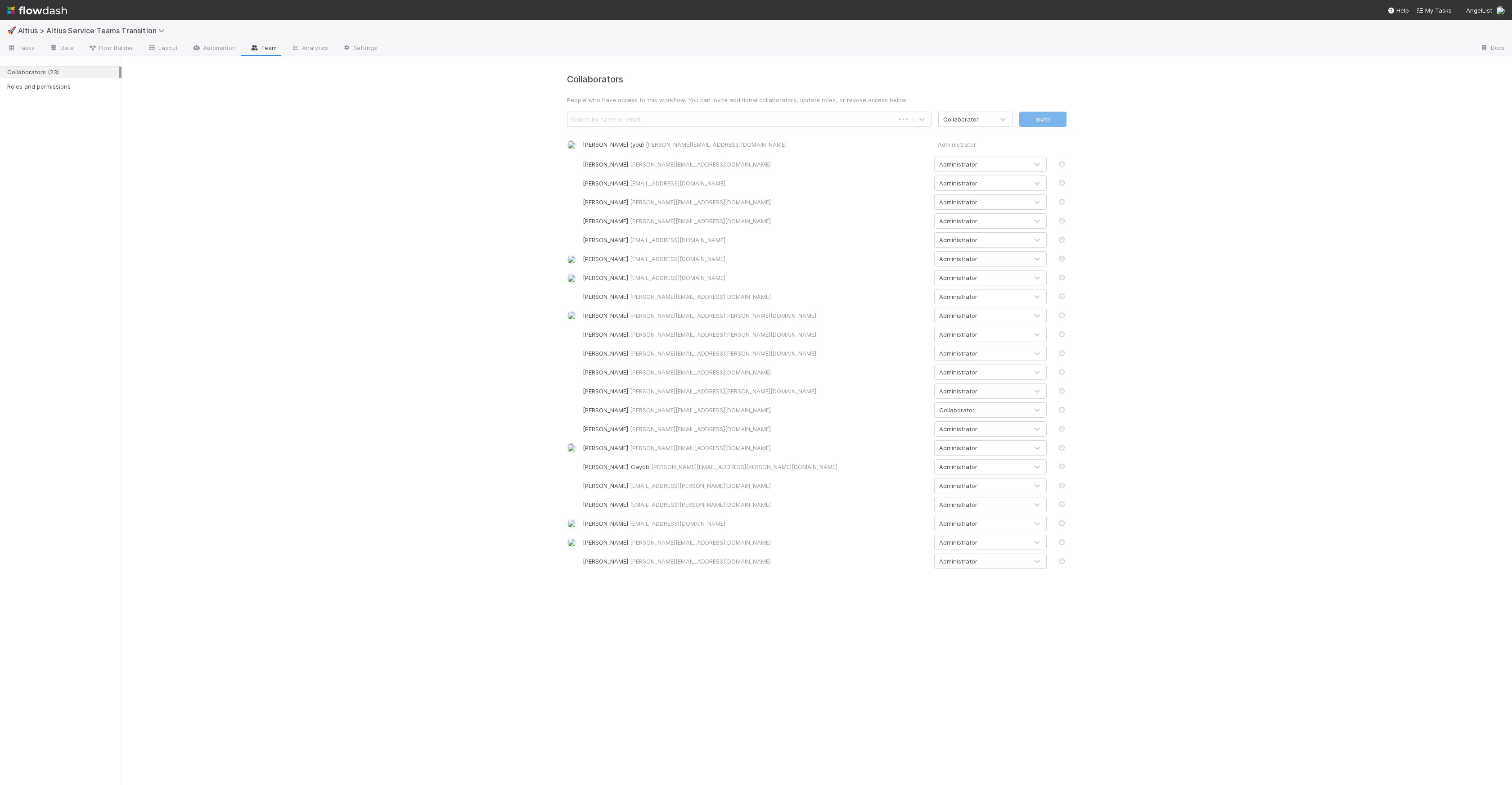
click at [601, 123] on div "Search by name or email..." at bounding box center [607, 119] width 75 height 9
type input "gabe"
click at [751, 139] on div "Gabe Wieder (gabe.wieder@belltowerfunds.com)" at bounding box center [749, 140] width 365 height 16
click at [808, 121] on div "Gabe Wieder (gabe.wieder@belltowerfunds.com)" at bounding box center [732, 119] width 329 height 15
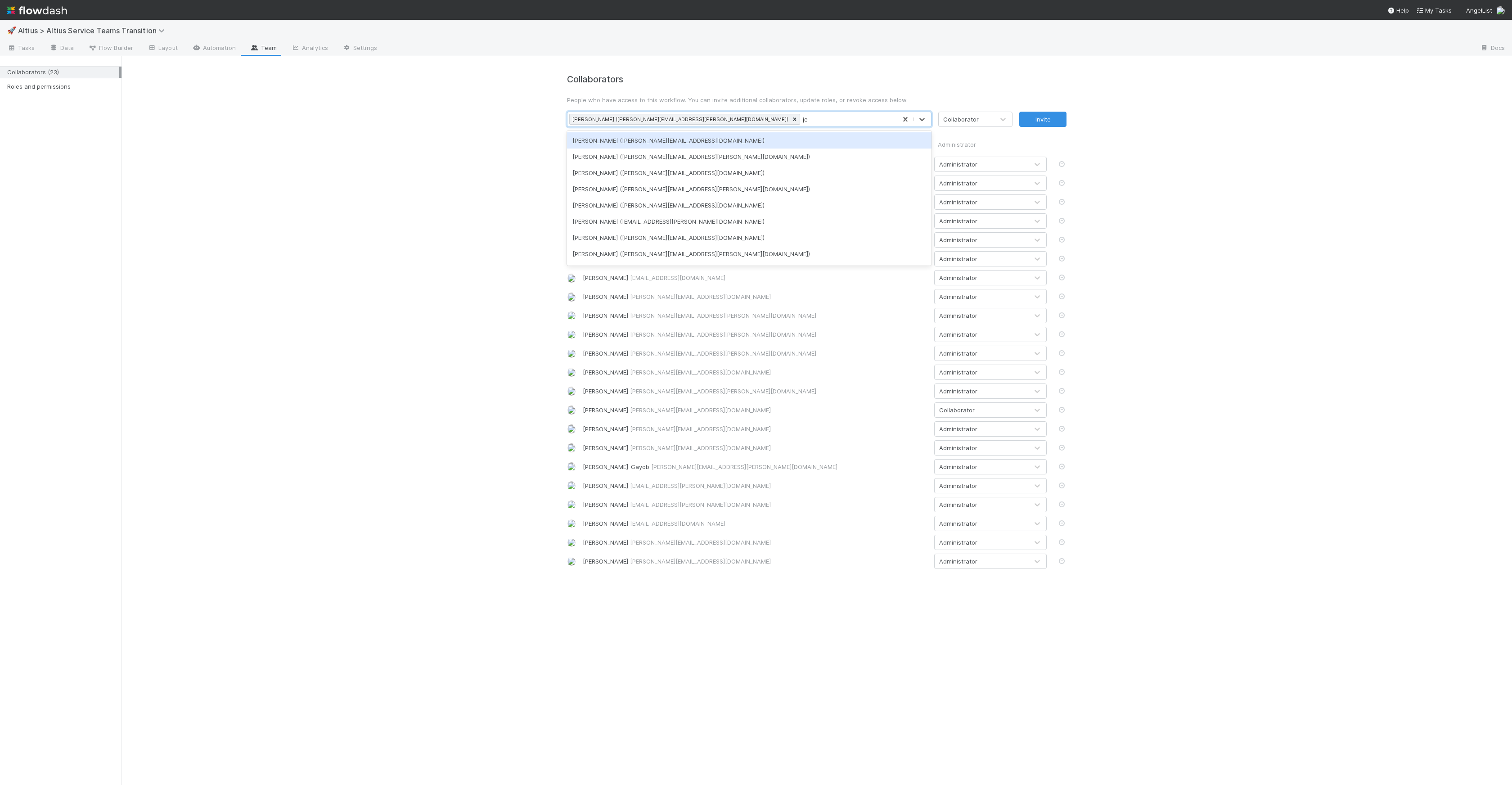
type input "jer"
click at [807, 121] on div "Gabe Wieder (gabe.wieder@belltowerfunds.com) jer" at bounding box center [732, 119] width 329 height 15
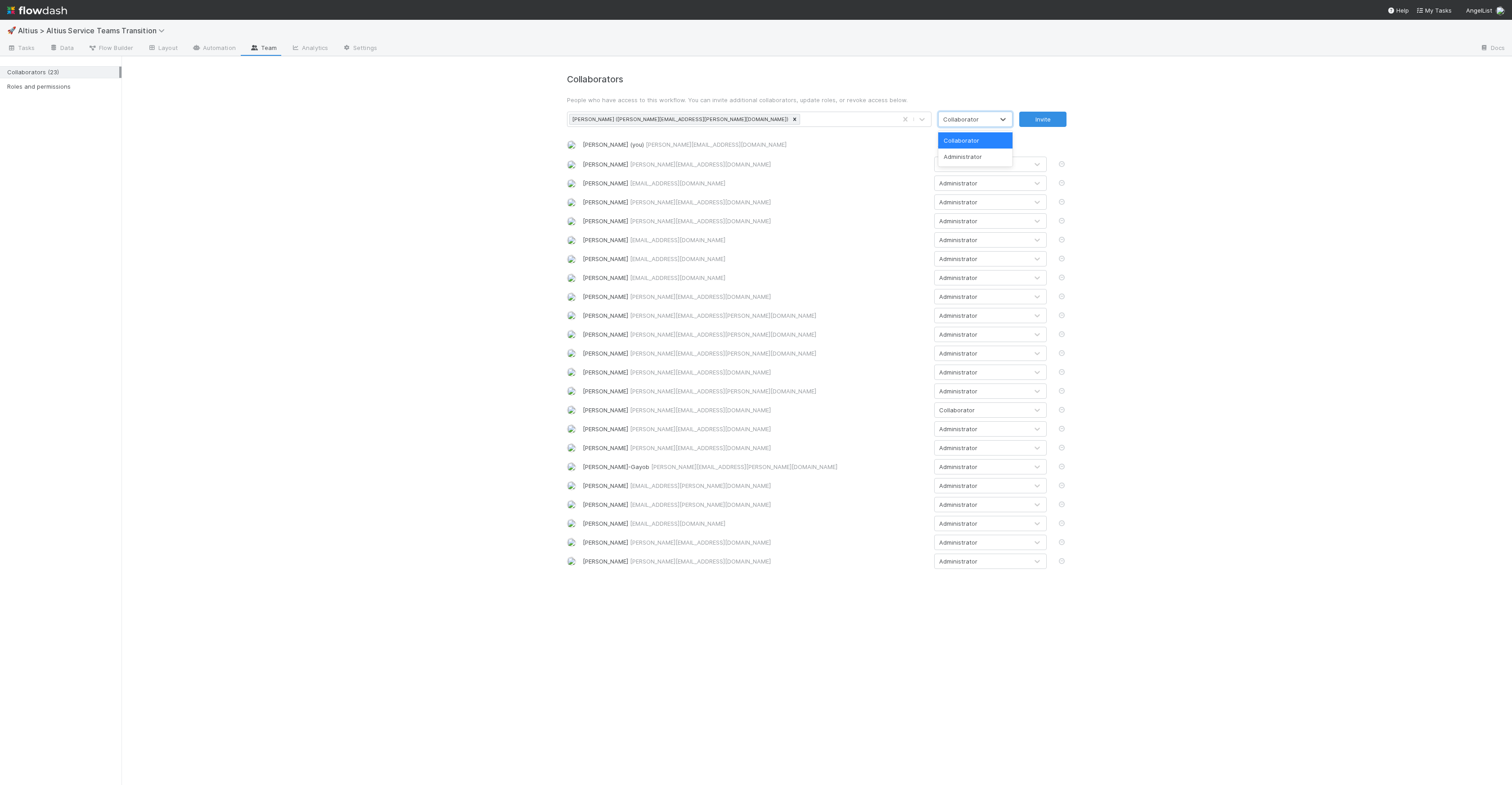
click at [916, 113] on div "Collaborator" at bounding box center [966, 119] width 55 height 15
click at [916, 157] on div "Administrator" at bounding box center [975, 157] width 75 height 16
click at [916, 119] on button "Invite" at bounding box center [1043, 119] width 47 height 15
click at [916, 427] on div "Collaborator" at bounding box center [957, 429] width 36 height 9
click at [916, 466] on div "Administrator" at bounding box center [991, 466] width 113 height 16
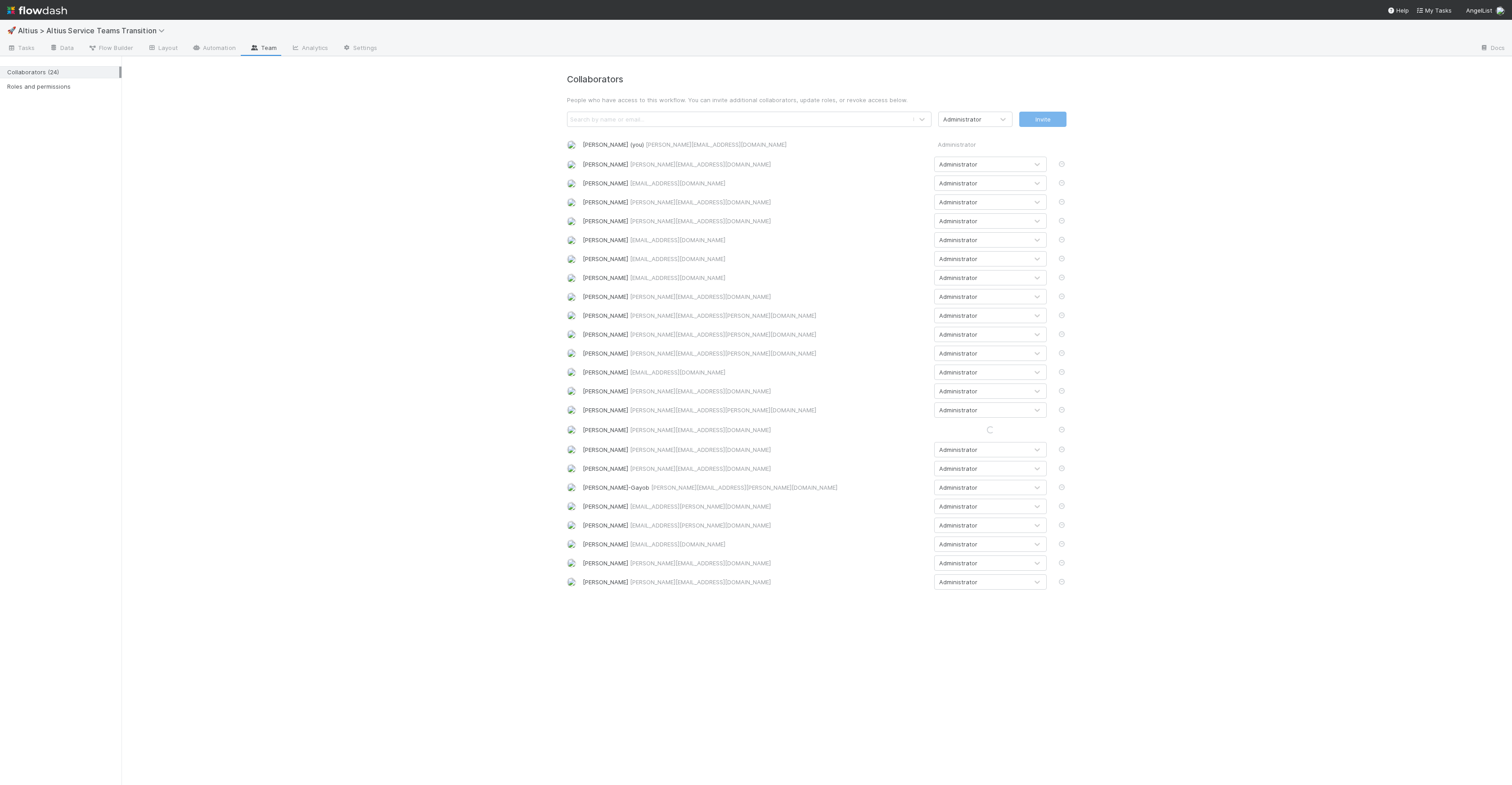
click at [916, 420] on div "Collaborators People who have access to this workflow. You can invite additiona…" at bounding box center [816, 328] width 1391 height 544
click at [20, 52] on link "Tasks" at bounding box center [21, 49] width 42 height 15
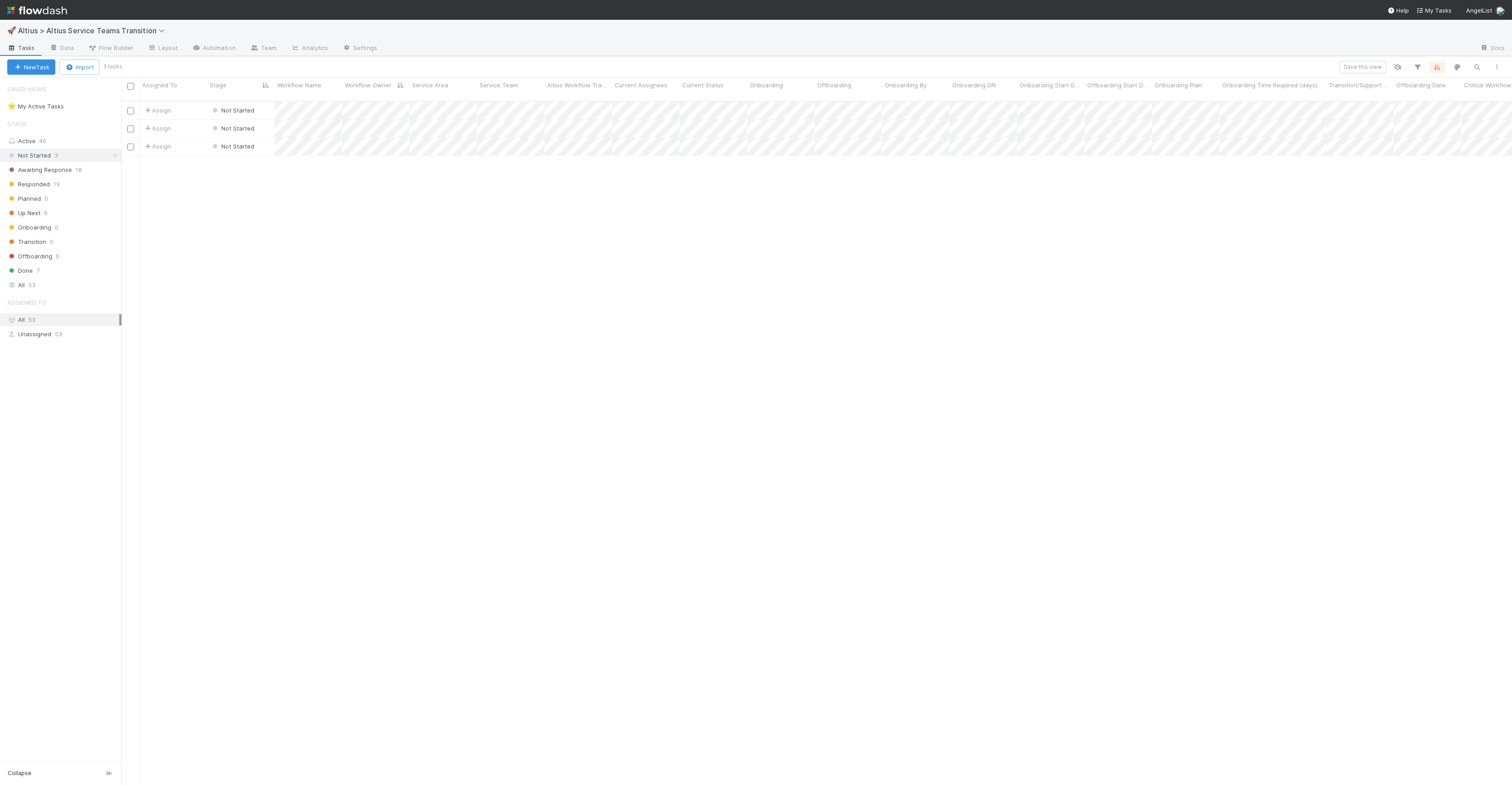
scroll to position [684, 1384]
click at [916, 211] on div at bounding box center [756, 392] width 1512 height 785
click at [821, 123] on div at bounding box center [756, 392] width 1512 height 785
click at [843, 194] on div at bounding box center [756, 392] width 1512 height 785
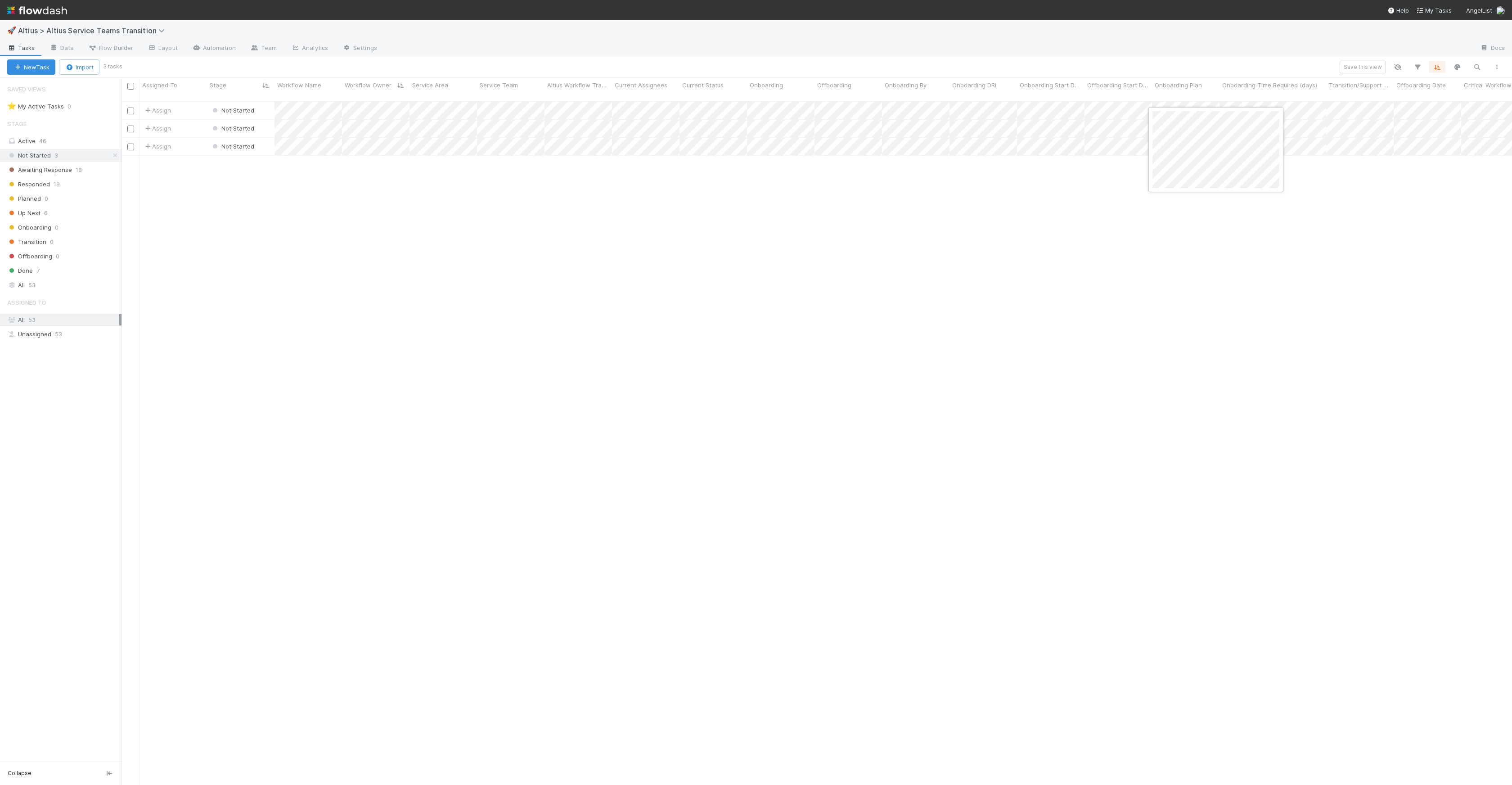
click at [298, 119] on div at bounding box center [756, 392] width 1512 height 785
click at [292, 136] on div at bounding box center [756, 392] width 1512 height 785
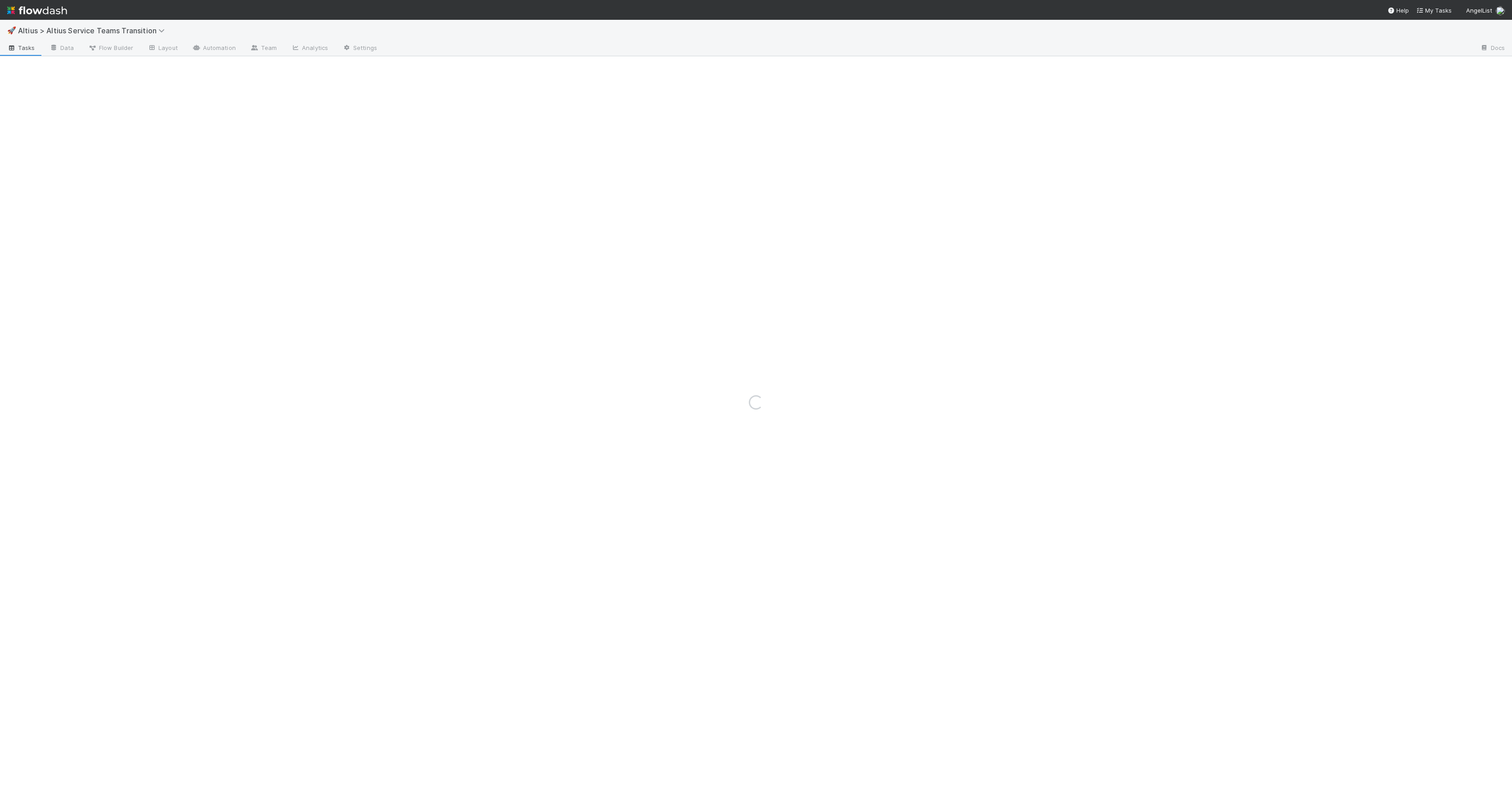
click at [916, 138] on div "Loading..." at bounding box center [756, 402] width 1512 height 765
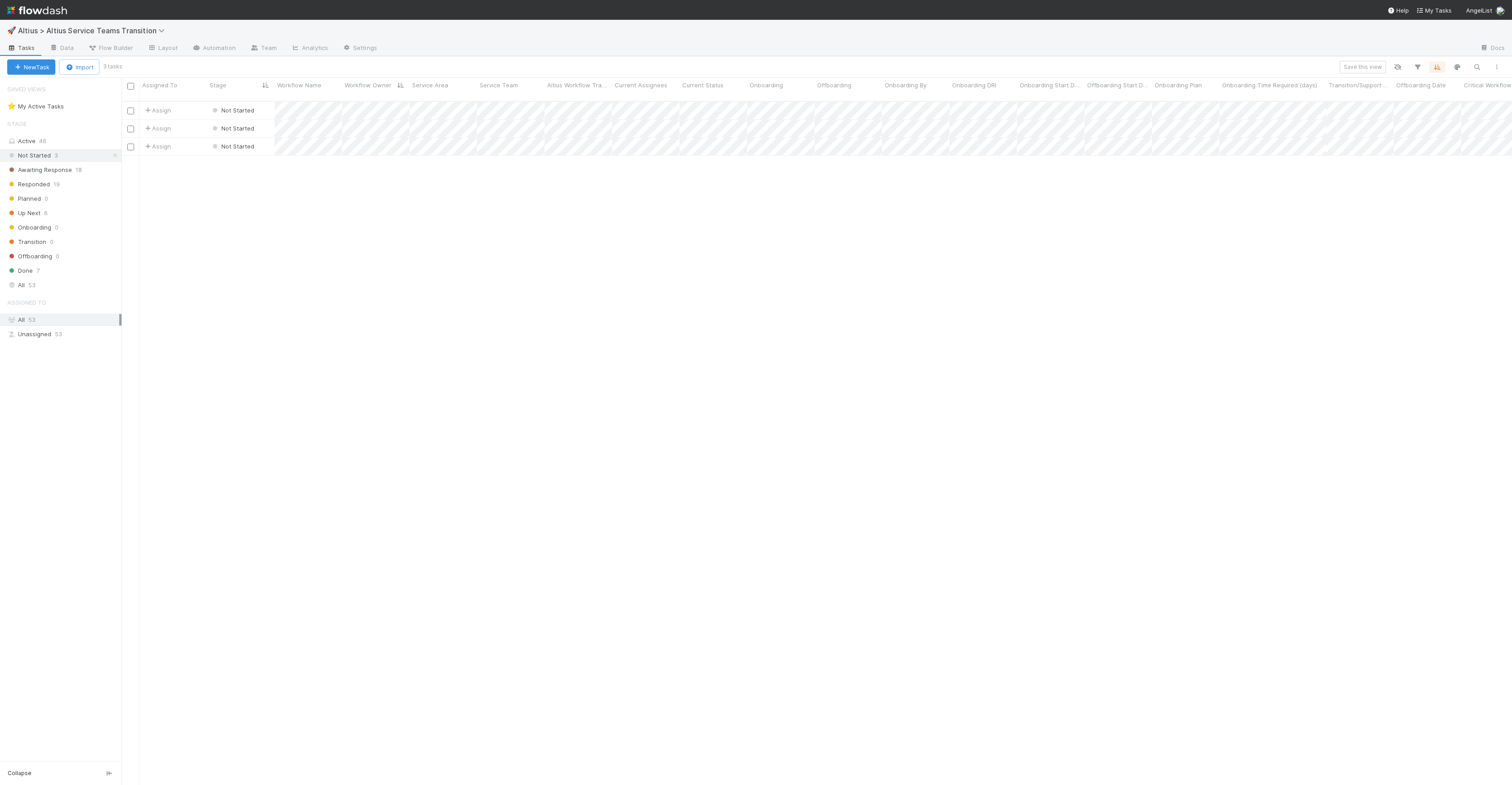
scroll to position [684, 1384]
click at [285, 139] on div at bounding box center [756, 392] width 1512 height 785
click at [327, 159] on div at bounding box center [756, 392] width 1512 height 785
click at [916, 90] on div "Onboarding Sequence" at bounding box center [1073, 89] width 68 height 23
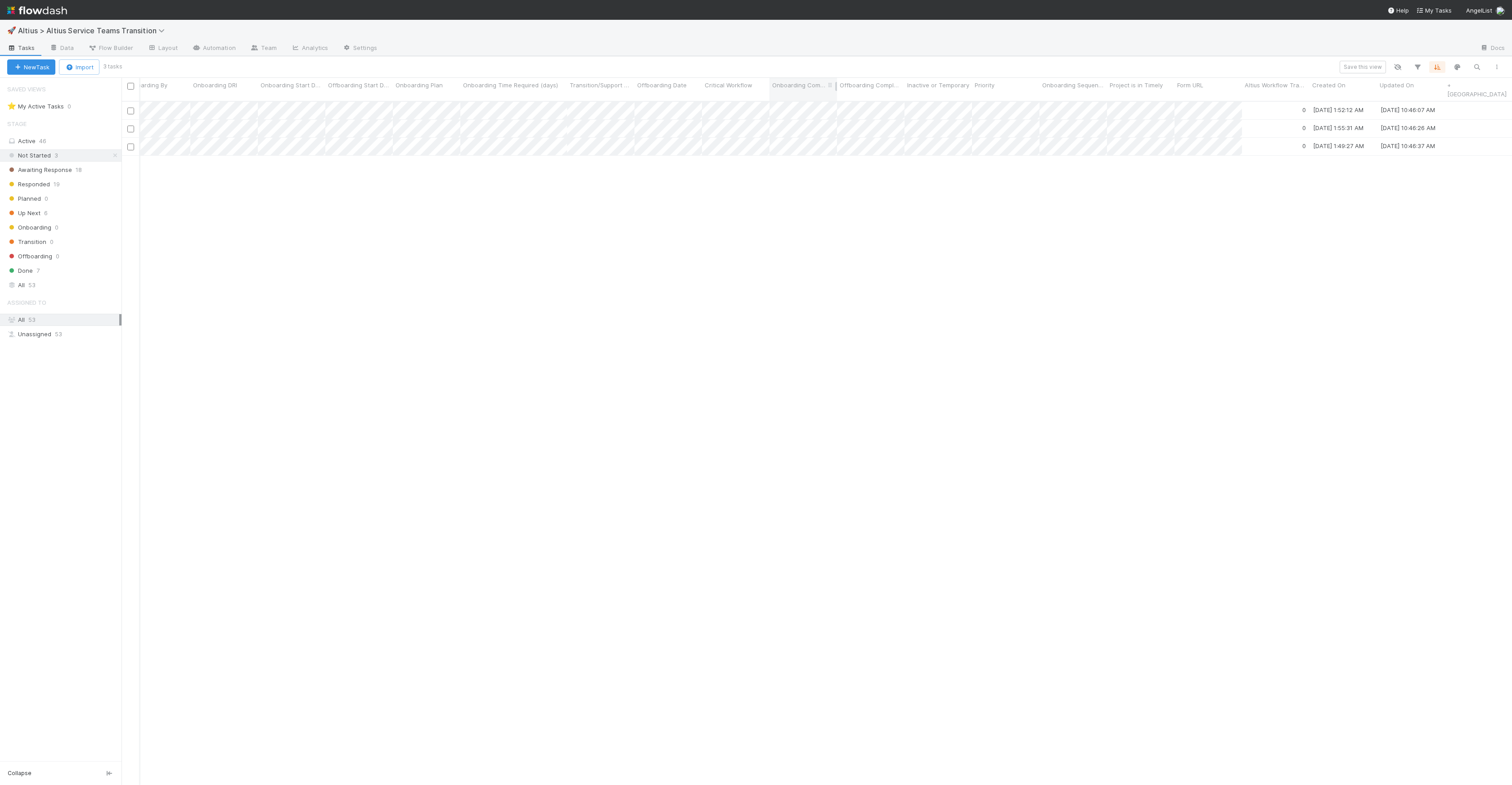
scroll to position [0, 200]
click at [916, 84] on span "Offboarding Date" at bounding box center [1221, 85] width 49 height 9
click at [916, 86] on div "Sort Oldest → Newest Sort Newest → Oldest Hide Edit field Delete field" at bounding box center [756, 392] width 1512 height 785
click at [916, 70] on div "Save this view" at bounding box center [813, 67] width 1386 height 12
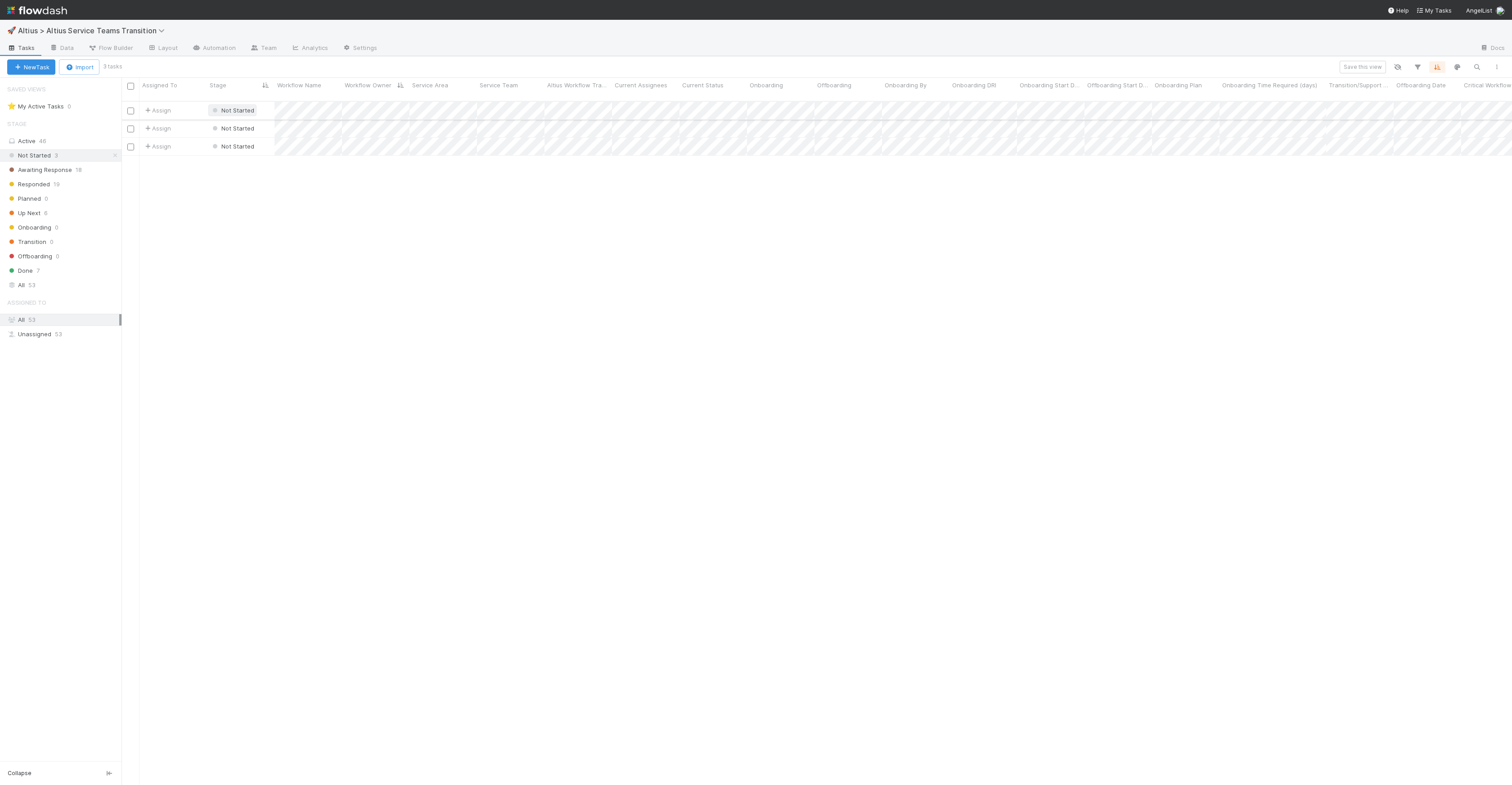
click at [239, 107] on div "Not Started" at bounding box center [232, 110] width 43 height 9
click at [251, 167] on div "Planned" at bounding box center [271, 171] width 127 height 16
click at [248, 124] on span "Not Started" at bounding box center [232, 128] width 43 height 7
click at [243, 185] on span "Planned" at bounding box center [230, 188] width 34 height 7
click at [916, 100] on div at bounding box center [756, 392] width 1512 height 785
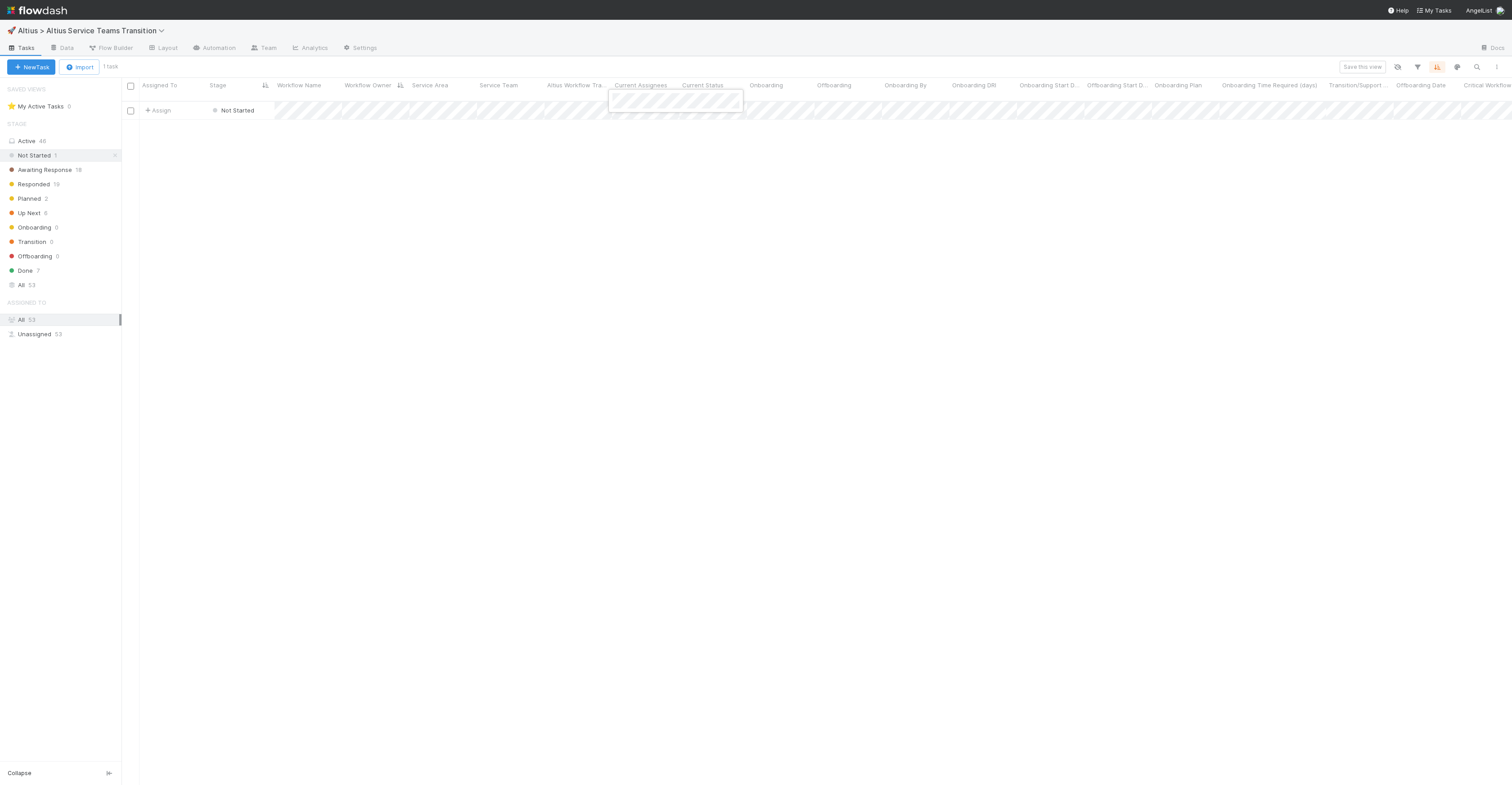
click at [846, 167] on div at bounding box center [756, 392] width 1512 height 785
click at [784, 147] on div at bounding box center [756, 392] width 1512 height 785
click at [47, 197] on div "Planned 2" at bounding box center [64, 198] width 114 height 11
click at [735, 183] on div at bounding box center [756, 392] width 1512 height 785
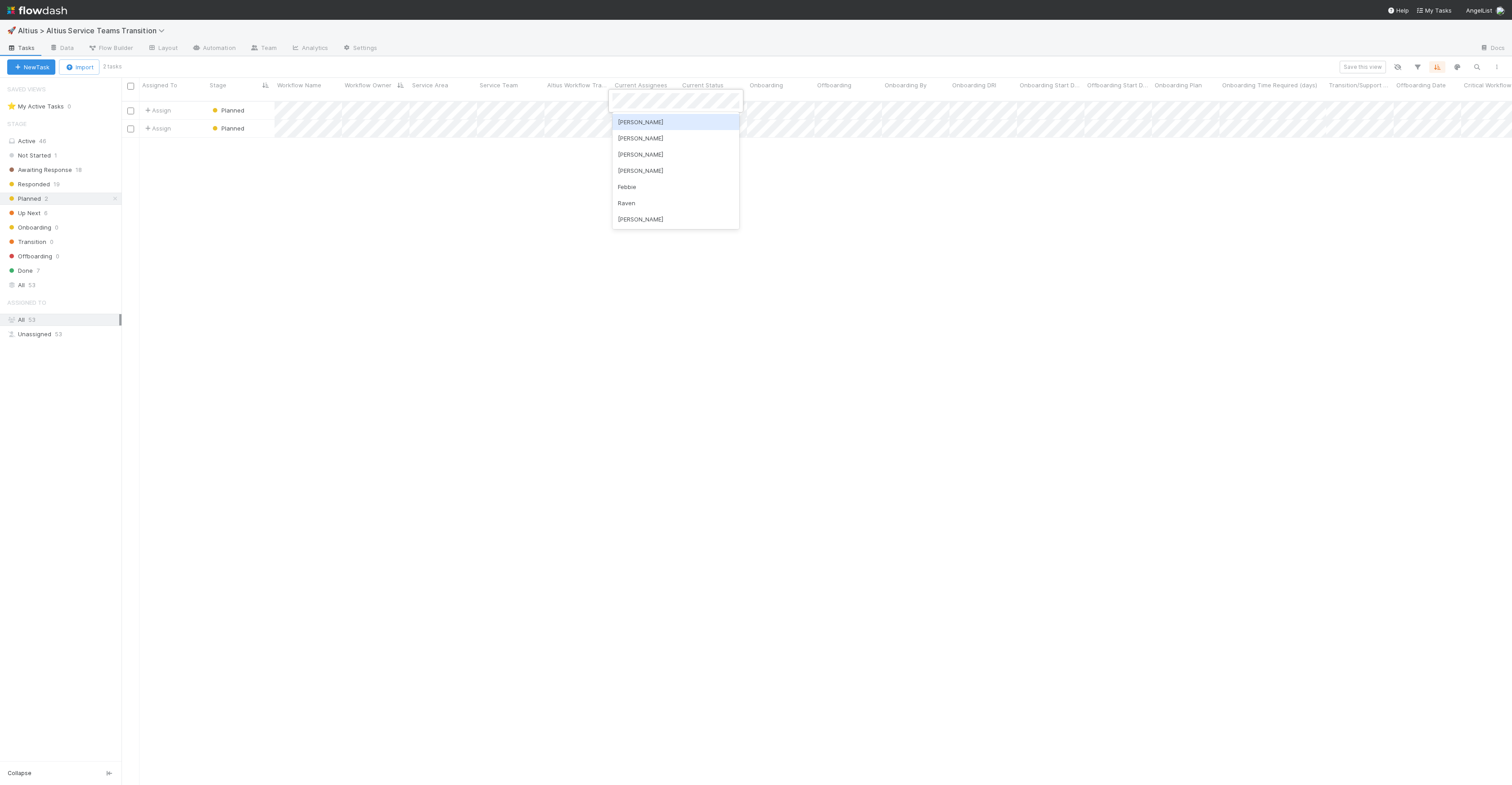
click at [563, 174] on div at bounding box center [756, 392] width 1512 height 785
click at [393, 124] on span "Laura Lambert" at bounding box center [382, 127] width 45 height 7
click at [597, 247] on div "Assign Planned 0 8/13/25, 1:52:12 AM 8/13/25, 10:47:40 AM Assign Planned 0 8/13…" at bounding box center [816, 447] width 1391 height 690
click at [56, 163] on div "Not Started 1 Awaiting Response 18 Responded 19 Planned 2 Up Next 6 Onboarding …" at bounding box center [60, 213] width 122 height 127
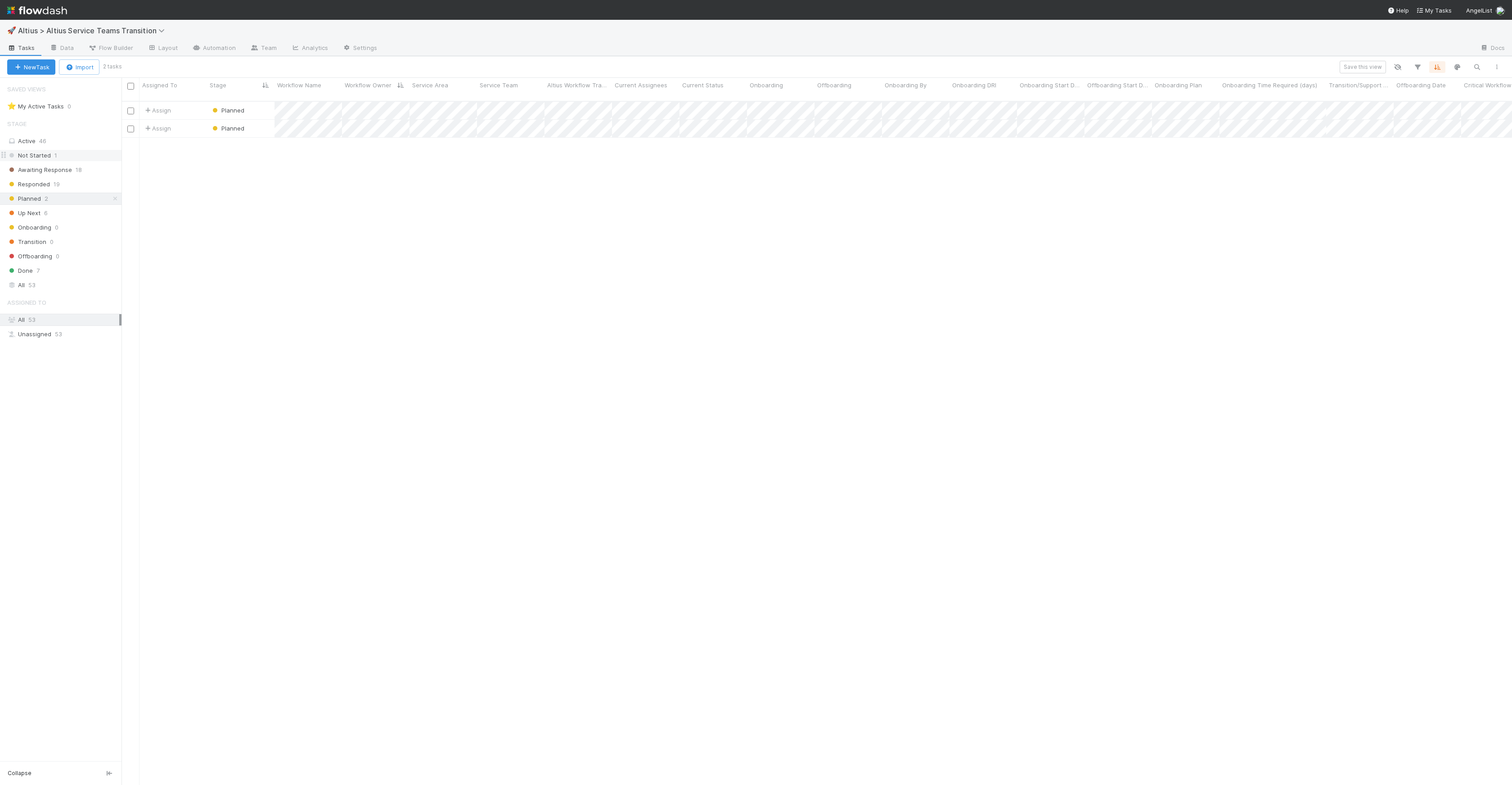
click at [56, 160] on span "1" at bounding box center [56, 155] width 3 height 11
click at [916, 103] on div at bounding box center [756, 392] width 1512 height 785
drag, startPoint x: 1054, startPoint y: 183, endPoint x: 822, endPoint y: 155, distance: 233.7
click at [916, 183] on div at bounding box center [756, 392] width 1512 height 785
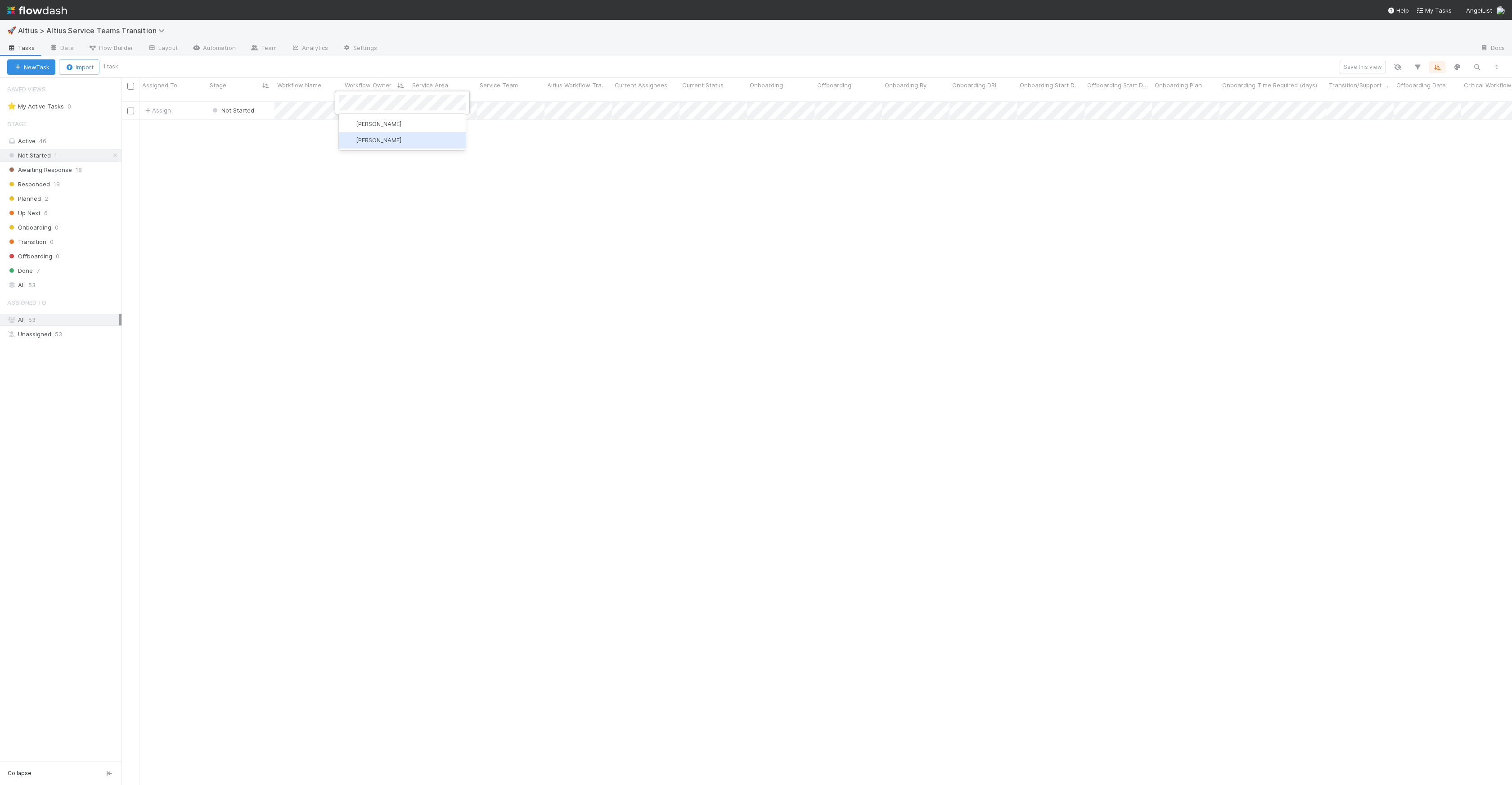
click at [381, 138] on span "Laura Lambert" at bounding box center [378, 140] width 45 height 7
click at [226, 107] on span "Not Started" at bounding box center [232, 110] width 43 height 7
click at [251, 167] on div "Planned" at bounding box center [271, 171] width 127 height 16
click at [59, 186] on span "19" at bounding box center [56, 184] width 6 height 11
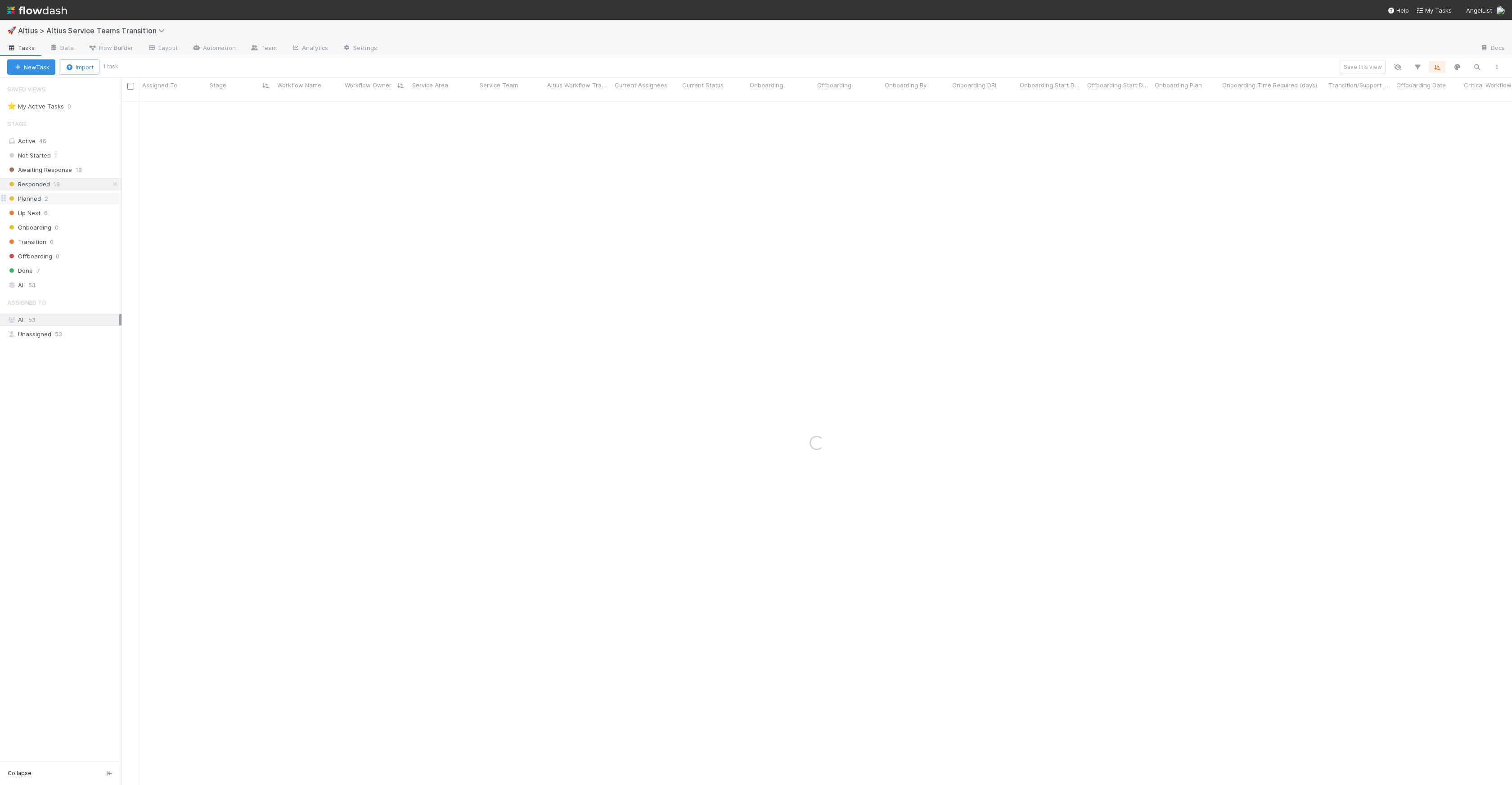
click at [55, 200] on div "Planned 2" at bounding box center [64, 198] width 114 height 11
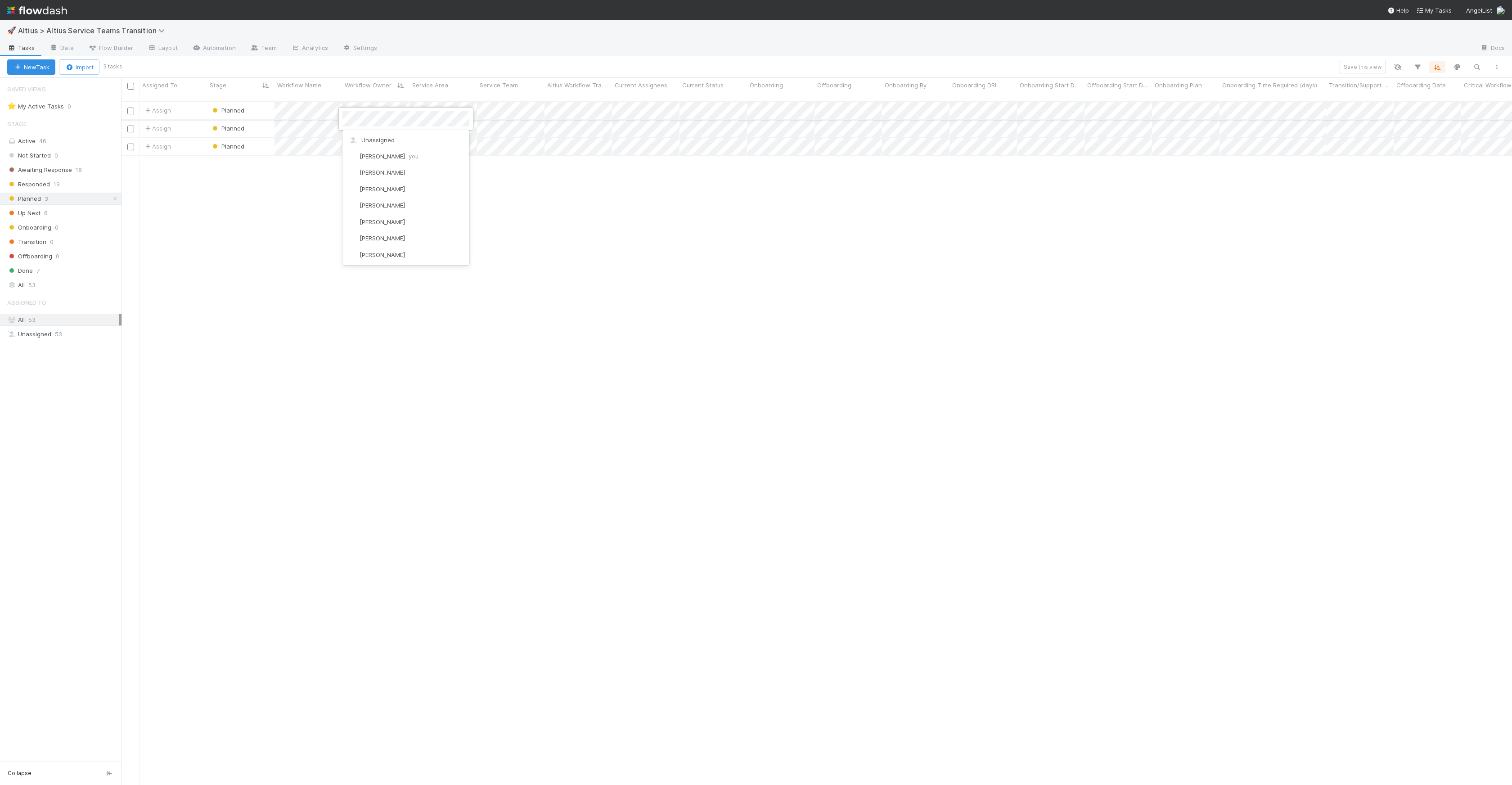
scroll to position [164, 0]
click at [369, 188] on span "Gabe Wieder" at bounding box center [382, 189] width 45 height 7
click at [284, 205] on div "Assign Planned 0 8/13/25, 1:49:27 AM 8/13/25, 10:47:06 AM Assign Planned 0 8/13…" at bounding box center [816, 447] width 1391 height 690
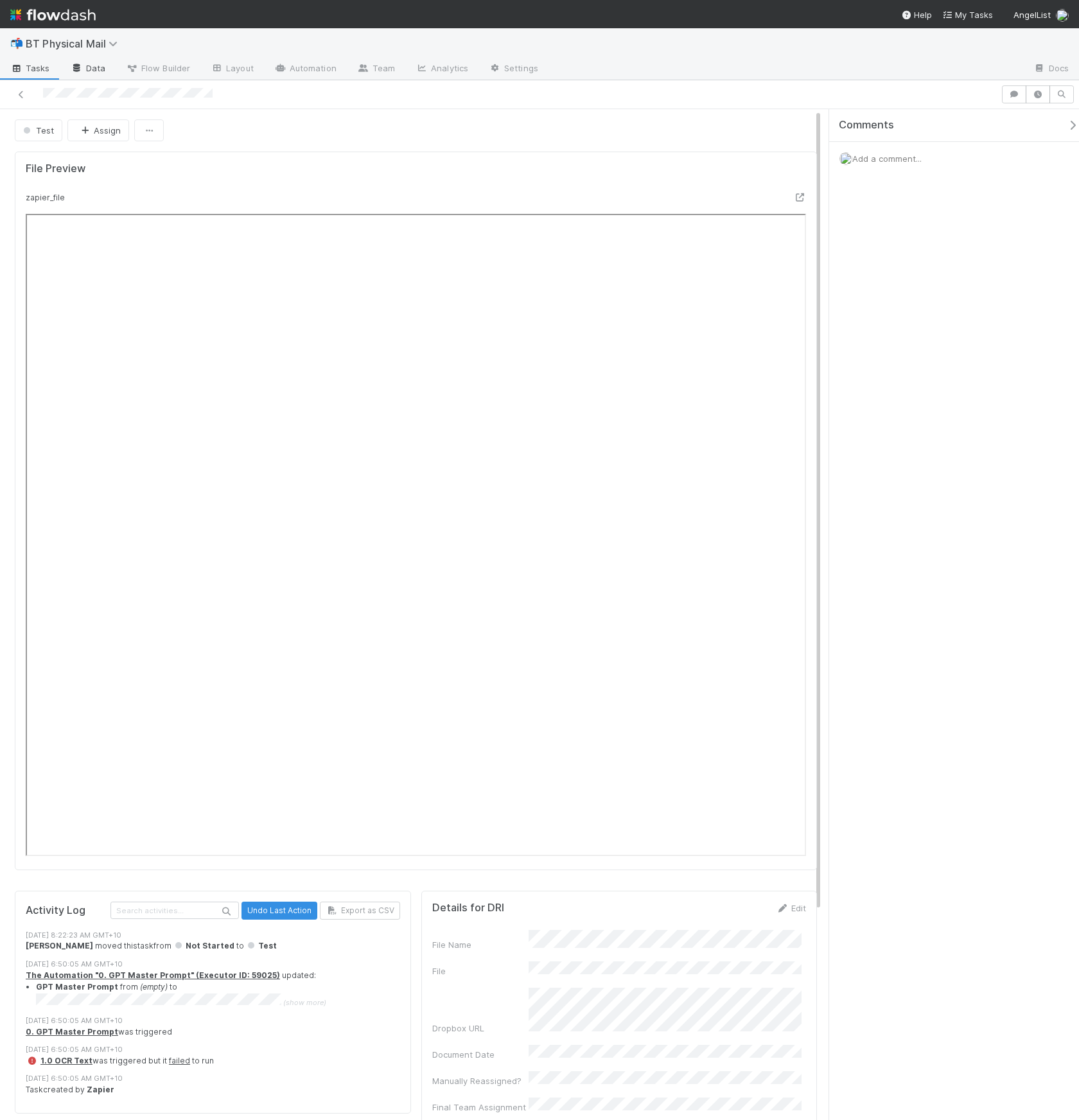
click at [84, 68] on link "Data" at bounding box center [88, 70] width 55 height 21
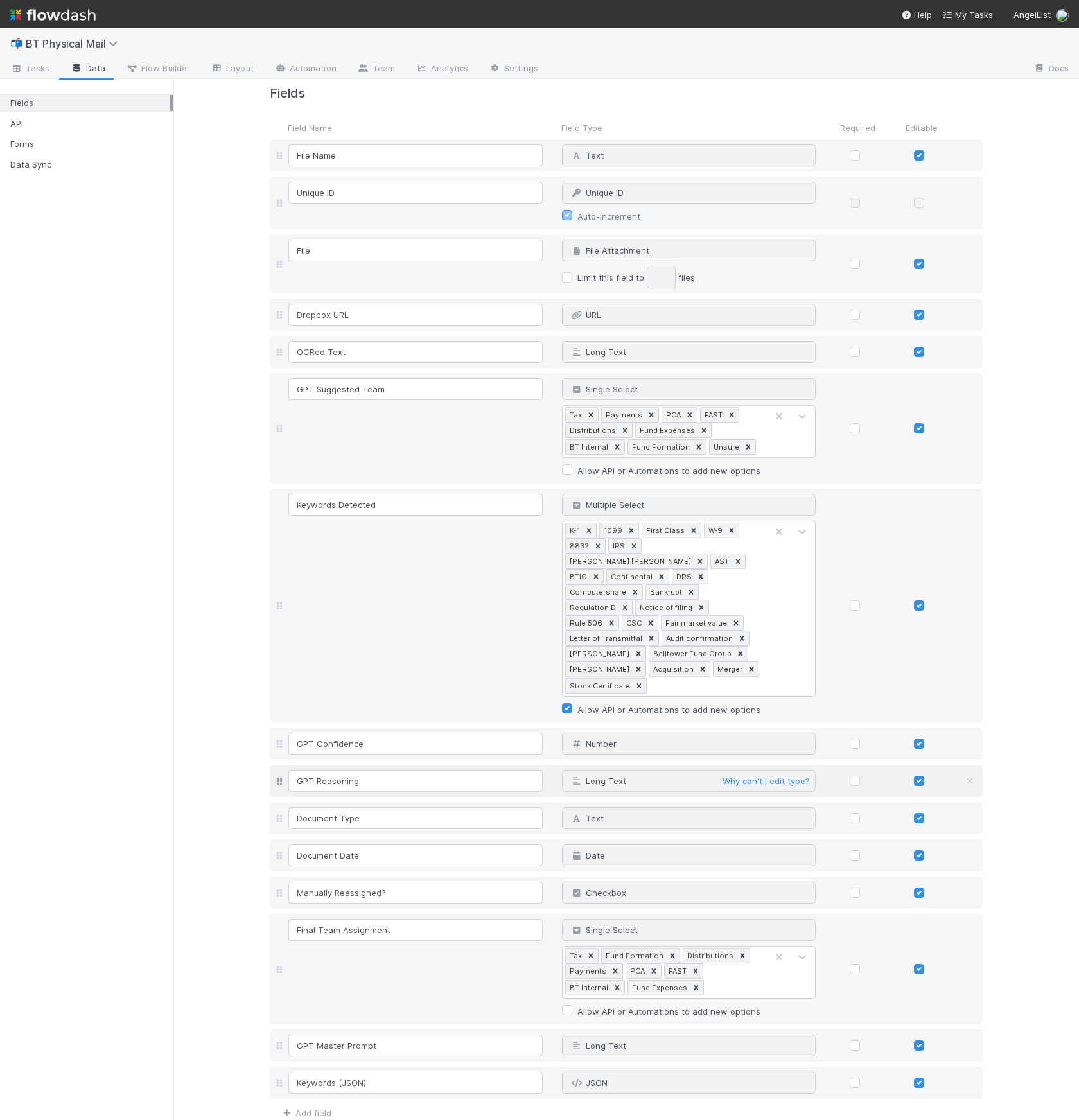
scroll to position [34, 0]
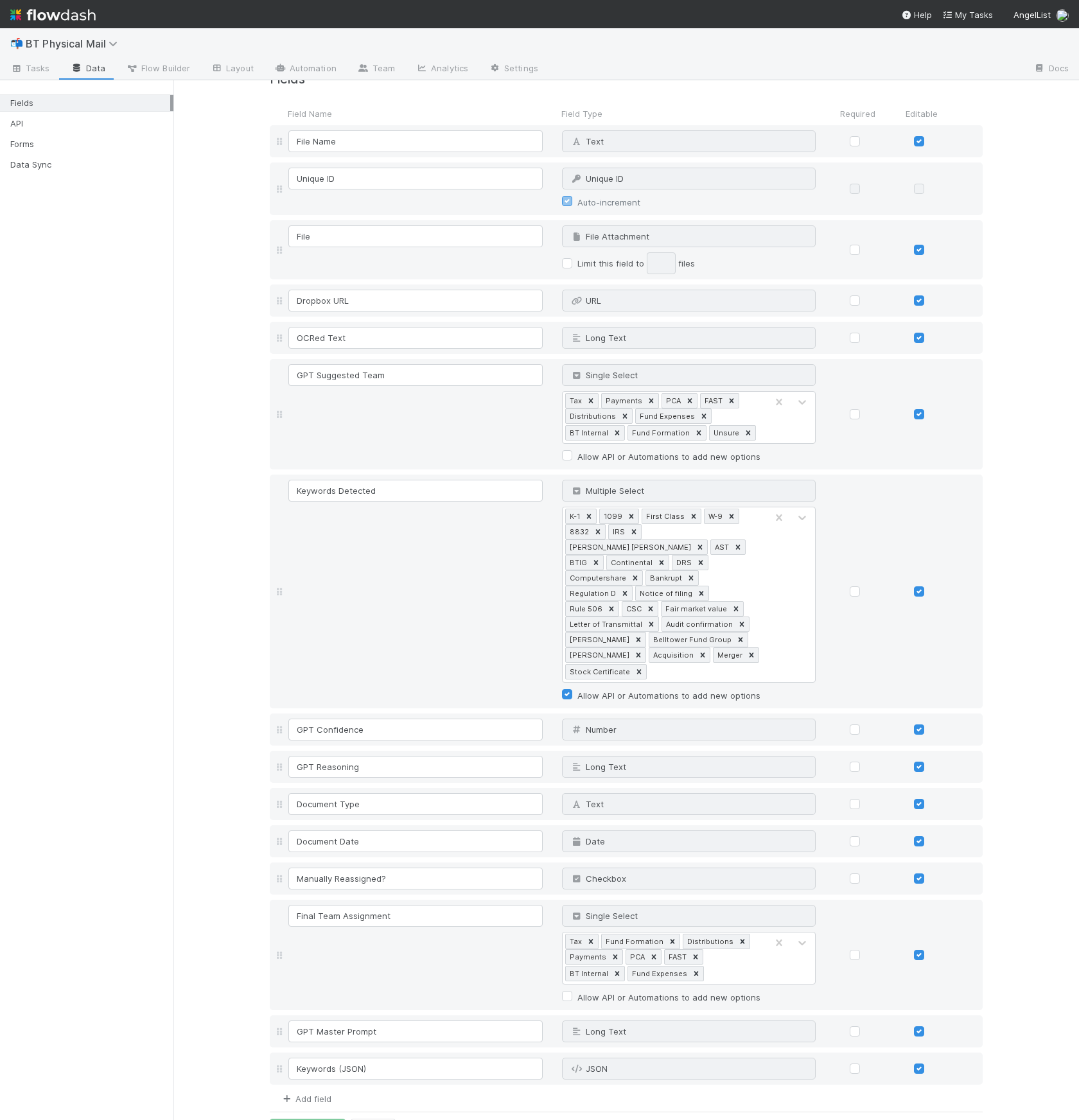
click at [300, 1094] on link "Add field" at bounding box center [305, 1099] width 51 height 10
type input "File Size"
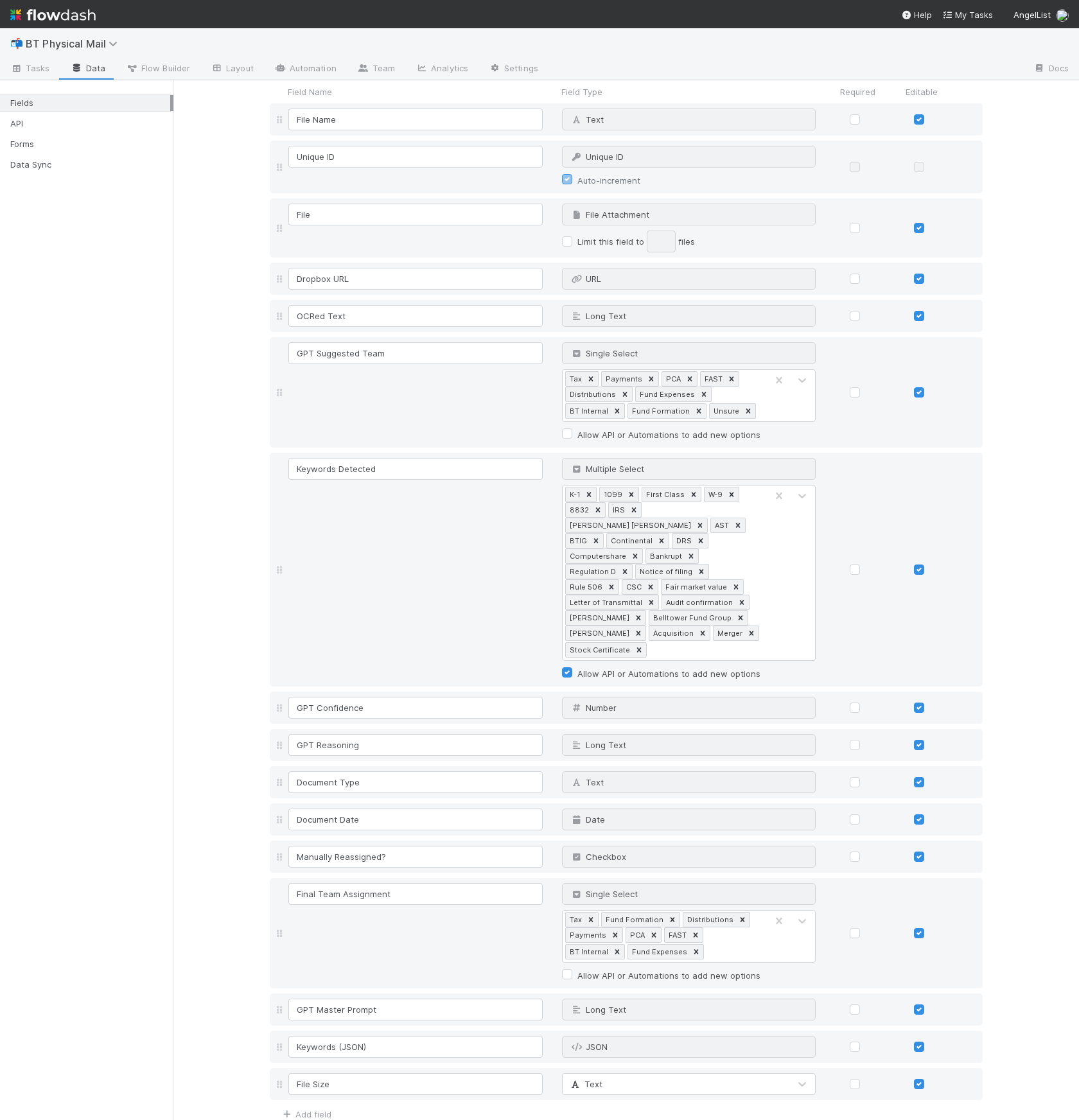
scroll to position [71, 0]
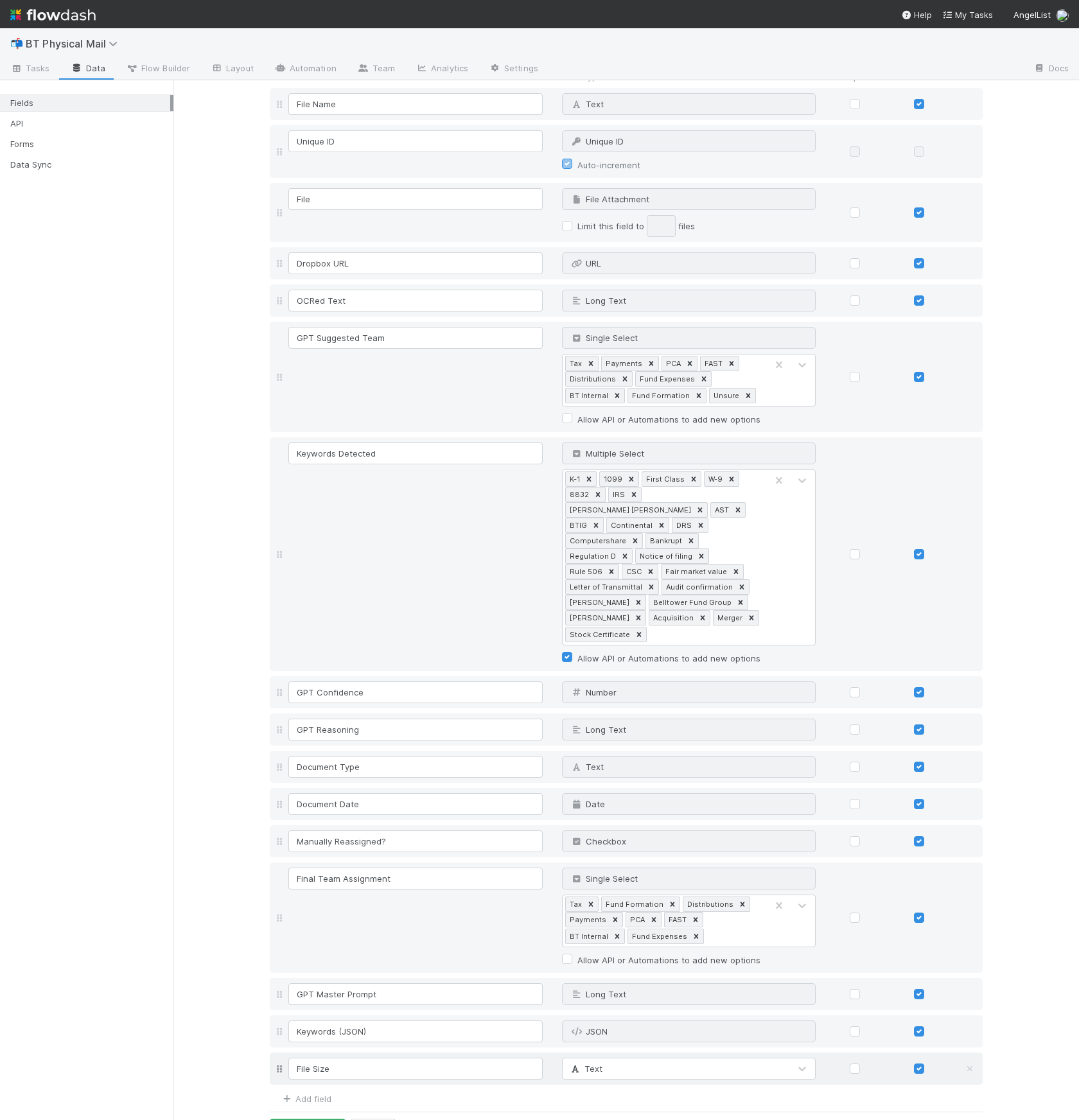
click at [581, 1064] on span "Text" at bounding box center [586, 1069] width 34 height 10
type input "num"
click at [295, 1119] on button "Save Changes" at bounding box center [307, 1130] width 75 height 22
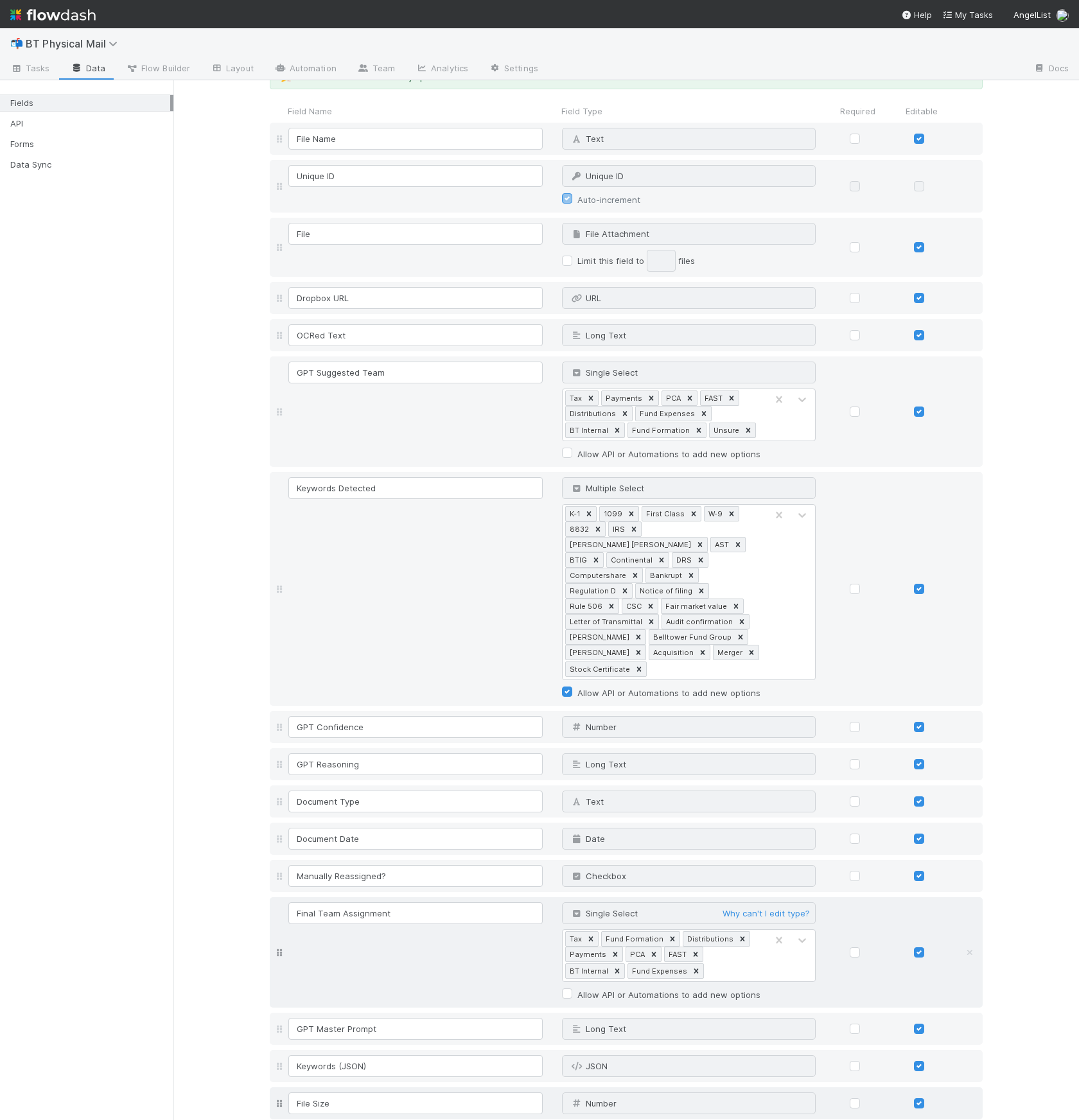
scroll to position [106, 0]
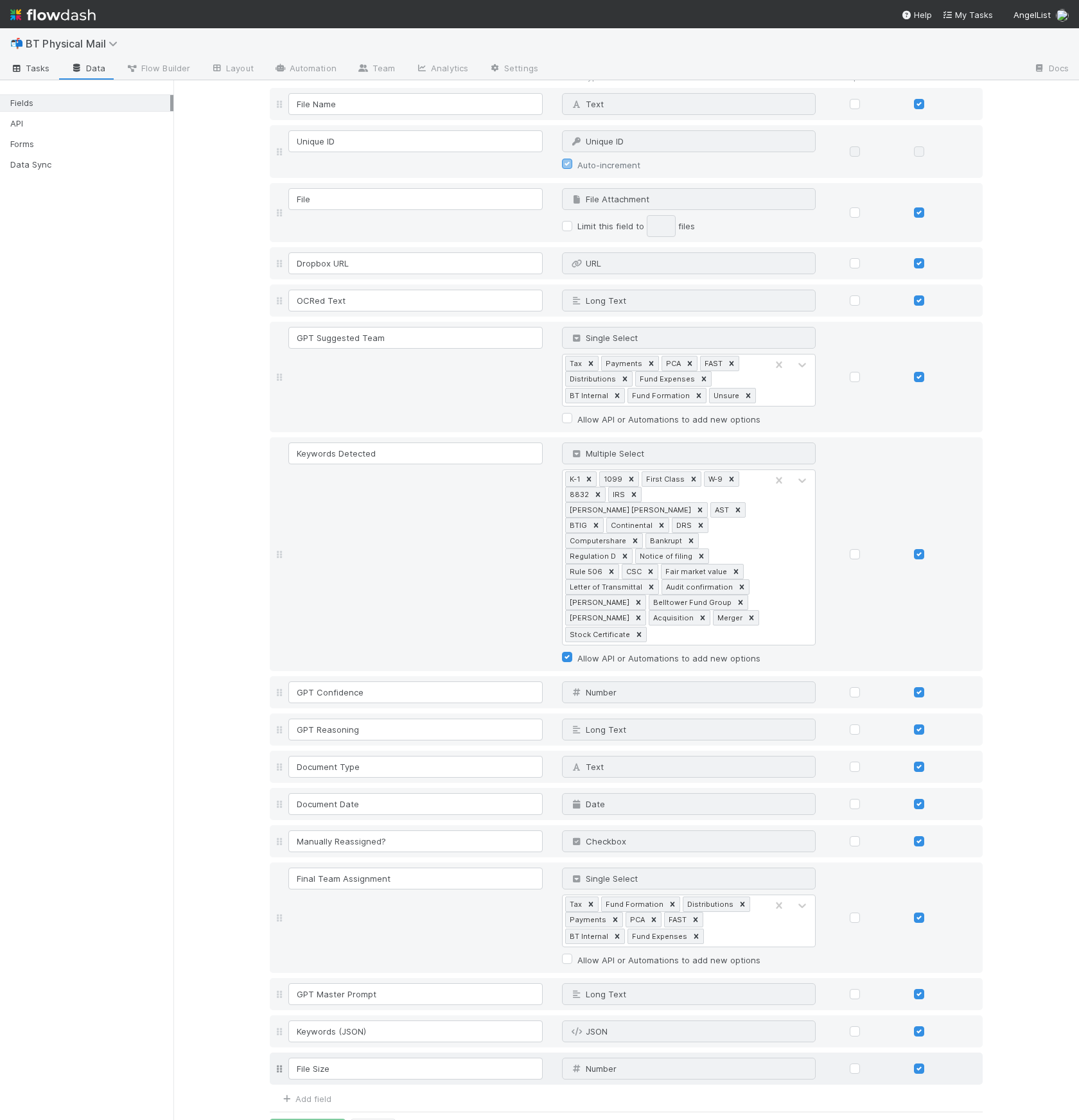
click at [28, 74] on span "Tasks" at bounding box center [30, 68] width 40 height 13
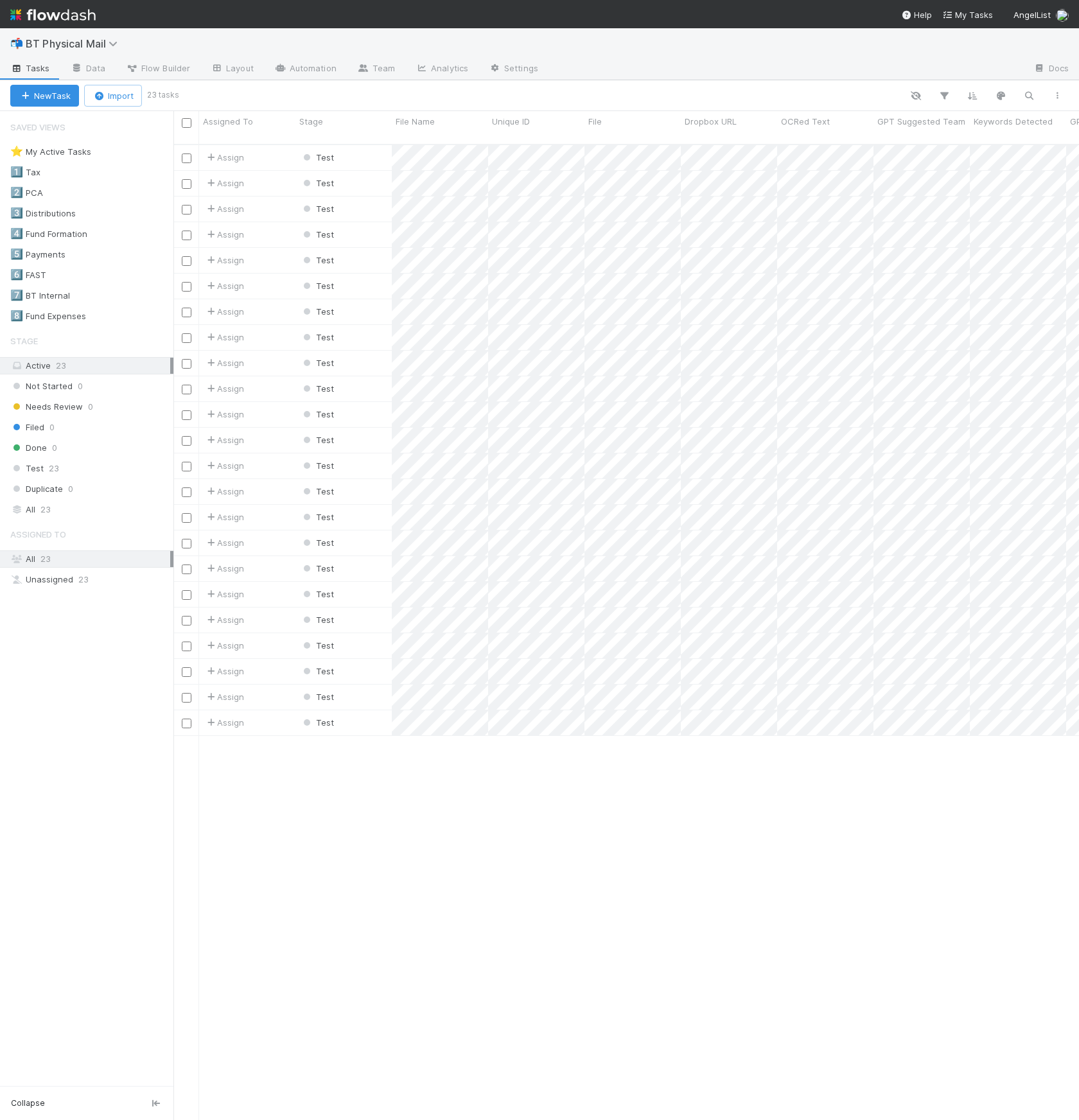
scroll to position [976, 896]
